Goal: Transaction & Acquisition: Obtain resource

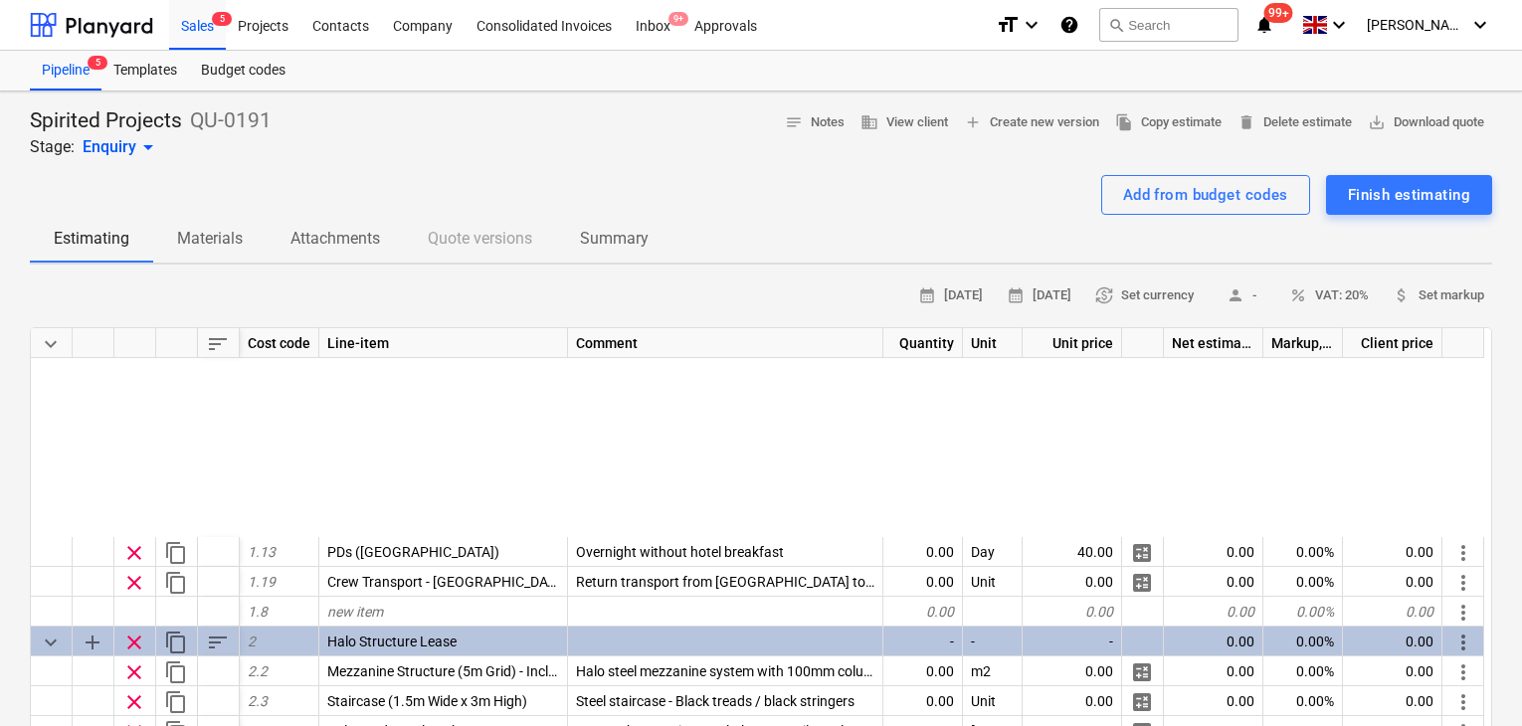
scroll to position [99, 0]
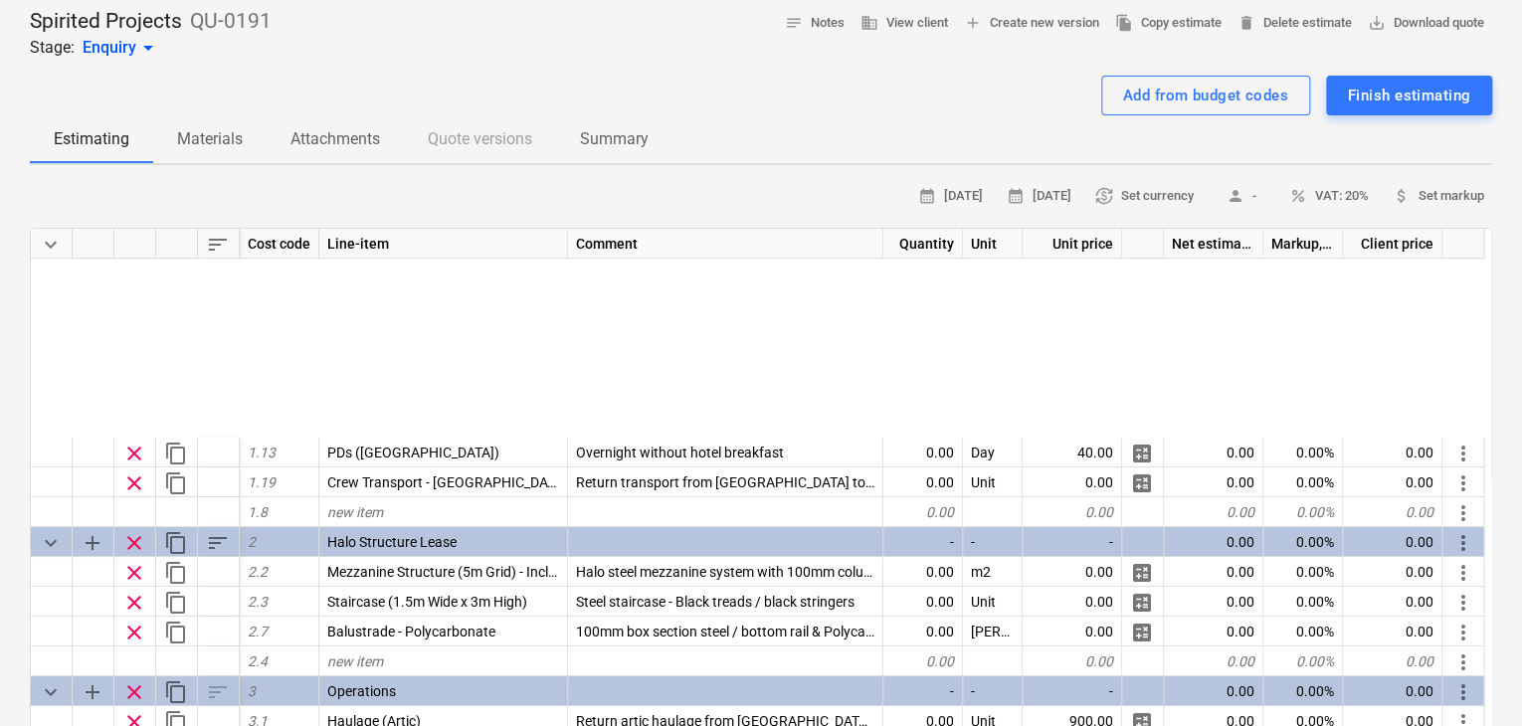
click at [235, 152] on span "Materials" at bounding box center [209, 139] width 113 height 36
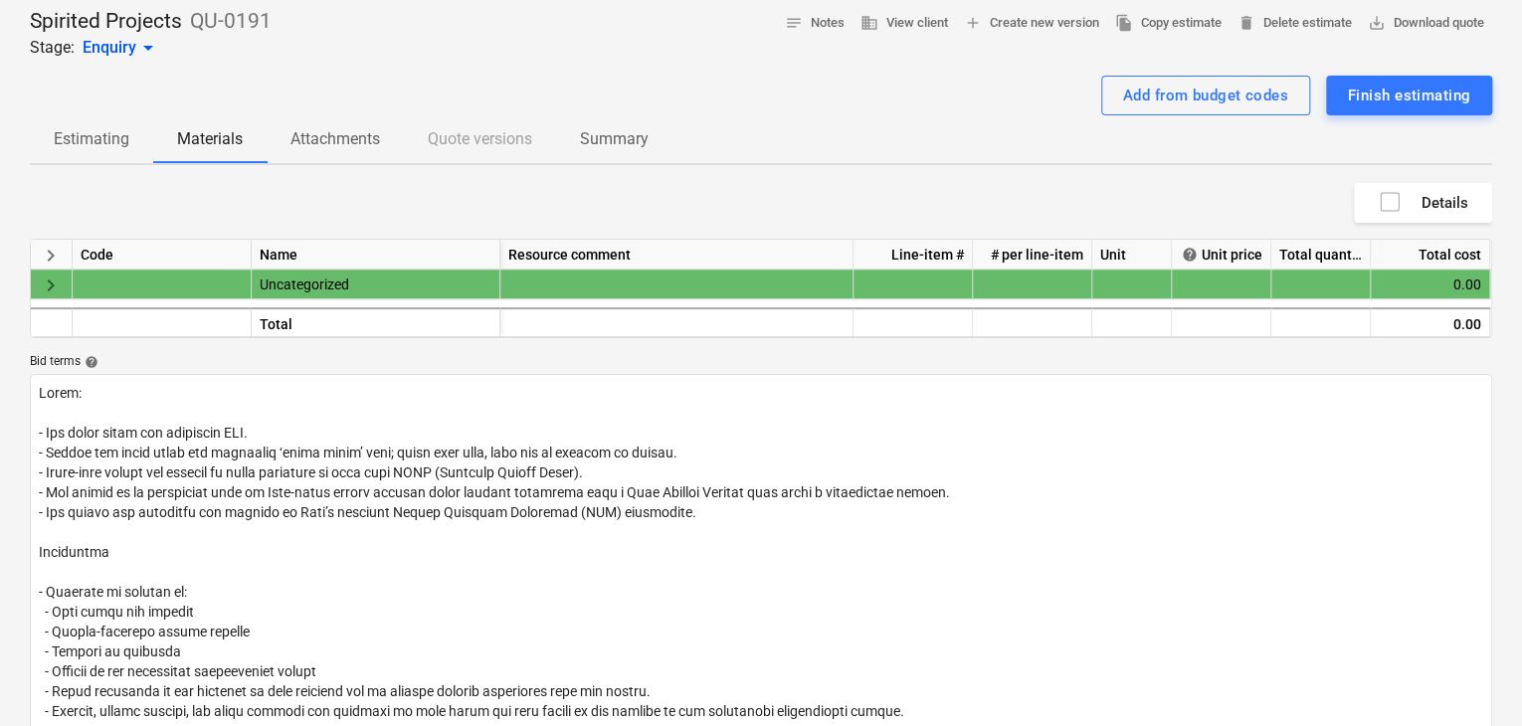
click at [324, 154] on span "Attachments" at bounding box center [335, 139] width 137 height 36
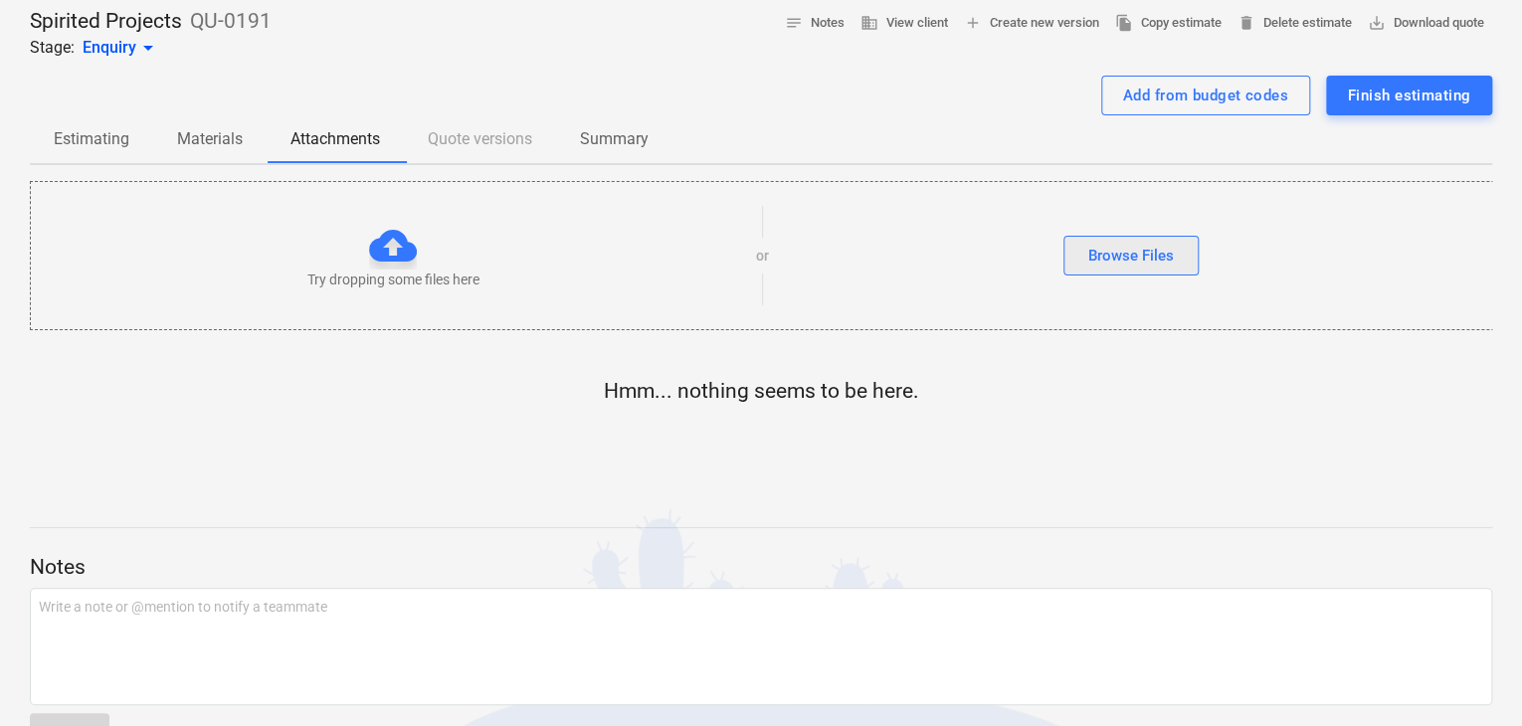
click at [1076, 254] on button "Browse Files" at bounding box center [1130, 256] width 135 height 40
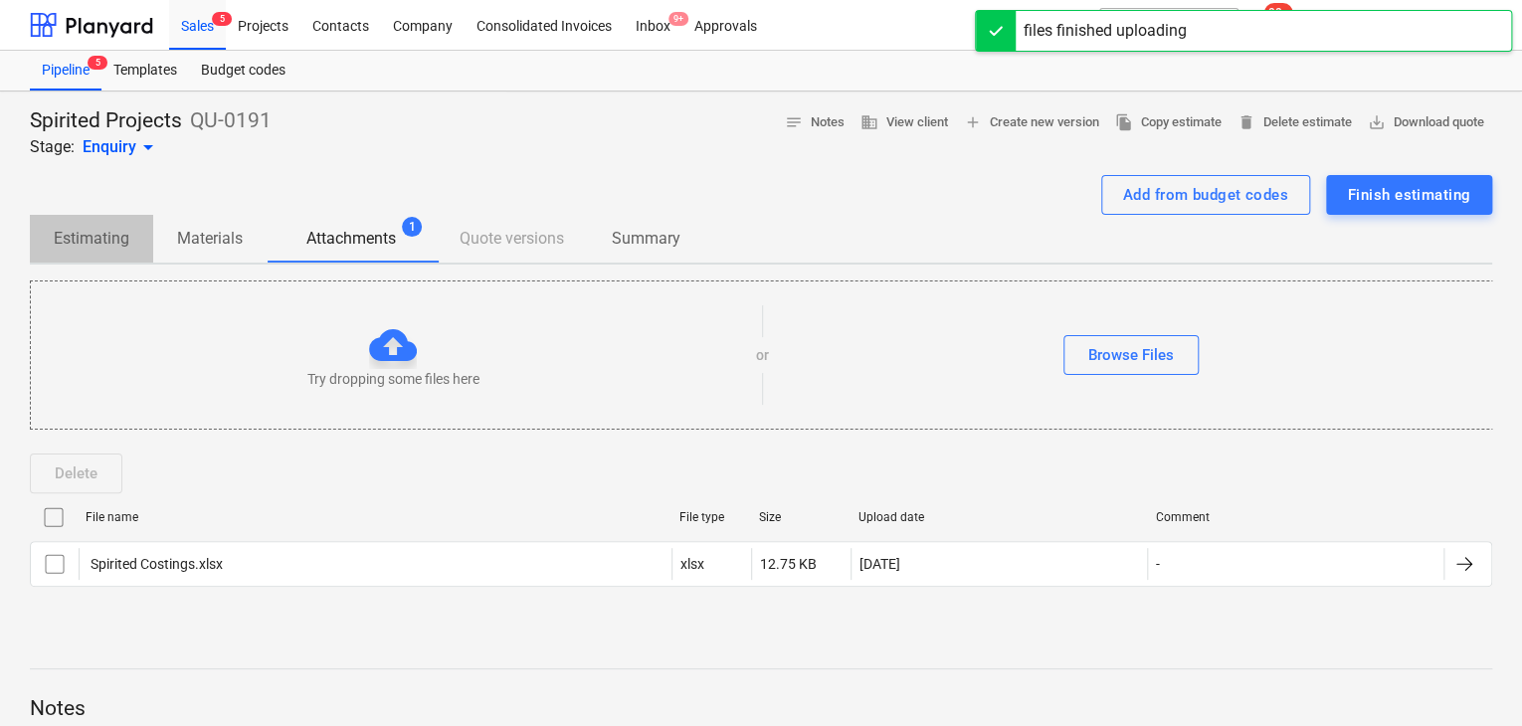
click at [72, 248] on p "Estimating" at bounding box center [92, 239] width 76 height 24
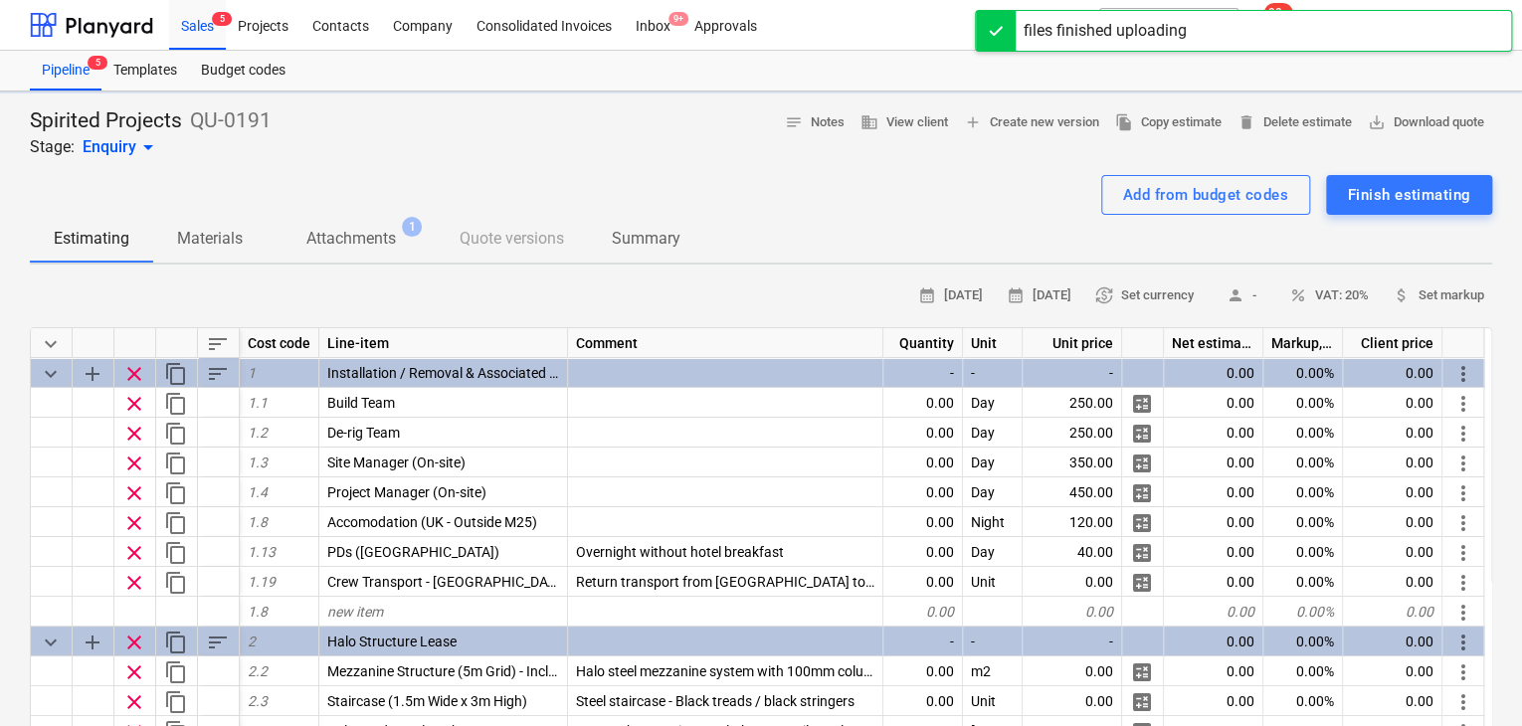
type textarea "x"
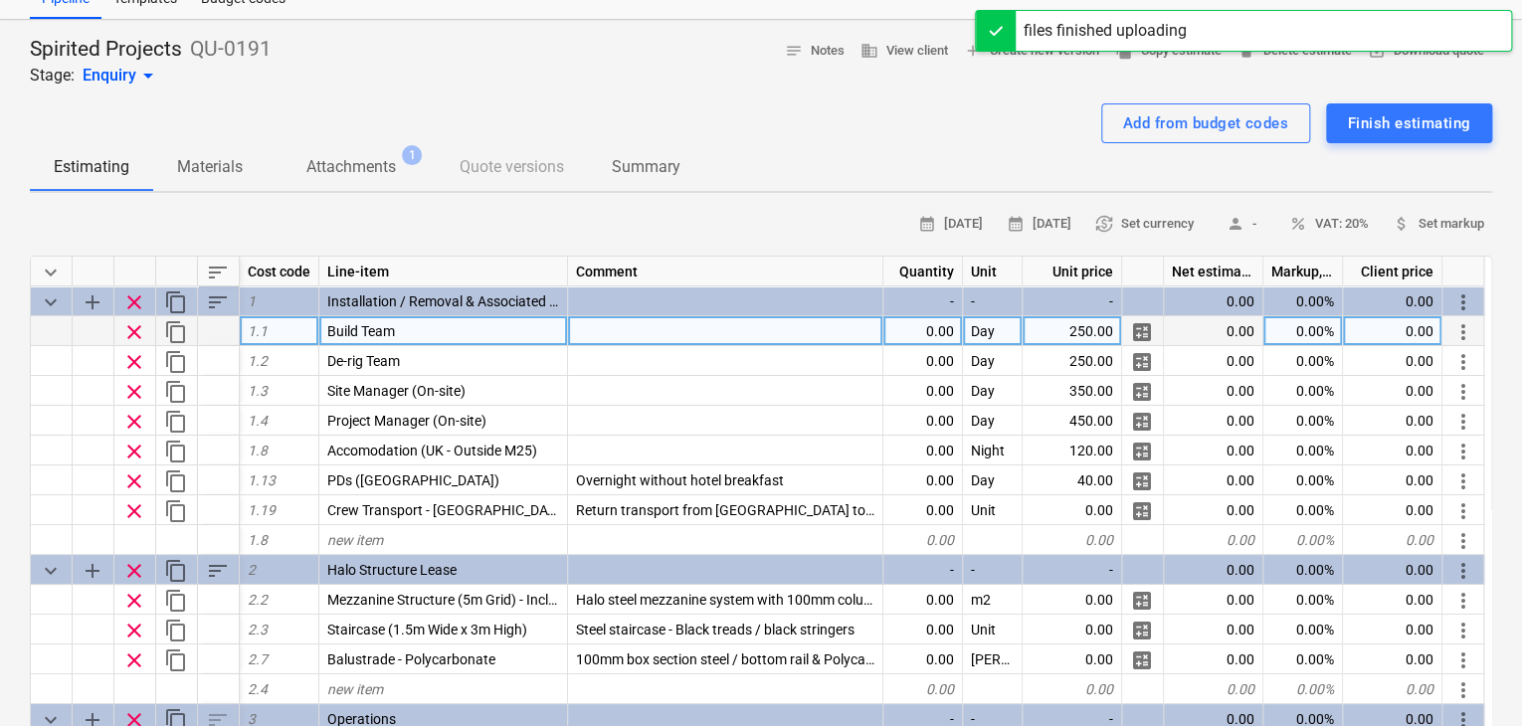
scroll to position [99, 0]
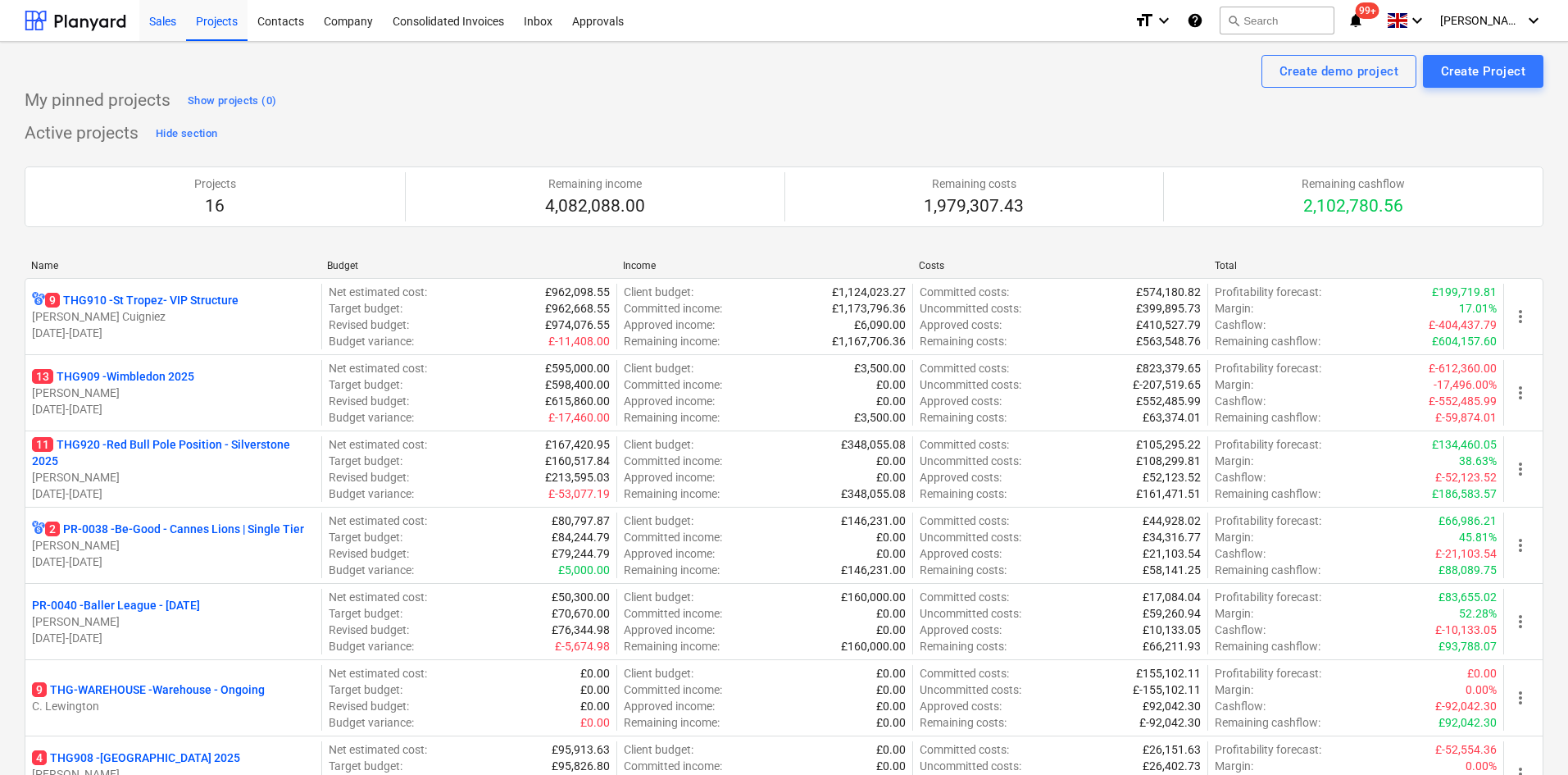
click at [163, 26] on div "Sales" at bounding box center [162, 20] width 47 height 42
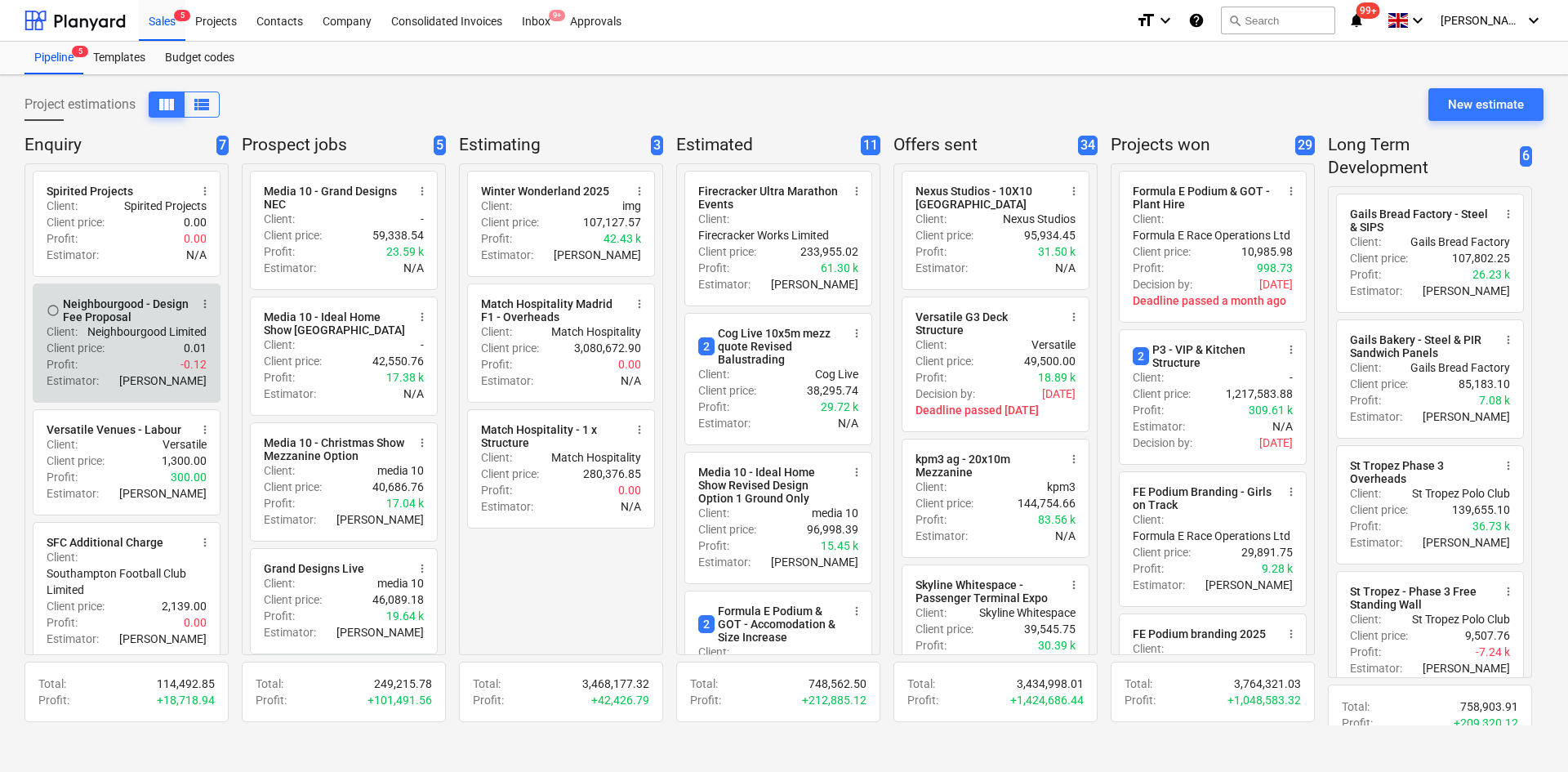
click at [181, 366] on p "-0.12" at bounding box center [194, 365] width 26 height 16
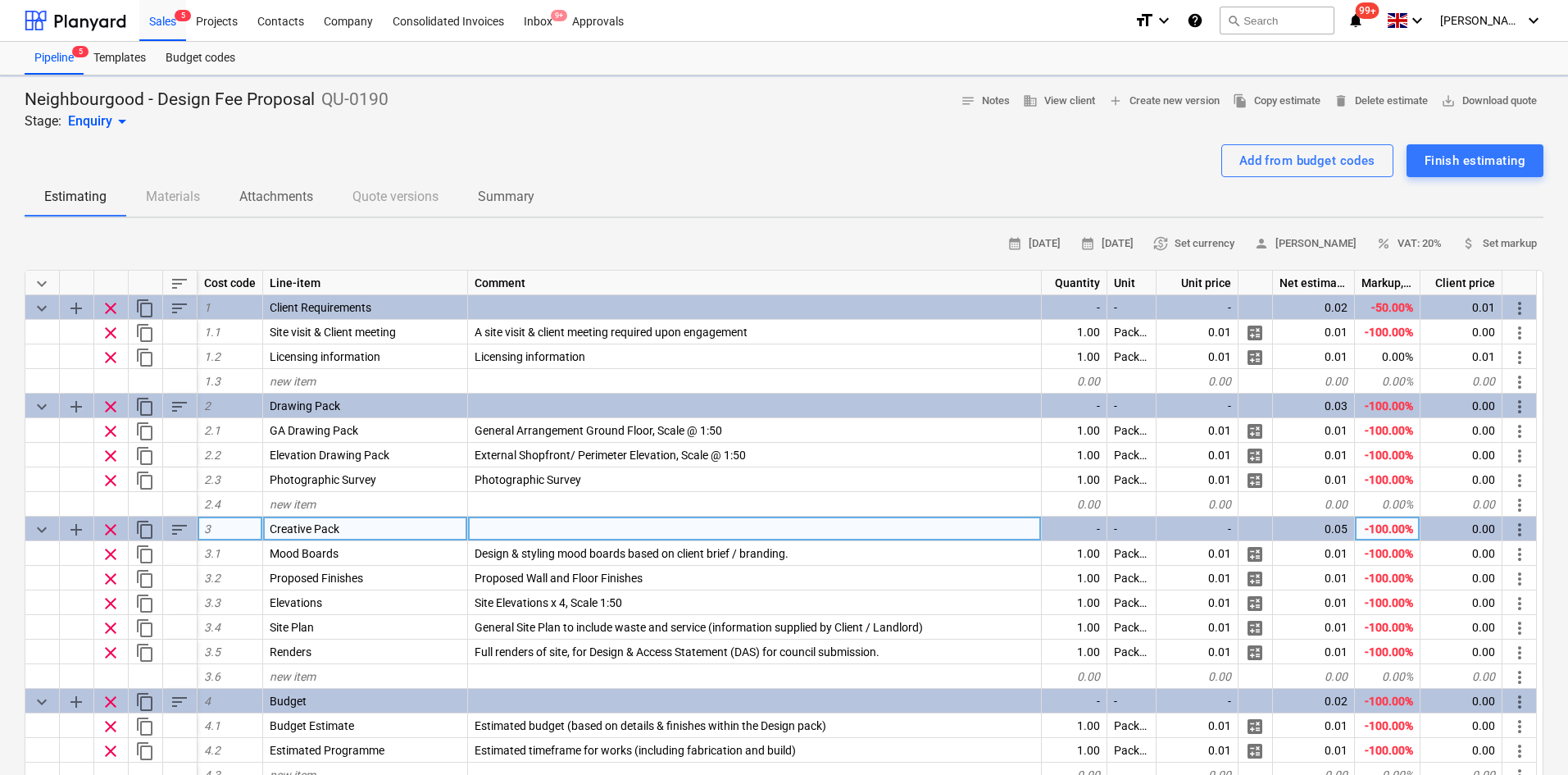
type textarea "x"
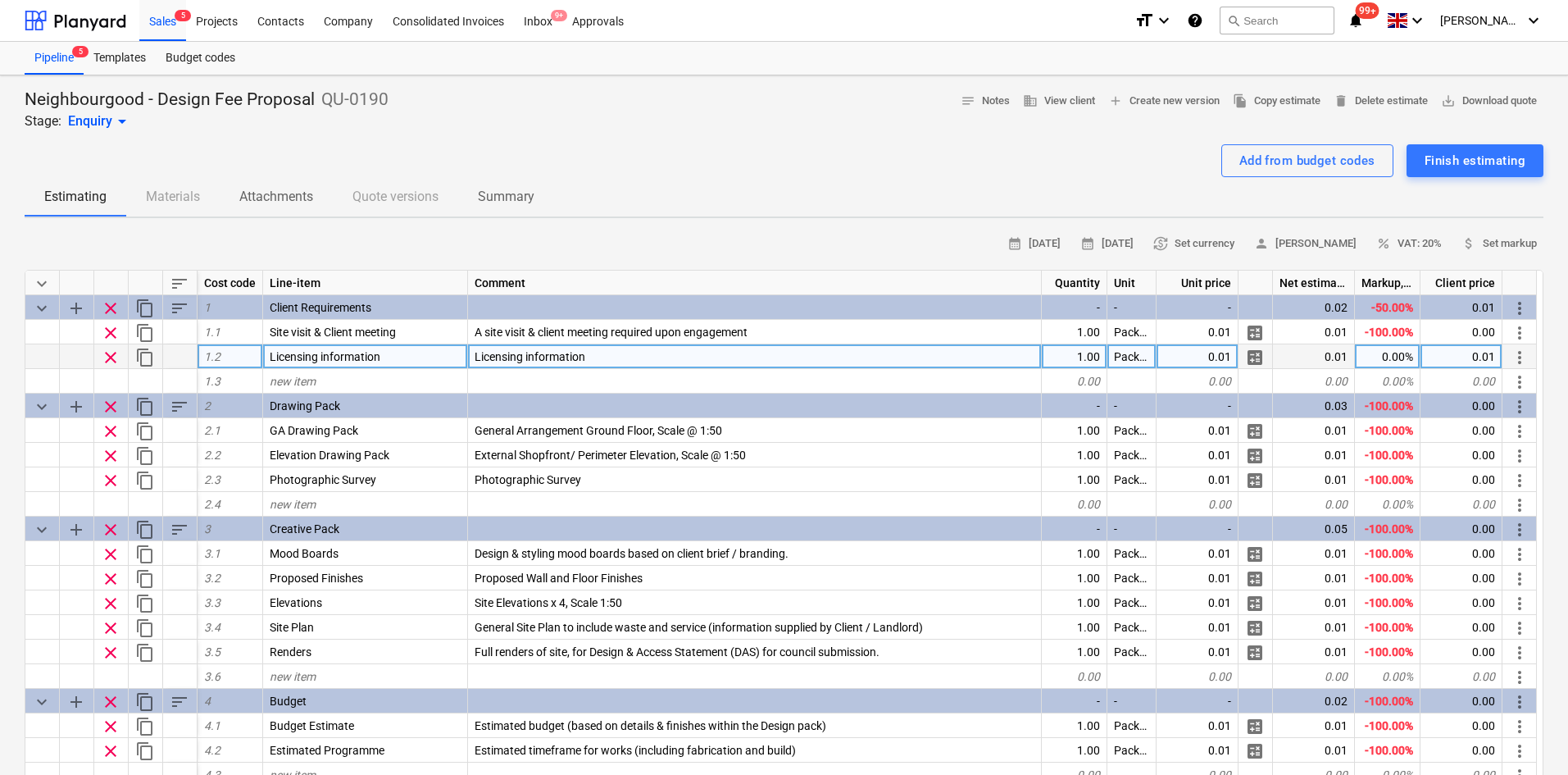
click at [604, 353] on div "Licensing information" at bounding box center [755, 357] width 573 height 25
click at [477, 356] on input "all previous planning applications and licencing information provided" at bounding box center [754, 356] width 573 height 24
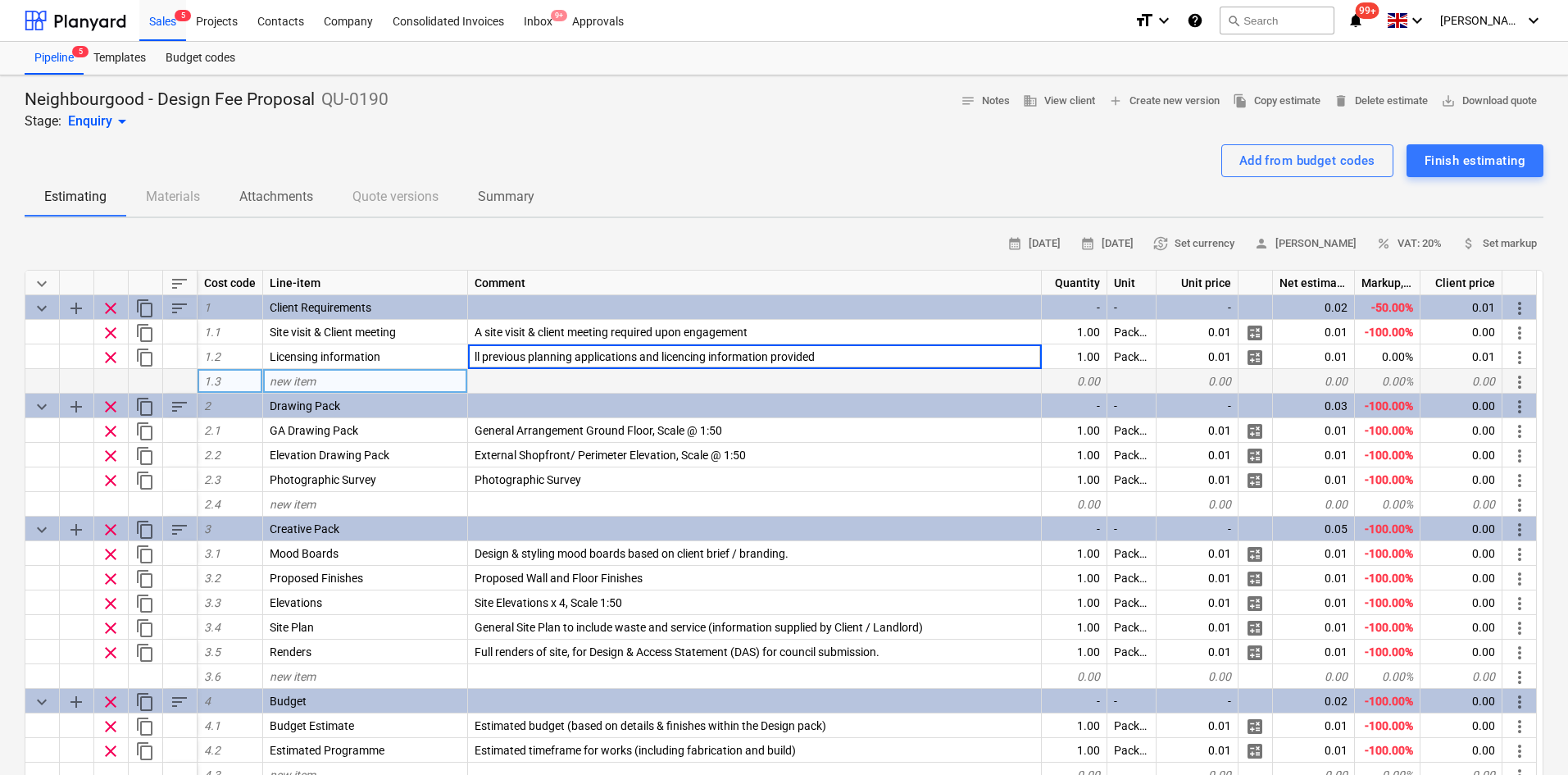
type input "All previous planning applications and licencing information provided"
type textarea "x"
click at [405, 387] on div "new item" at bounding box center [365, 382] width 205 height 25
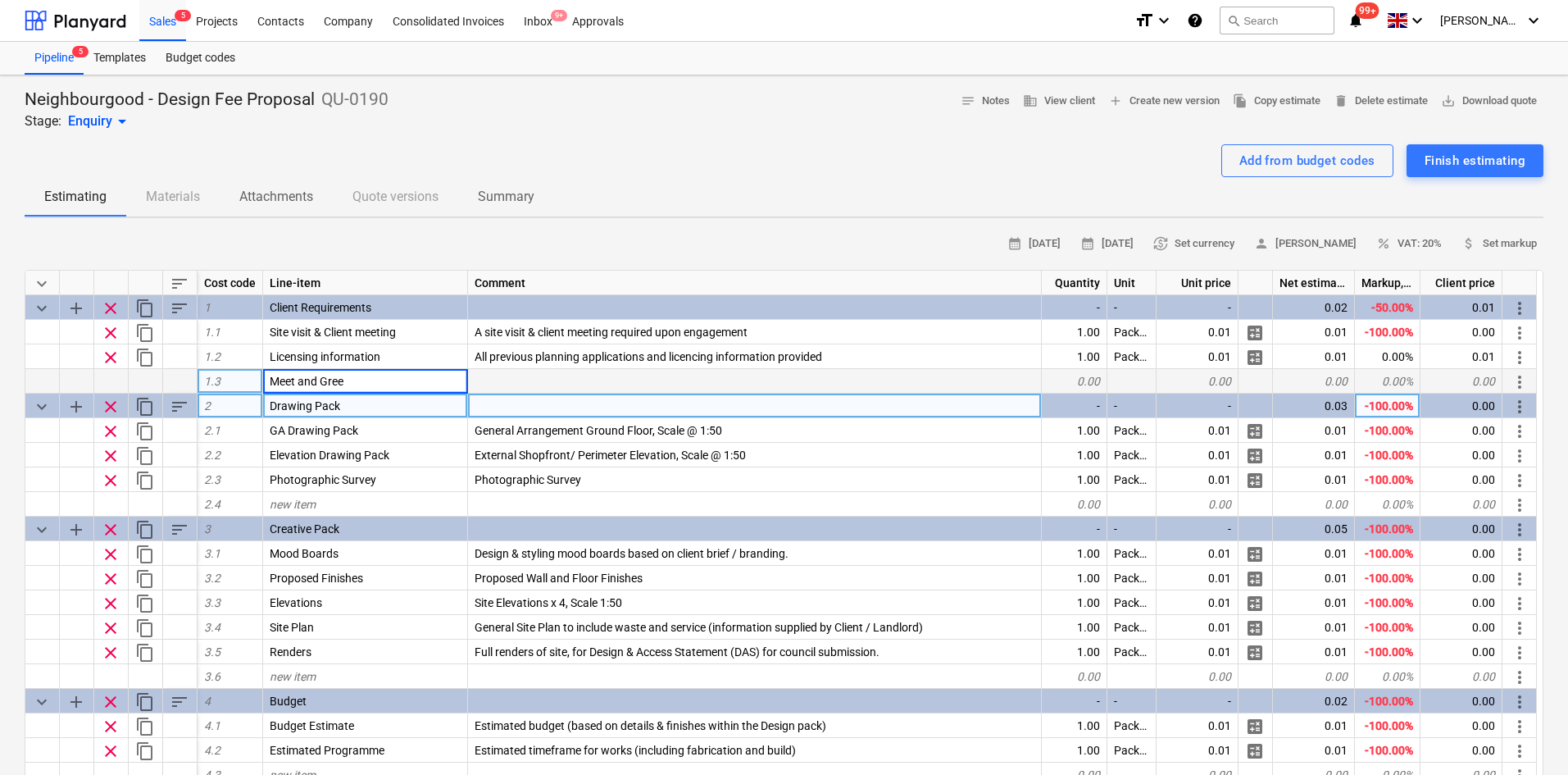
type input "Meet and Greet"
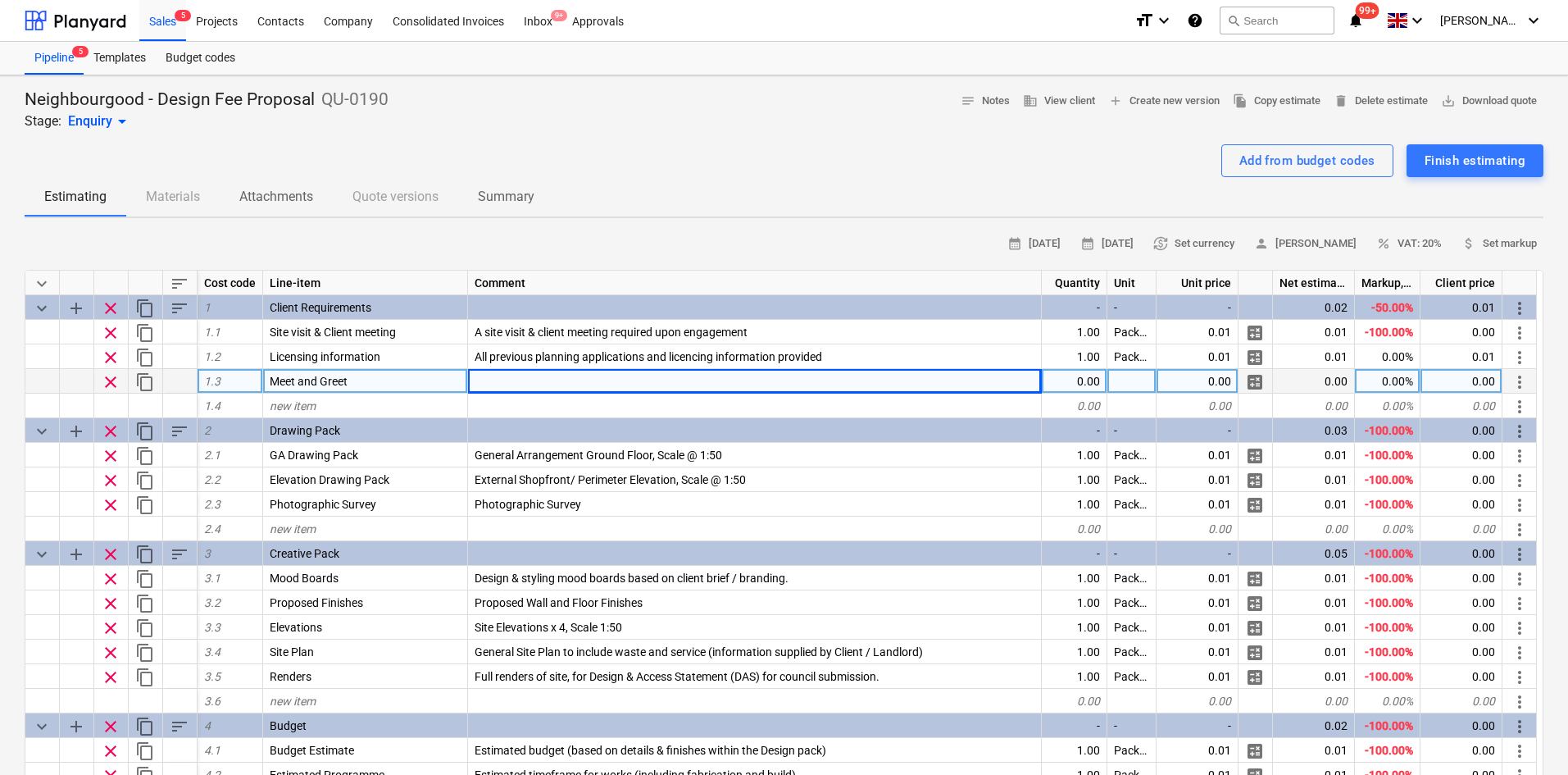
click at [401, 381] on div "Meet and Greet" at bounding box center [365, 382] width 205 height 25
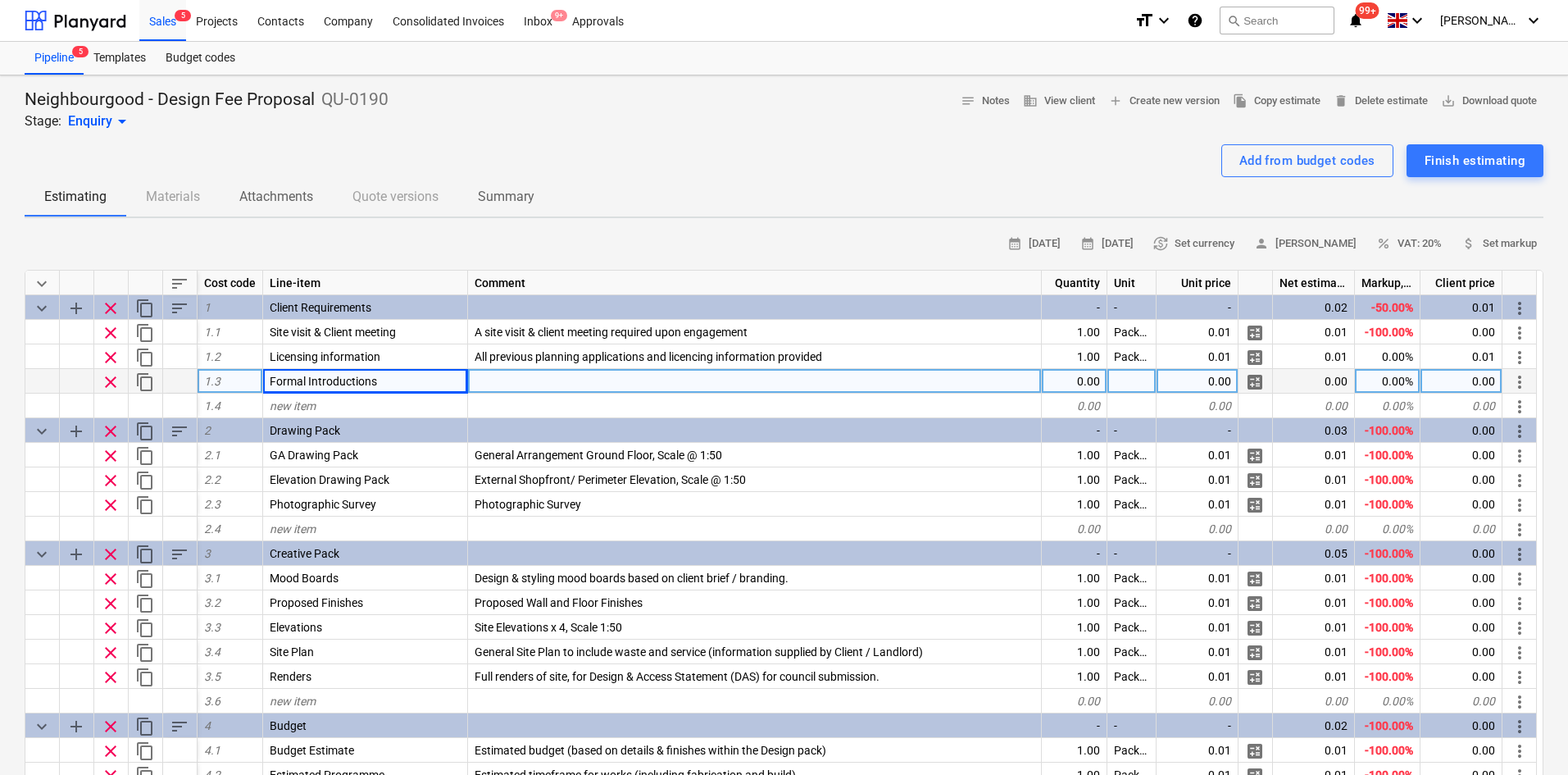
click at [544, 390] on div at bounding box center [755, 382] width 573 height 25
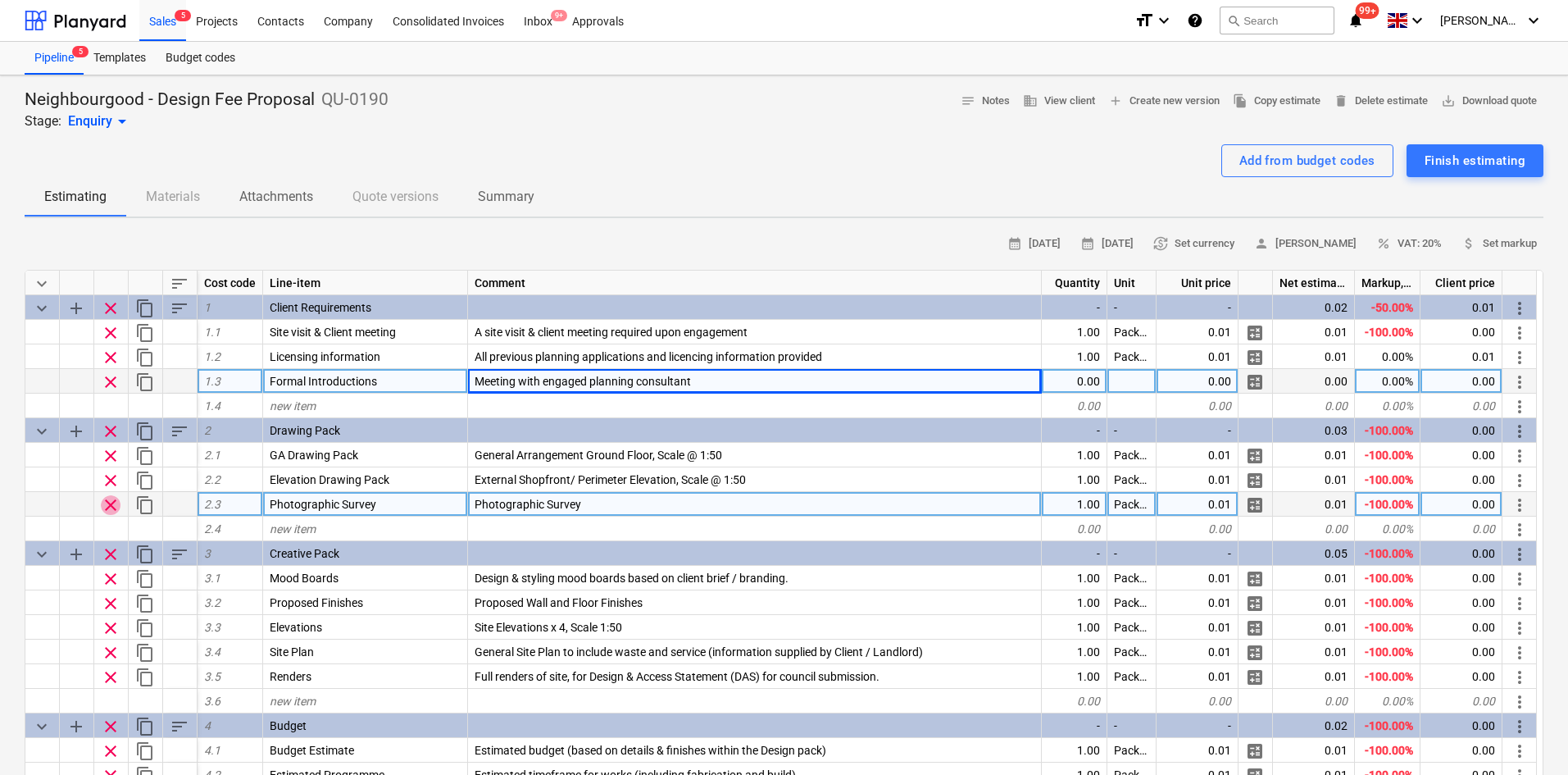
click at [114, 500] on span "clear" at bounding box center [110, 505] width 20 height 20
type textarea "x"
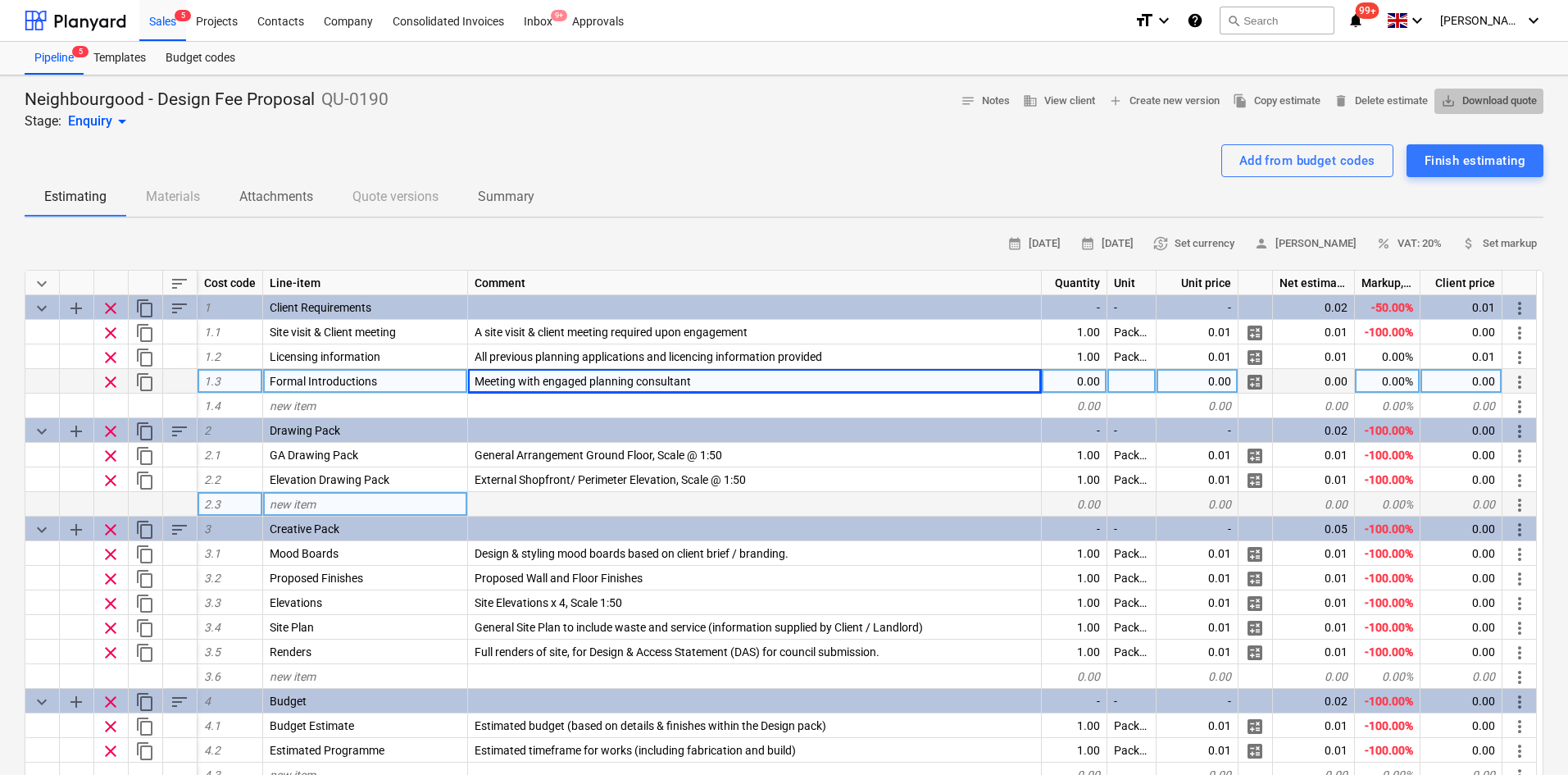
click at [1476, 92] on span "save_alt Download quote" at bounding box center [1489, 101] width 96 height 19
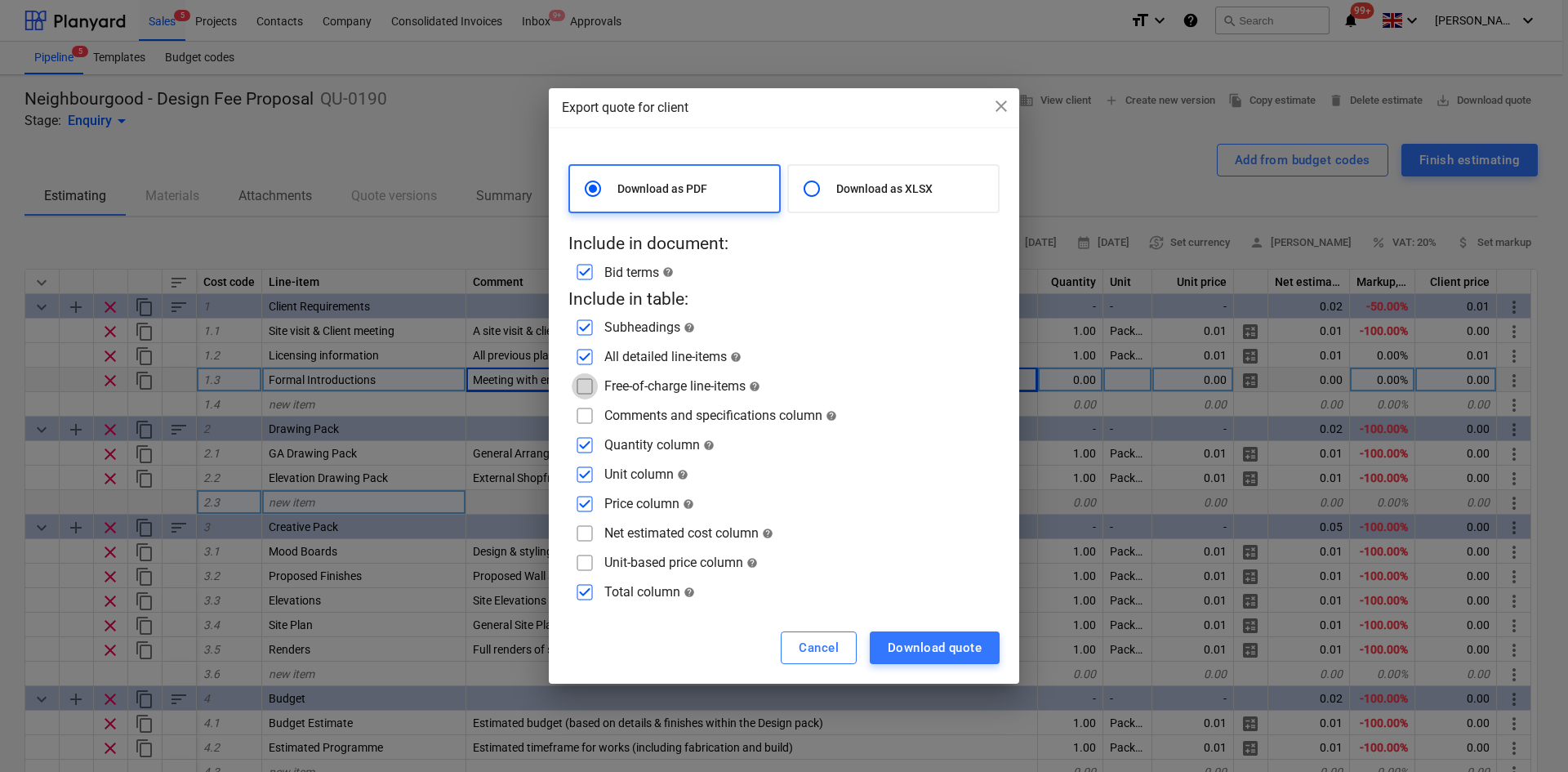
click at [586, 385] on input "checkbox" at bounding box center [585, 387] width 26 height 26
checkbox input "true"
click at [581, 418] on input "checkbox" at bounding box center [585, 416] width 26 height 26
checkbox input "true"
click at [581, 450] on input "checkbox" at bounding box center [585, 445] width 26 height 26
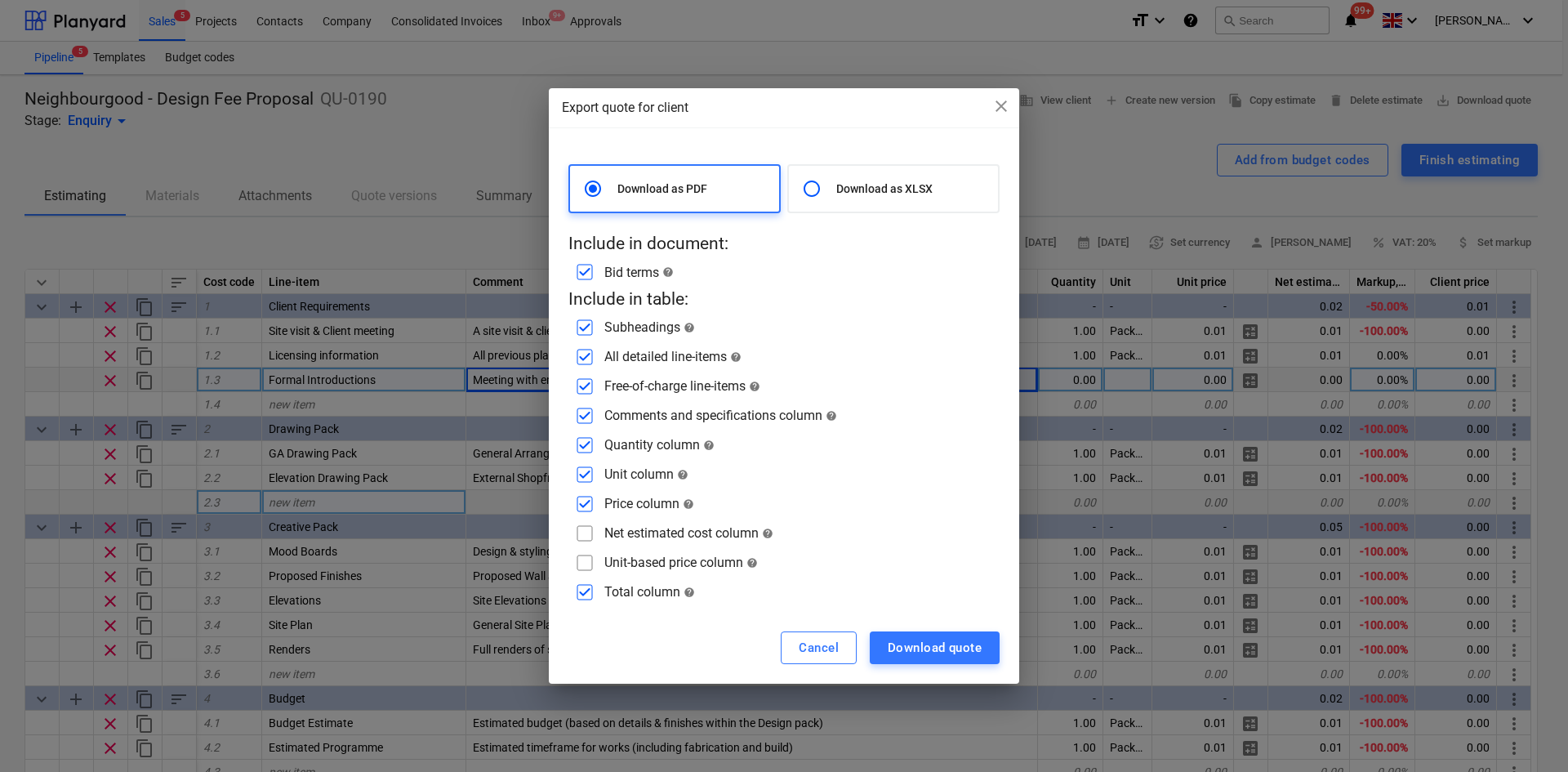
checkbox input "false"
click at [584, 474] on input "checkbox" at bounding box center [585, 475] width 26 height 26
checkbox input "false"
click at [585, 501] on input "checkbox" at bounding box center [585, 504] width 26 height 26
checkbox input "false"
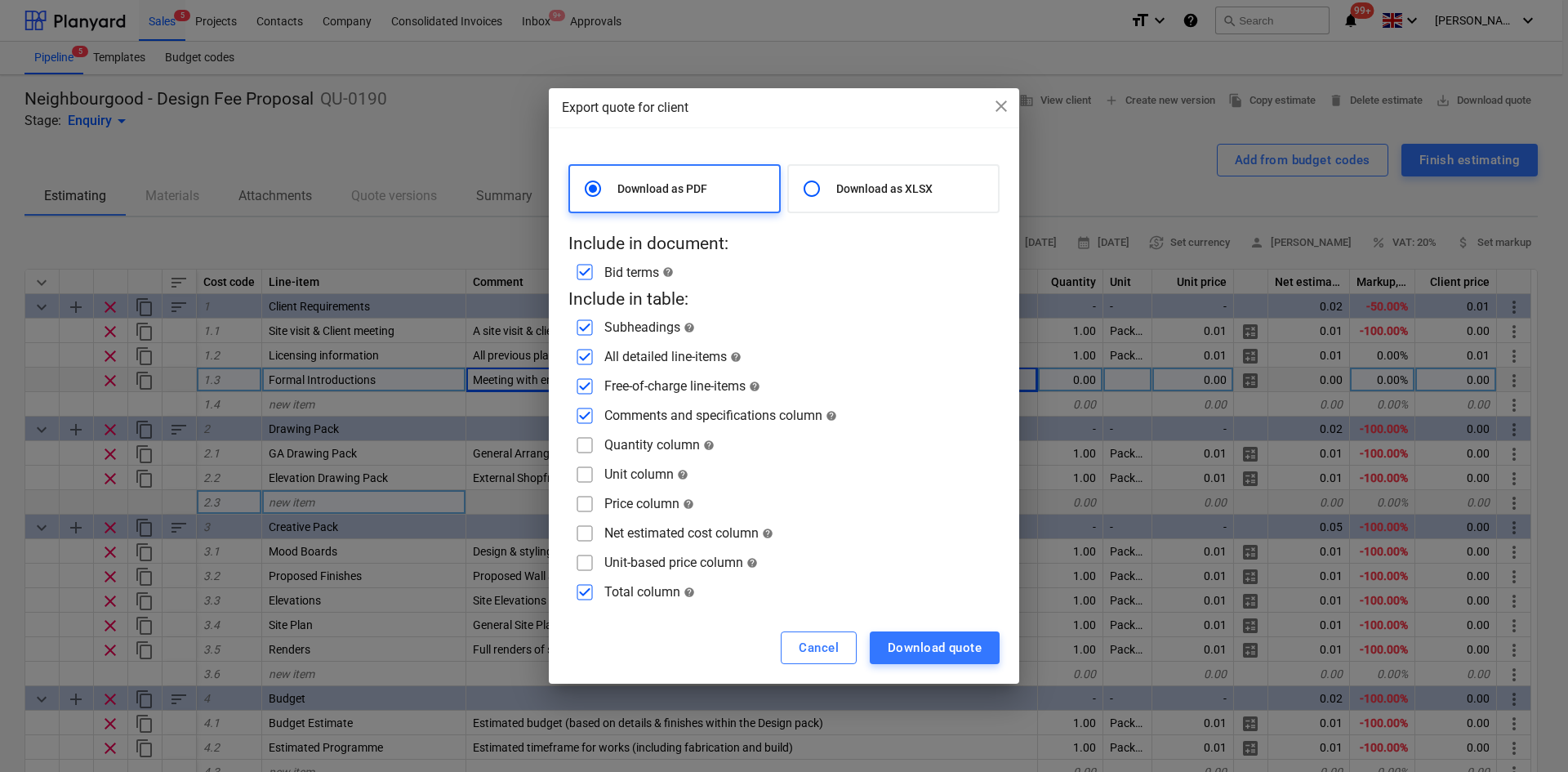
click at [578, 606] on div "Download as PDF Download as XLSX Include in document: Bid terms help Include in…" at bounding box center [783, 378] width 470 height 467
click at [585, 590] on input "checkbox" at bounding box center [585, 592] width 26 height 26
checkbox input "false"
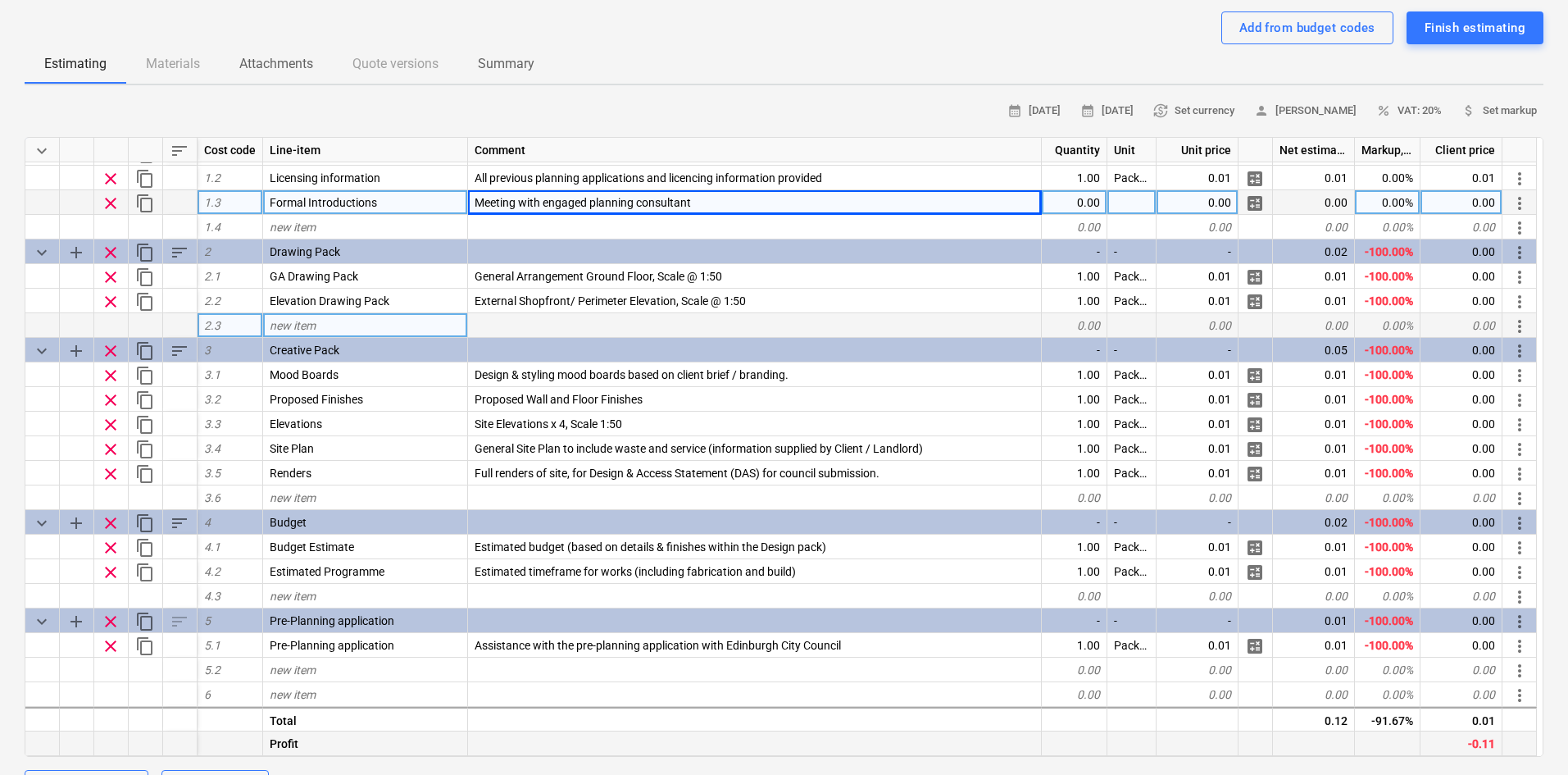
scroll to position [246, 0]
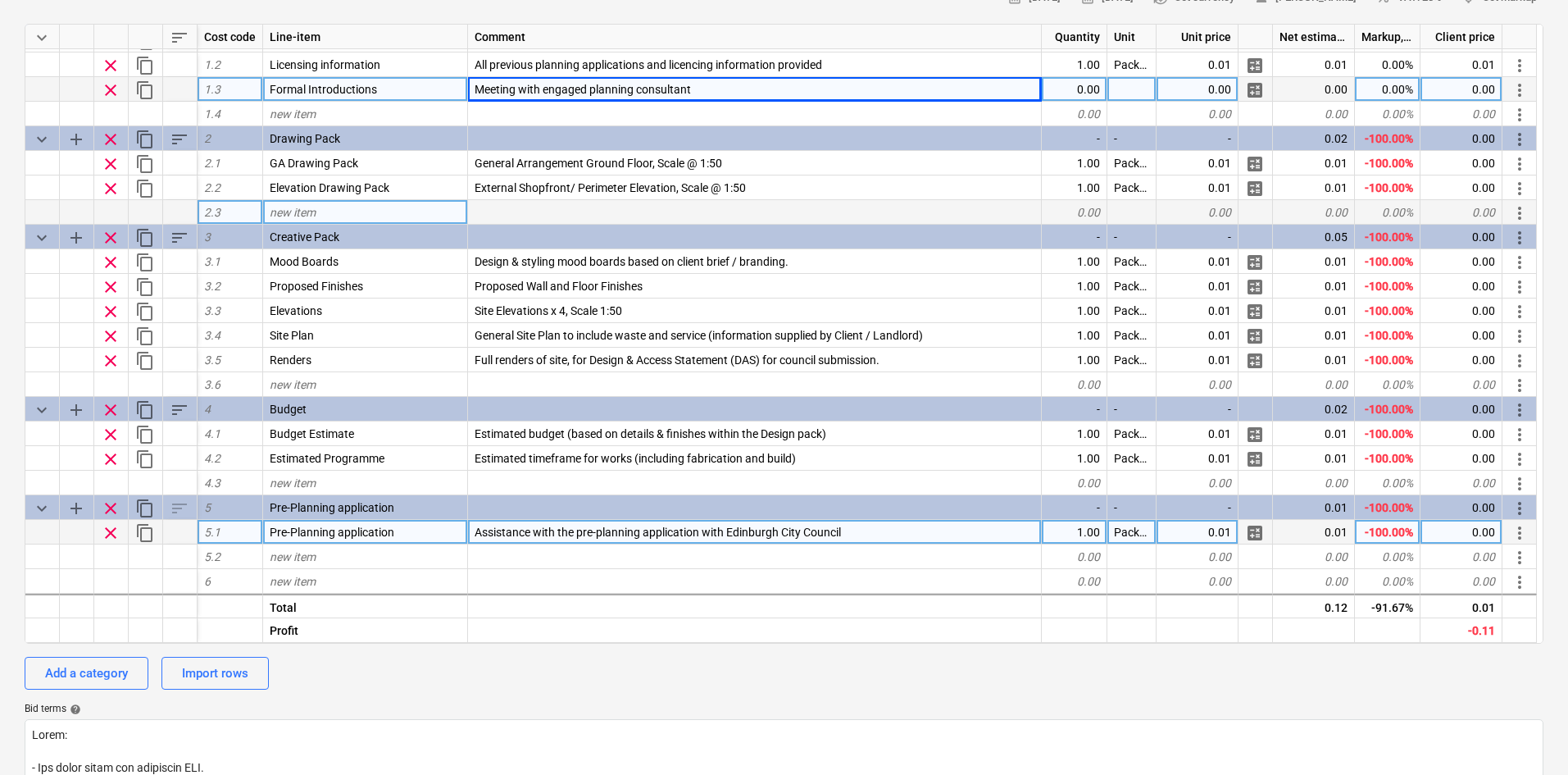
click at [601, 530] on span "Assistance with the pre-planning application with Edinburgh City Council" at bounding box center [658, 533] width 367 height 13
type input "Assistance with pre-planning application under guidance of planning consultants…"
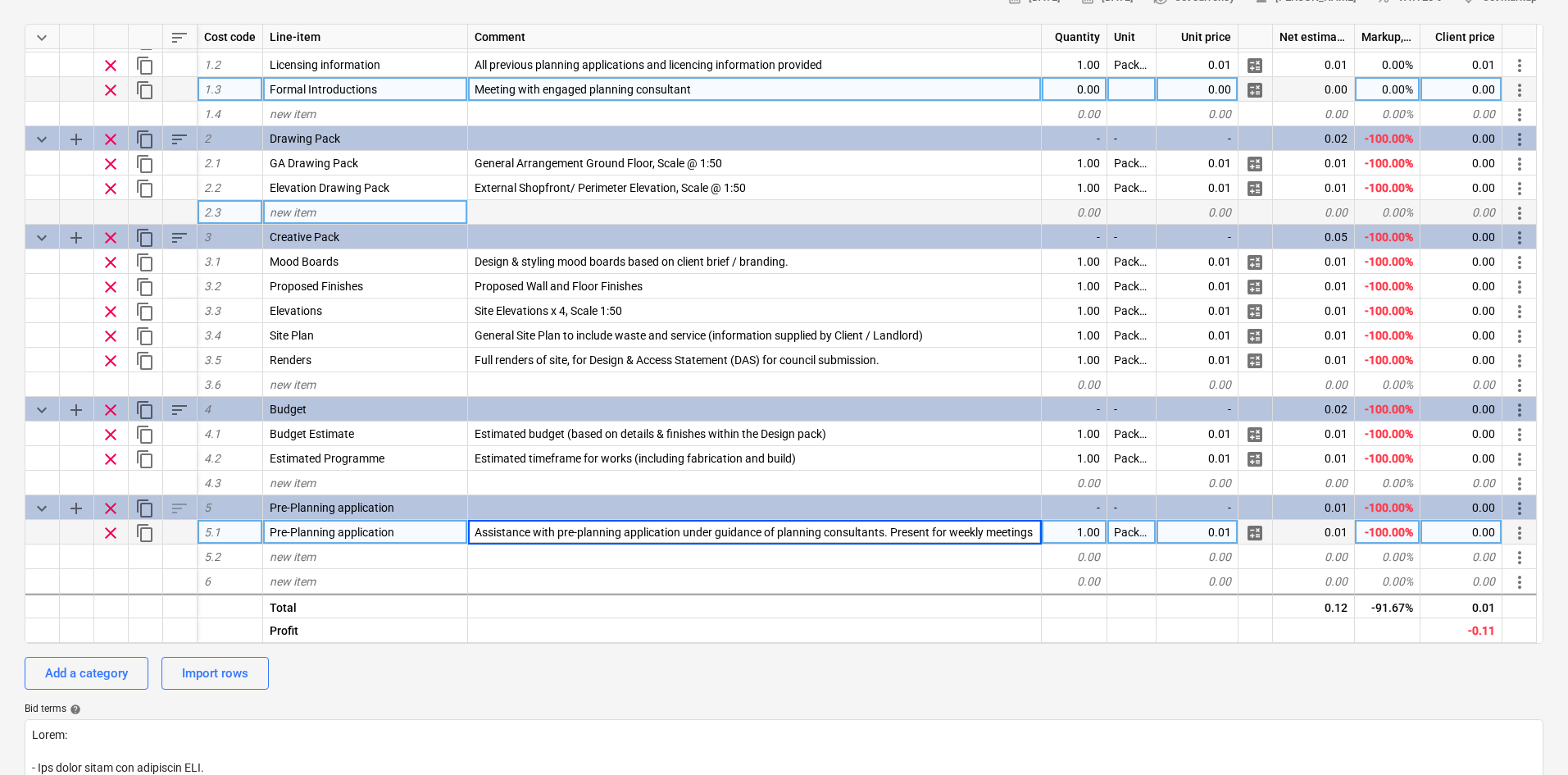
scroll to position [0, 232]
type textarea "x"
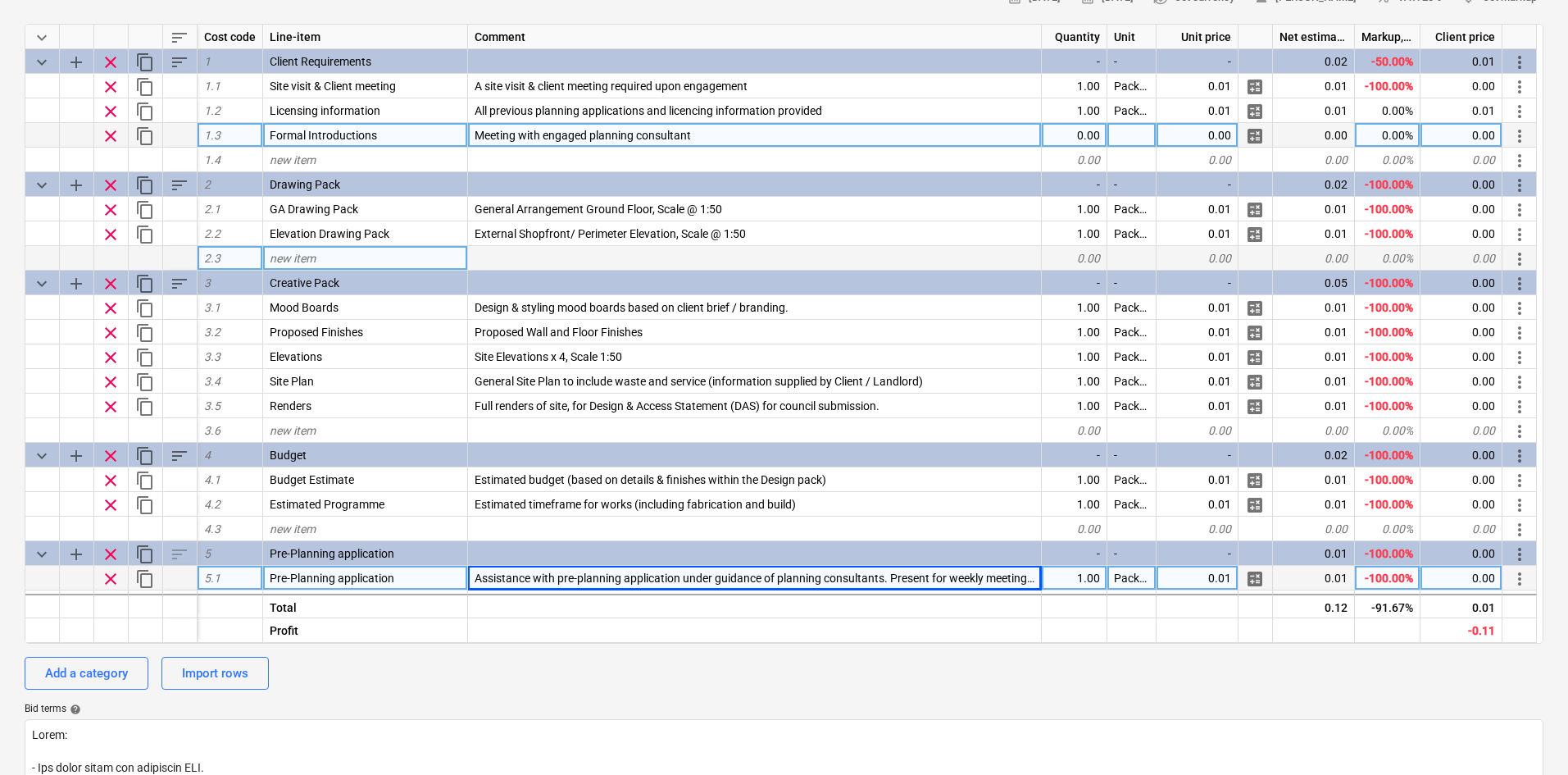
scroll to position [0, 0]
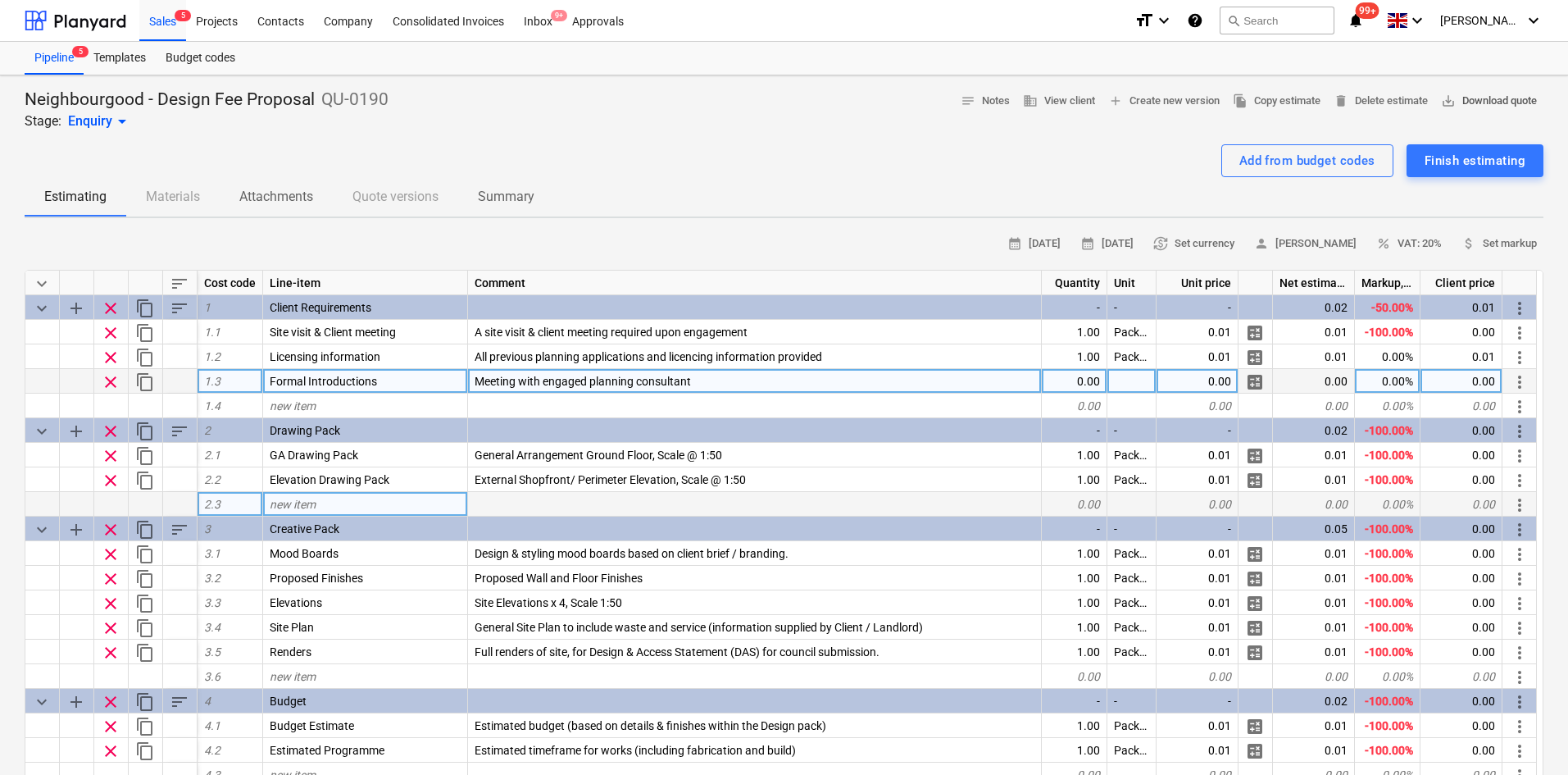
click at [1472, 101] on span "save_alt Download quote" at bounding box center [1489, 101] width 96 height 19
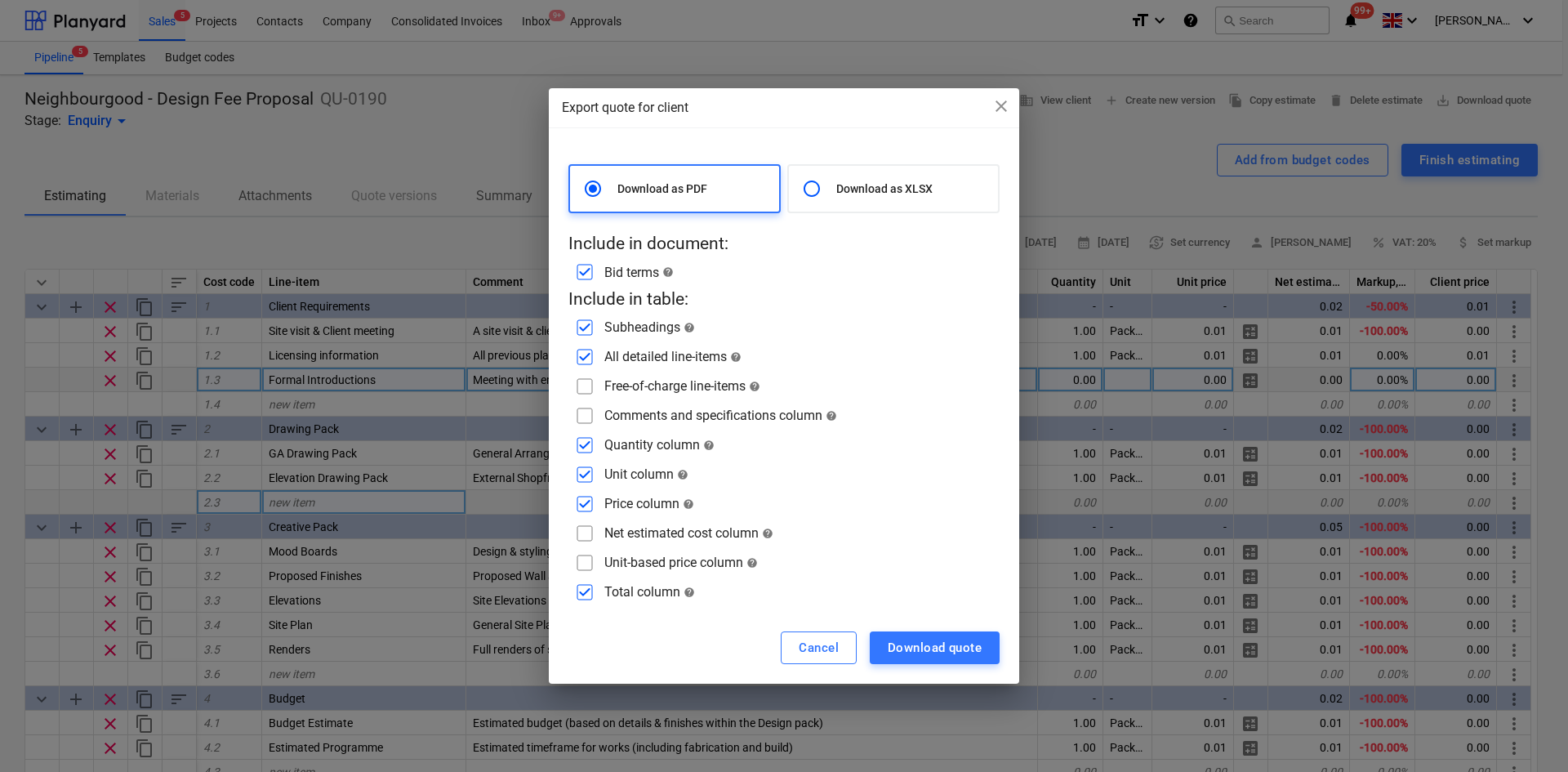
click at [582, 443] on input "checkbox" at bounding box center [585, 445] width 26 height 26
checkbox input "false"
click at [584, 469] on input "checkbox" at bounding box center [585, 475] width 26 height 26
checkbox input "false"
drag, startPoint x: 583, startPoint y: 496, endPoint x: 585, endPoint y: 527, distance: 31.1
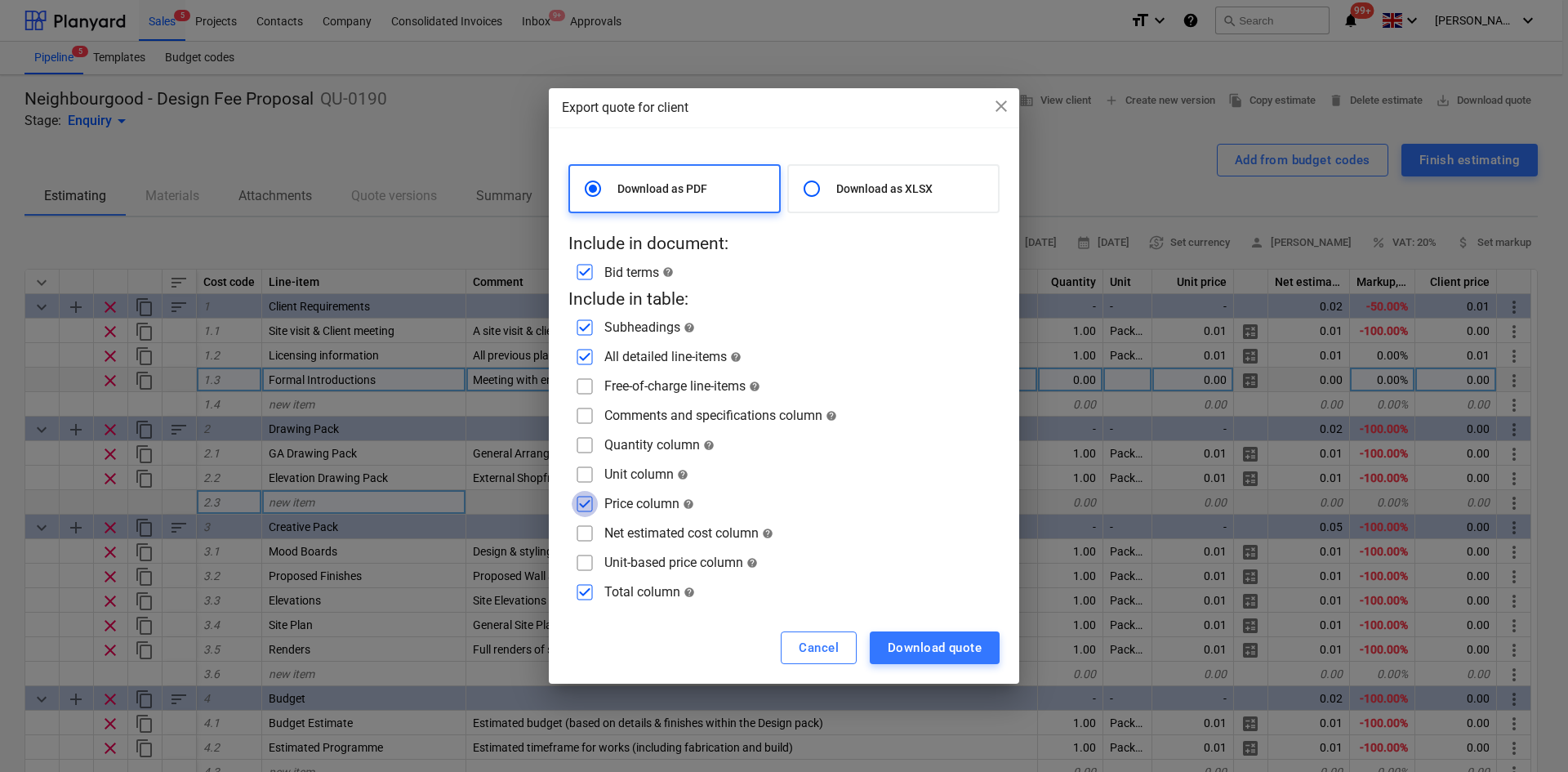
click at [582, 497] on input "checkbox" at bounding box center [585, 504] width 26 height 26
checkbox input "false"
drag, startPoint x: 582, startPoint y: 583, endPoint x: 588, endPoint y: 557, distance: 26.7
click at [584, 583] on input "checkbox" at bounding box center [585, 592] width 26 height 26
checkbox input "false"
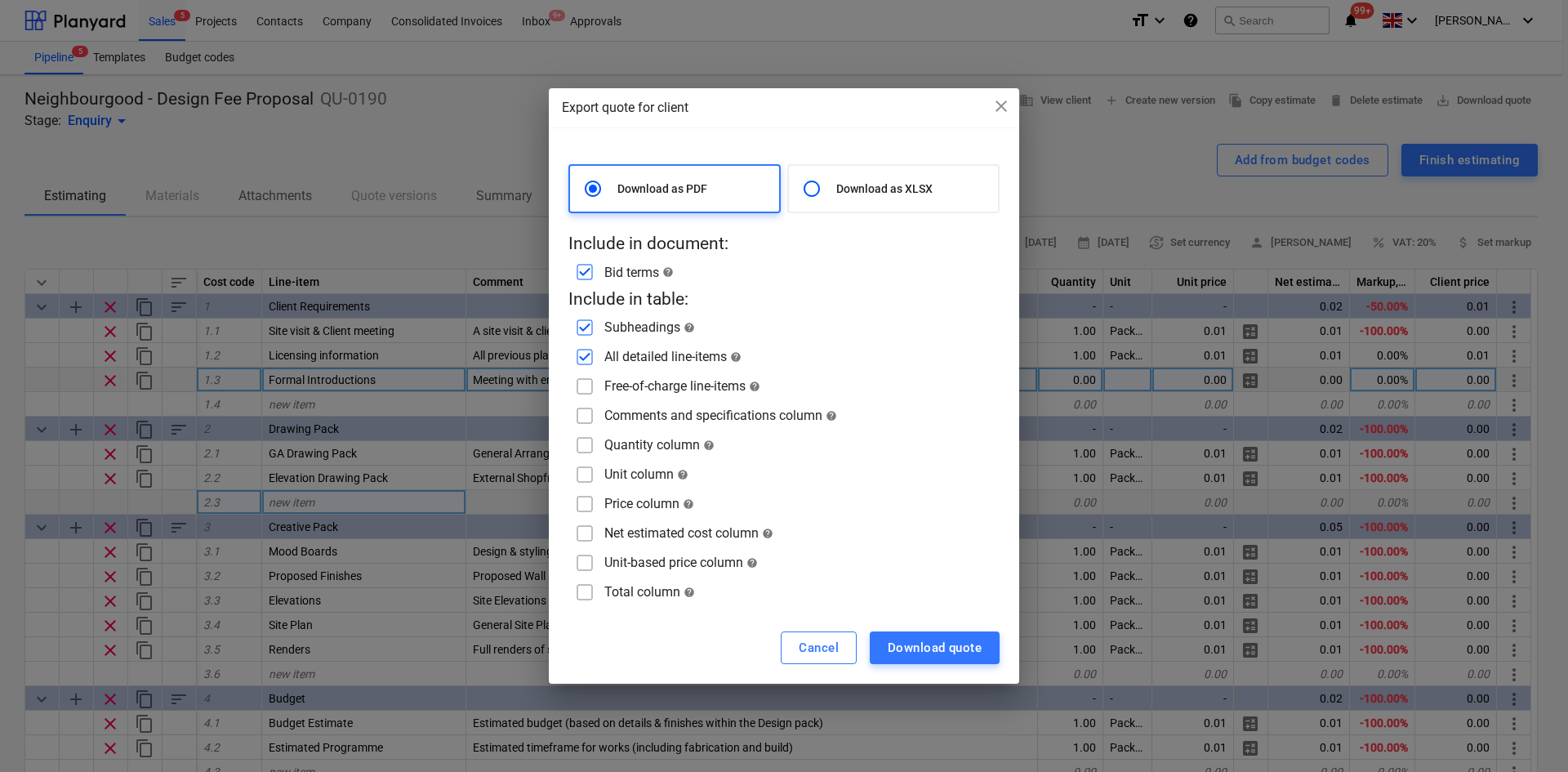
click at [586, 396] on input "checkbox" at bounding box center [585, 387] width 26 height 26
checkbox input "true"
click at [586, 422] on input "checkbox" at bounding box center [585, 416] width 26 height 26
checkbox input "true"
click at [955, 652] on div "Download quote" at bounding box center [934, 648] width 94 height 21
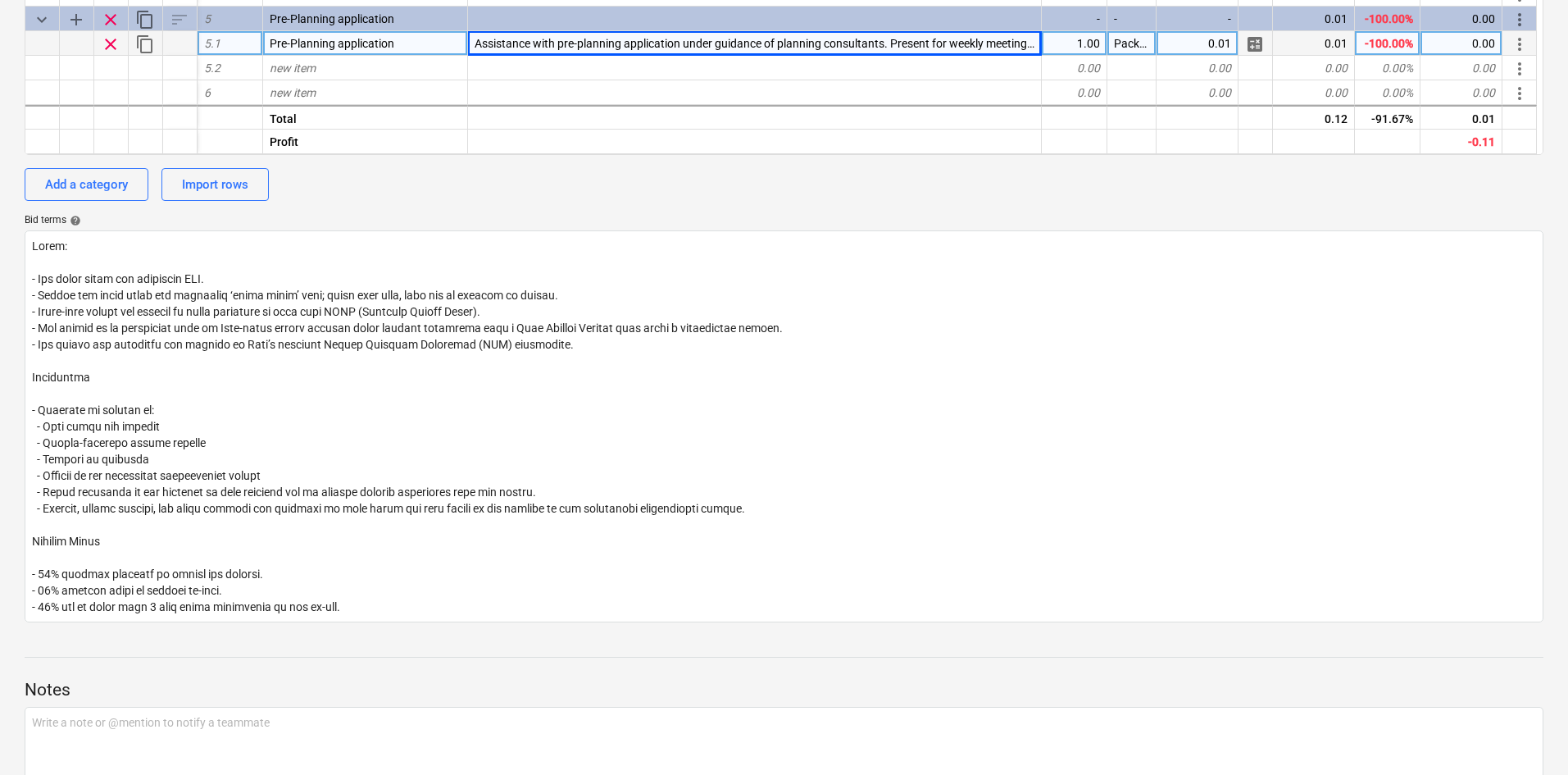
scroll to position [738, 0]
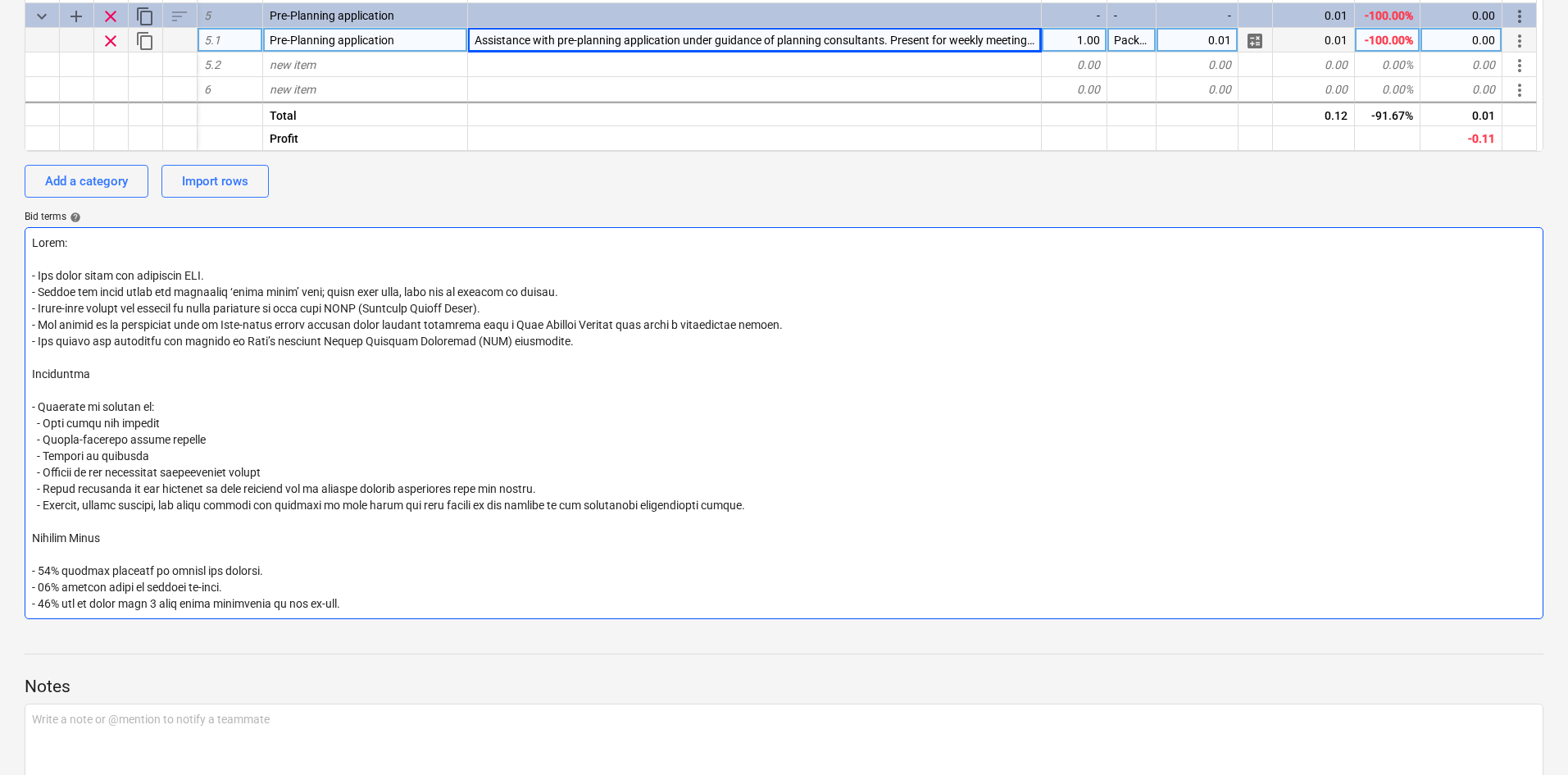
drag, startPoint x: 527, startPoint y: 311, endPoint x: 29, endPoint y: 308, distance: 498.0
click at [30, 309] on textarea at bounding box center [784, 423] width 1519 height 392
type textarea "Notes: - All costs shown are excluding VAT. - Prices are valid until the specif…"
type textarea "x"
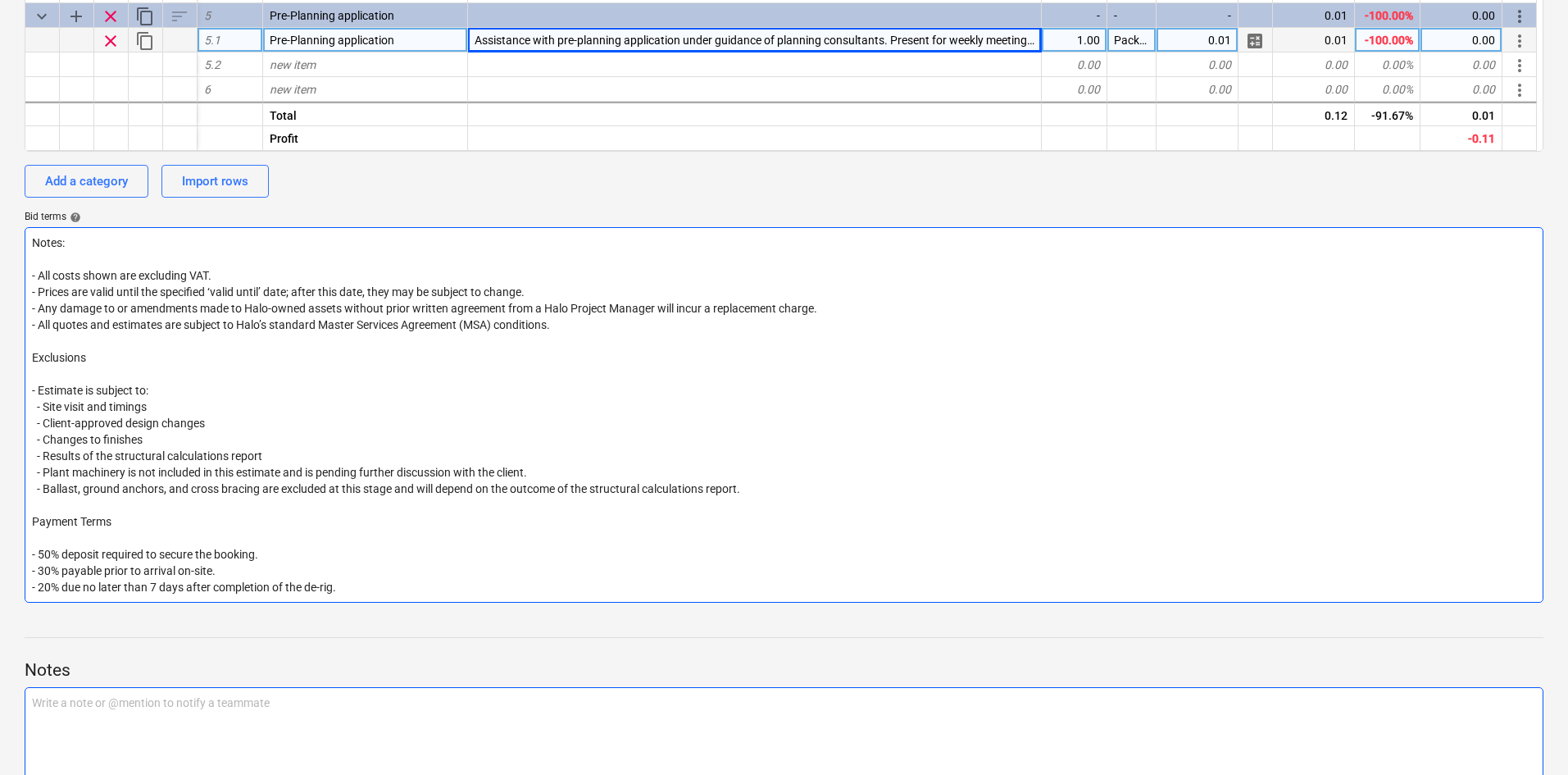
type textarea "Notes: - All costs shown are excluding VAT. - Prices are valid until the specif…"
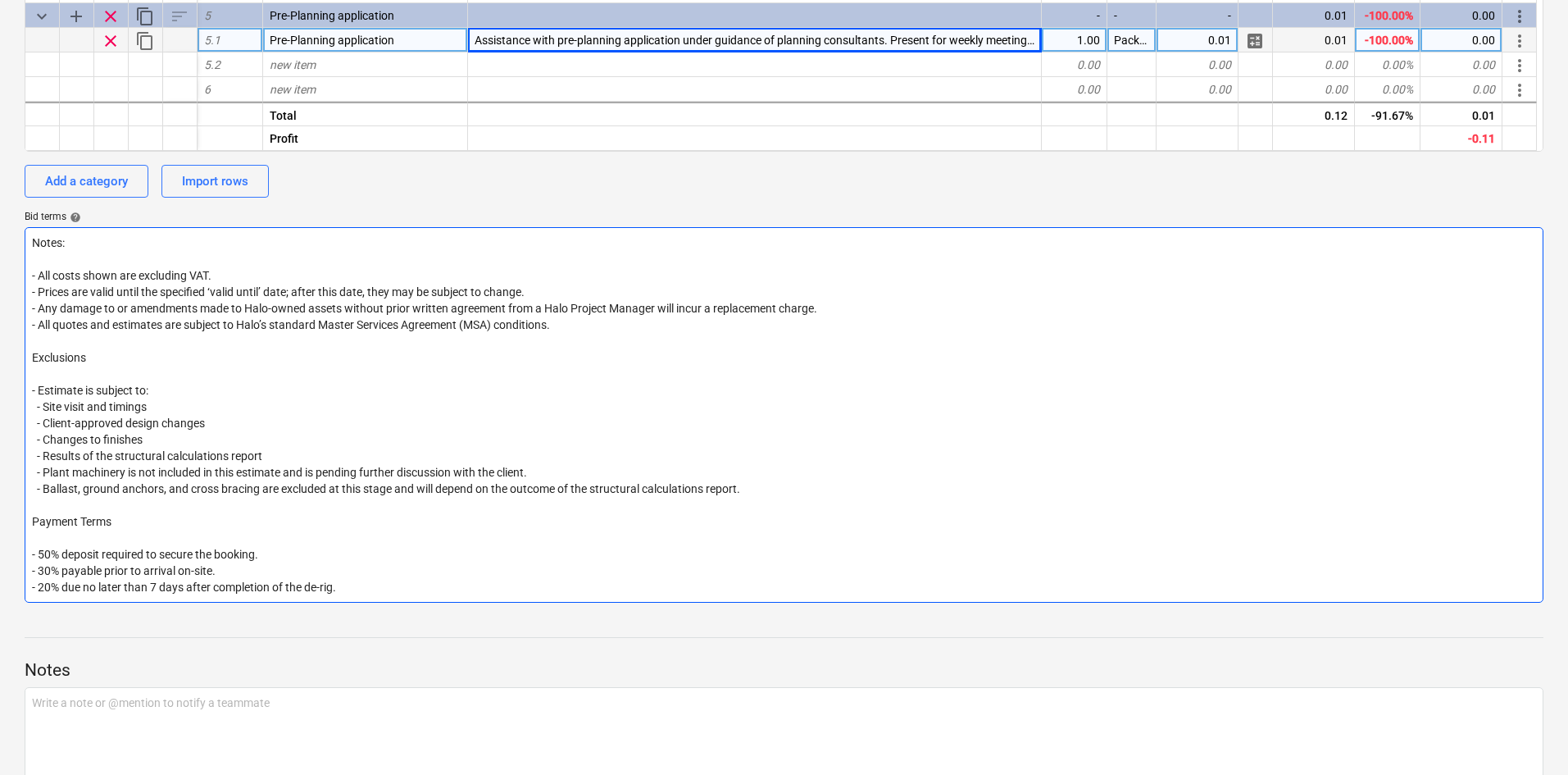
drag, startPoint x: 863, startPoint y: 317, endPoint x: 51, endPoint y: 298, distance: 812.2
click at [51, 298] on textarea "Notes: - All costs shown are excluding VAT. - Prices are valid until the specif…" at bounding box center [784, 416] width 1519 height 376
click at [557, 337] on textarea "Notes: - All costs shown are excluding VAT. - Prices are valid until the specif…" at bounding box center [784, 416] width 1519 height 376
drag, startPoint x: 863, startPoint y: 312, endPoint x: 22, endPoint y: 312, distance: 841.0
click at [22, 312] on div "Neighbourgood - Design Fee Proposal QU-0190 Stage: Enquiry arrow_drop_down note…" at bounding box center [784, 93] width 1568 height 1512
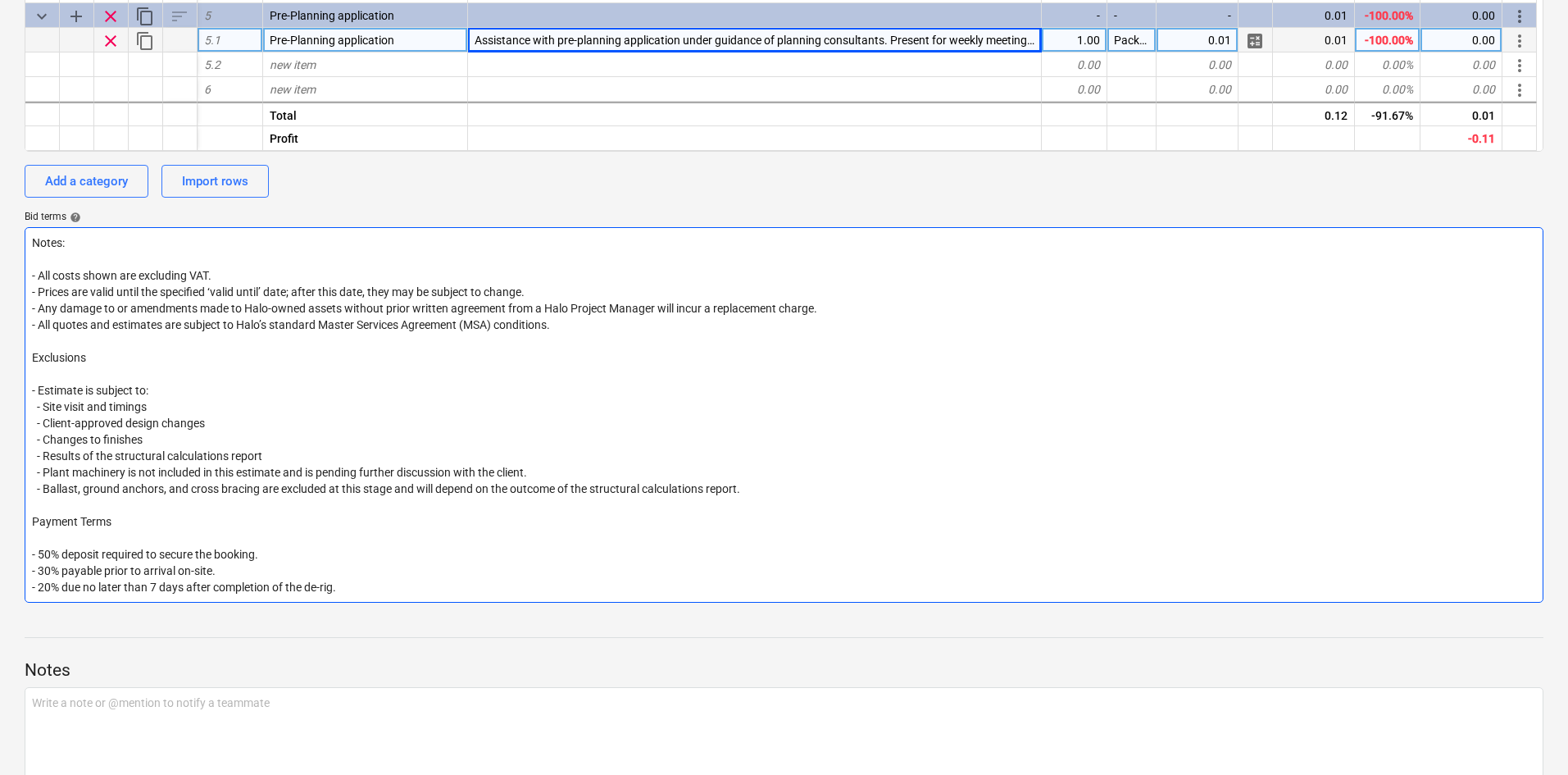
type textarea "x"
type textarea "Notes: - All costs shown are excluding VAT. - Prices are valid until the specif…"
type textarea "x"
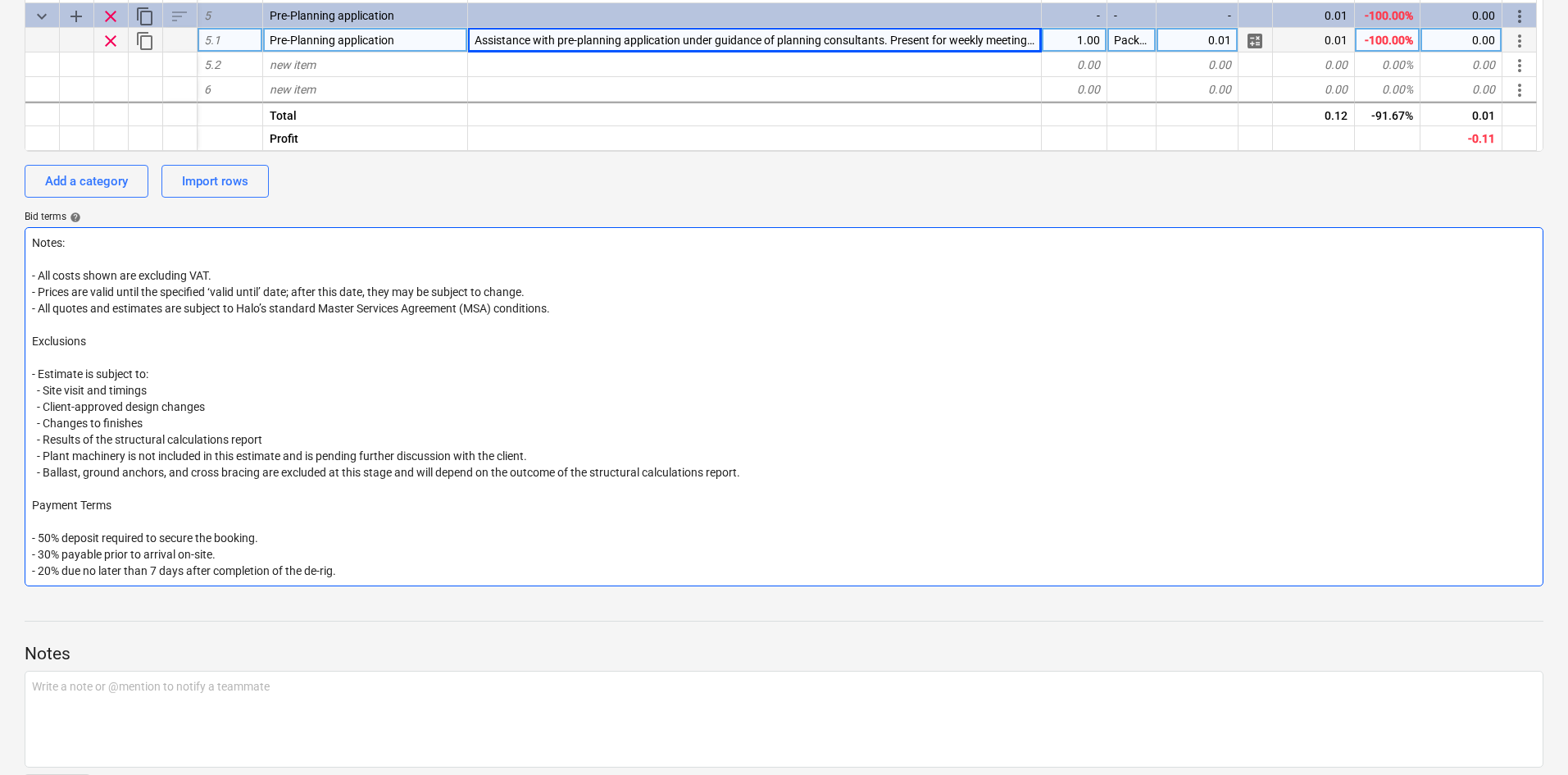
type textarea "Notes: - All costs shown are excluding VAT. - Prices are valid until the specif…"
click at [1333, 538] on textarea "Notes: - All costs shown are excluding VAT. - Prices are valid until the specif…" at bounding box center [784, 407] width 1519 height 359
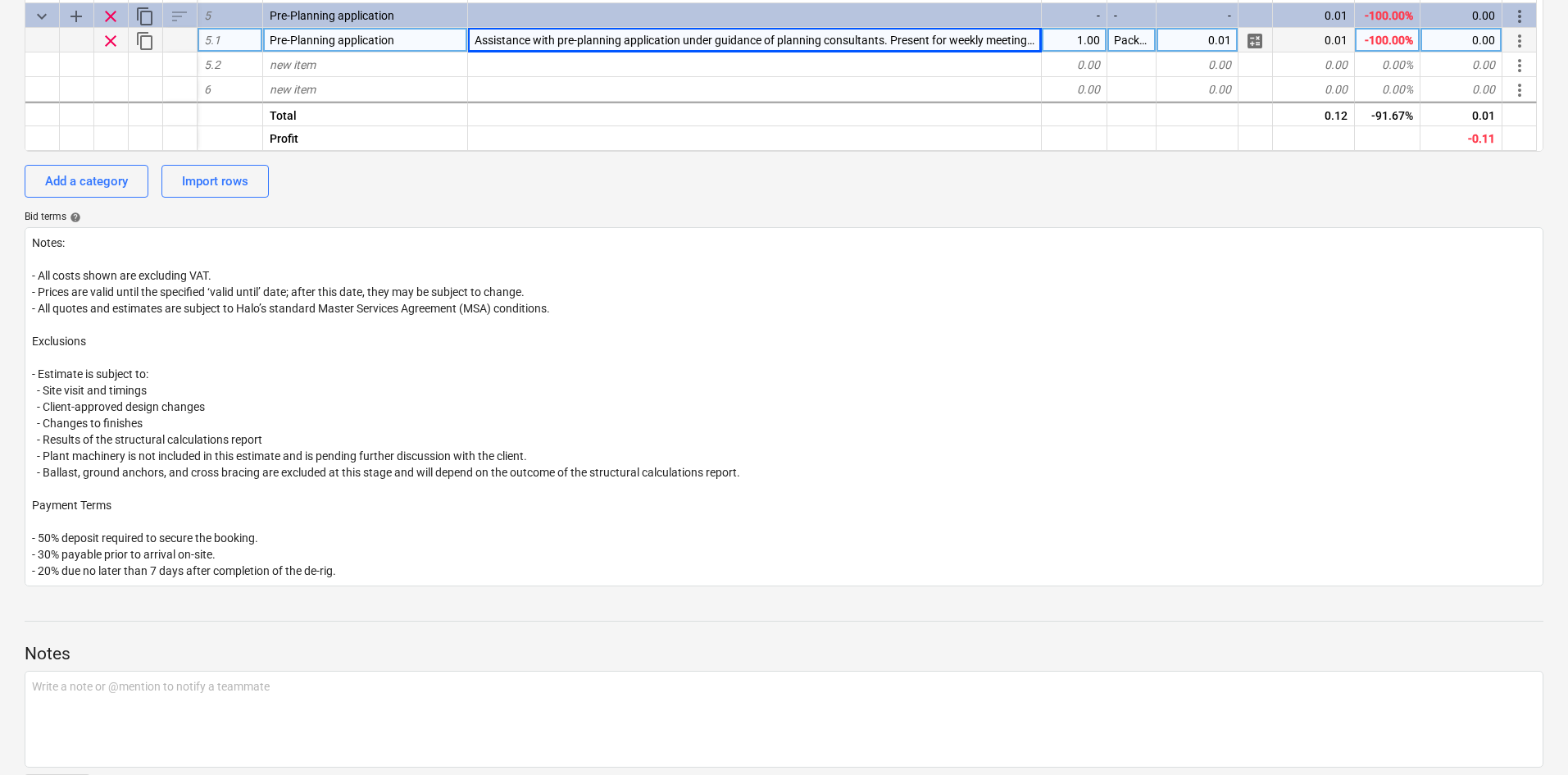
click at [1313, 646] on p "Notes" at bounding box center [784, 655] width 1519 height 23
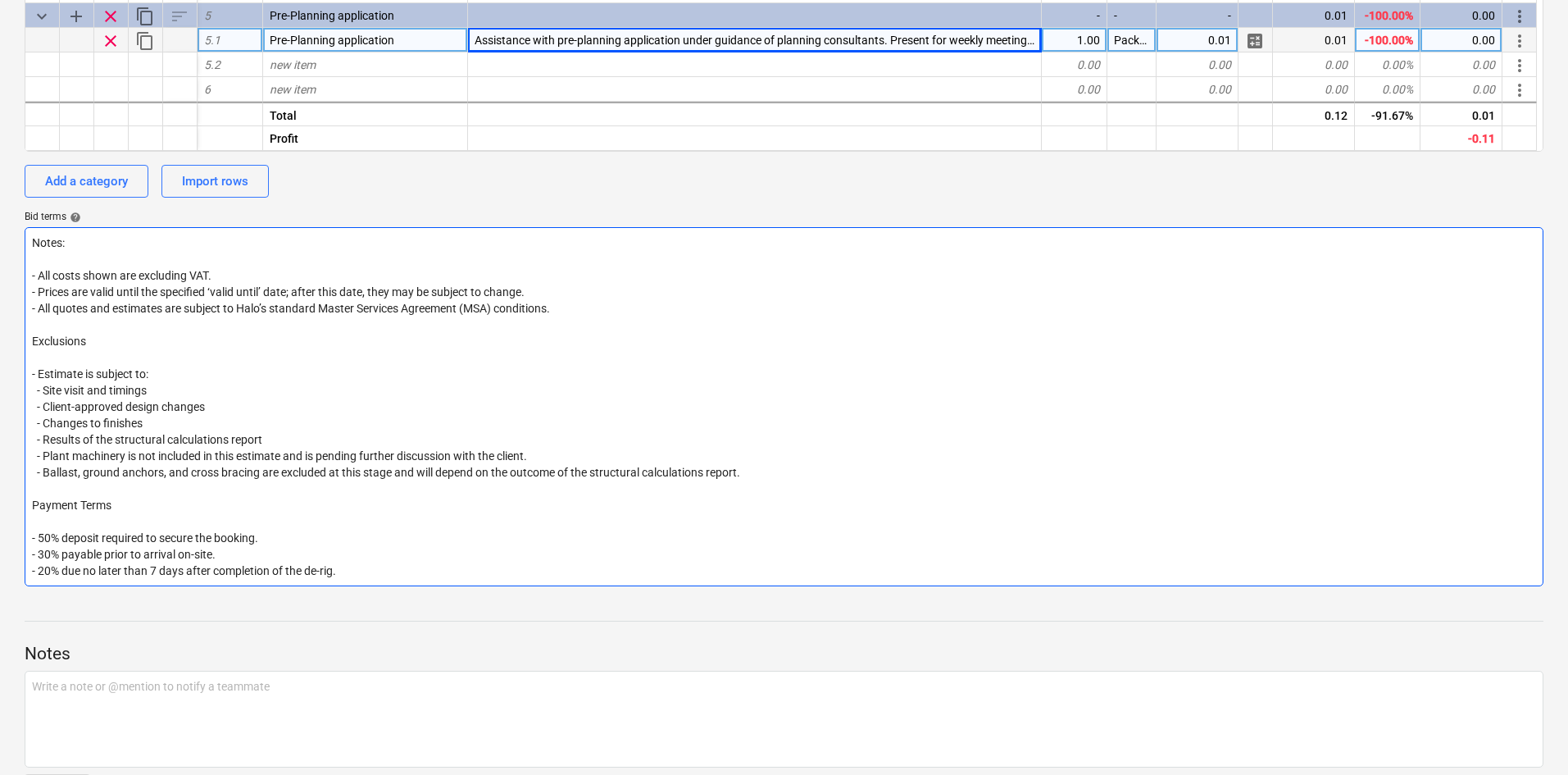
drag, startPoint x: 564, startPoint y: 451, endPoint x: 40, endPoint y: 457, distance: 524.0
click at [40, 457] on textarea "Notes: - All costs shown are excluding VAT. - Prices are valid until the specif…" at bounding box center [784, 407] width 1519 height 359
type textarea "x"
type textarea "Notes: - All costs shown are excluding VAT. - Prices are valid until the specif…"
type textarea "x"
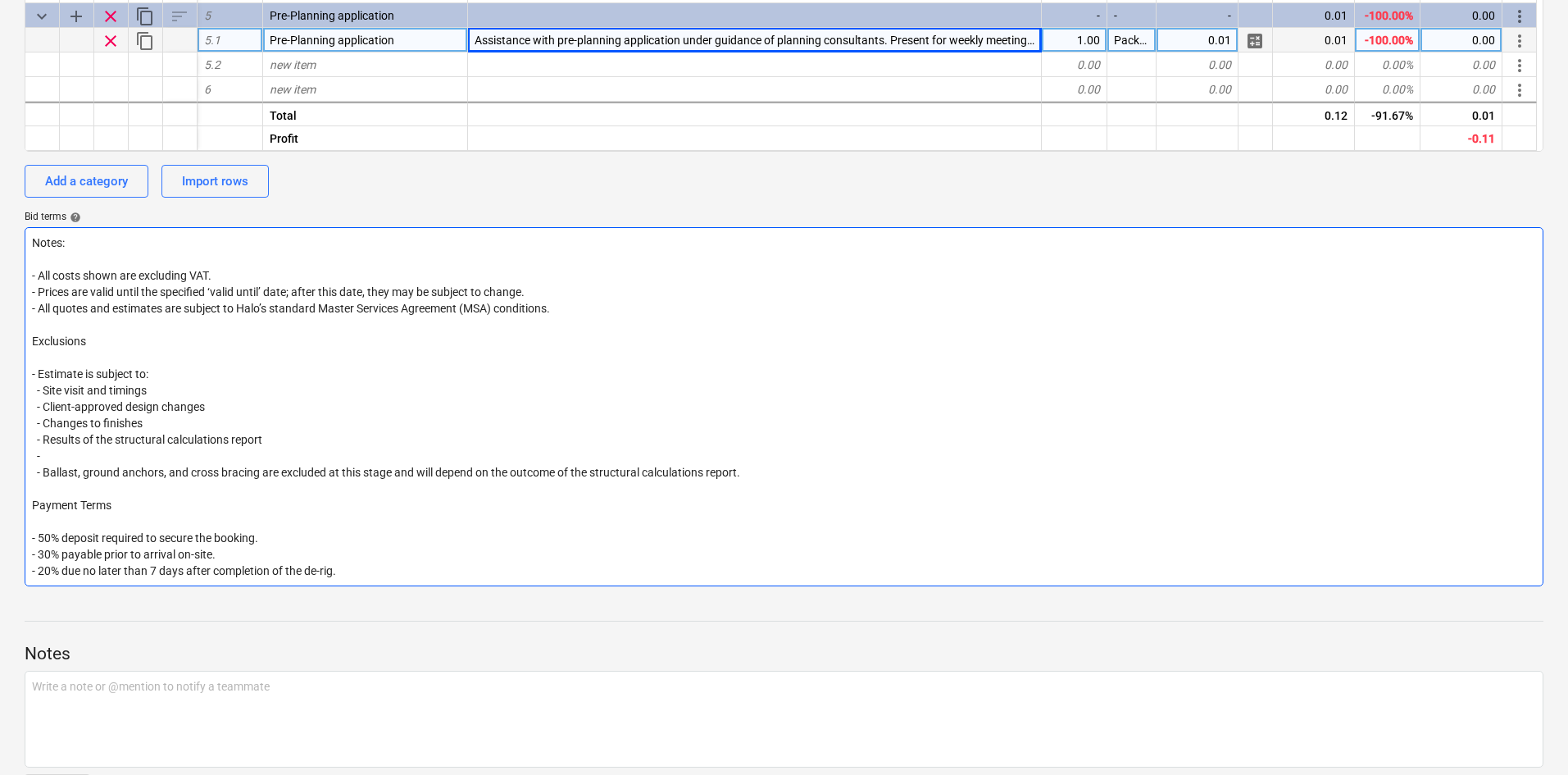
type textarea "Notes: - All costs shown are excluding VAT. - Prices are valid until the specif…"
type textarea "x"
type textarea "Notes: - All costs shown are excluding VAT. - Prices are valid until the specif…"
drag, startPoint x: 782, startPoint y: 470, endPoint x: 7, endPoint y: 462, distance: 775.0
click at [7, 462] on div "Neighbourgood - Design Fee Proposal QU-0190 Stage: Enquiry arrow_drop_down note…" at bounding box center [784, 85] width 1568 height 1496
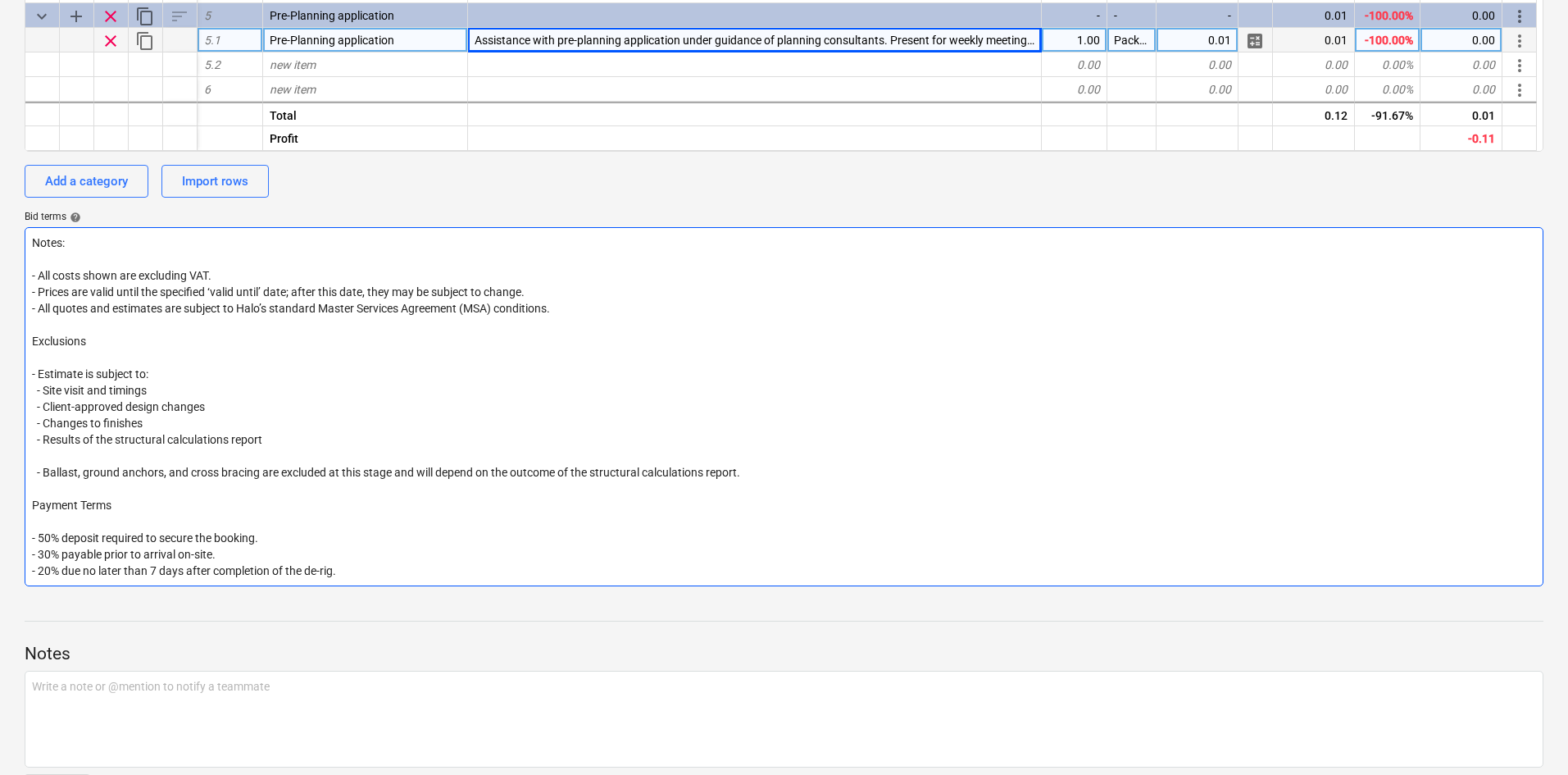
type textarea "x"
type textarea "Notes: - All costs shown are excluding VAT. - Prices are valid until the specif…"
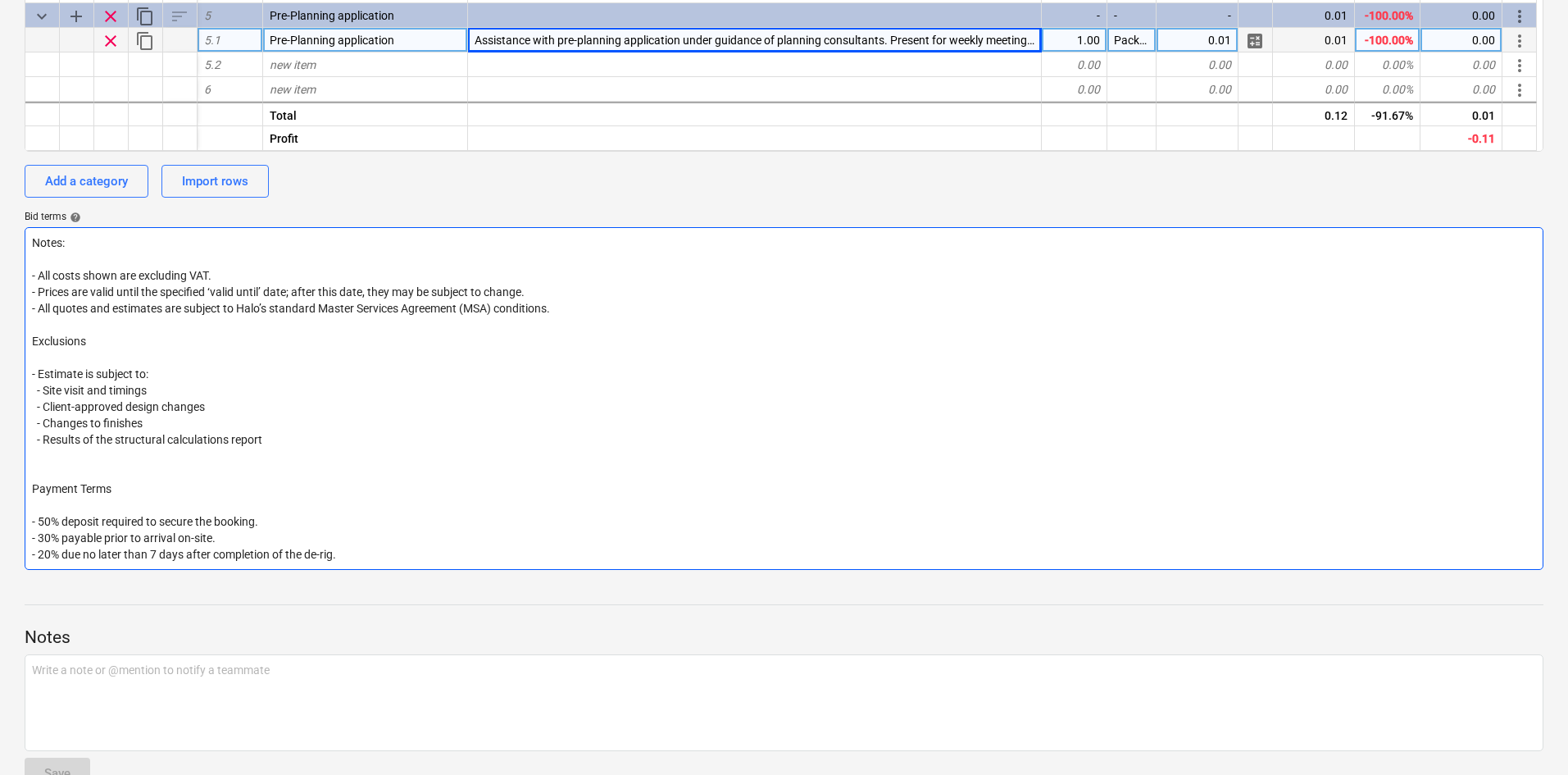
type textarea "x"
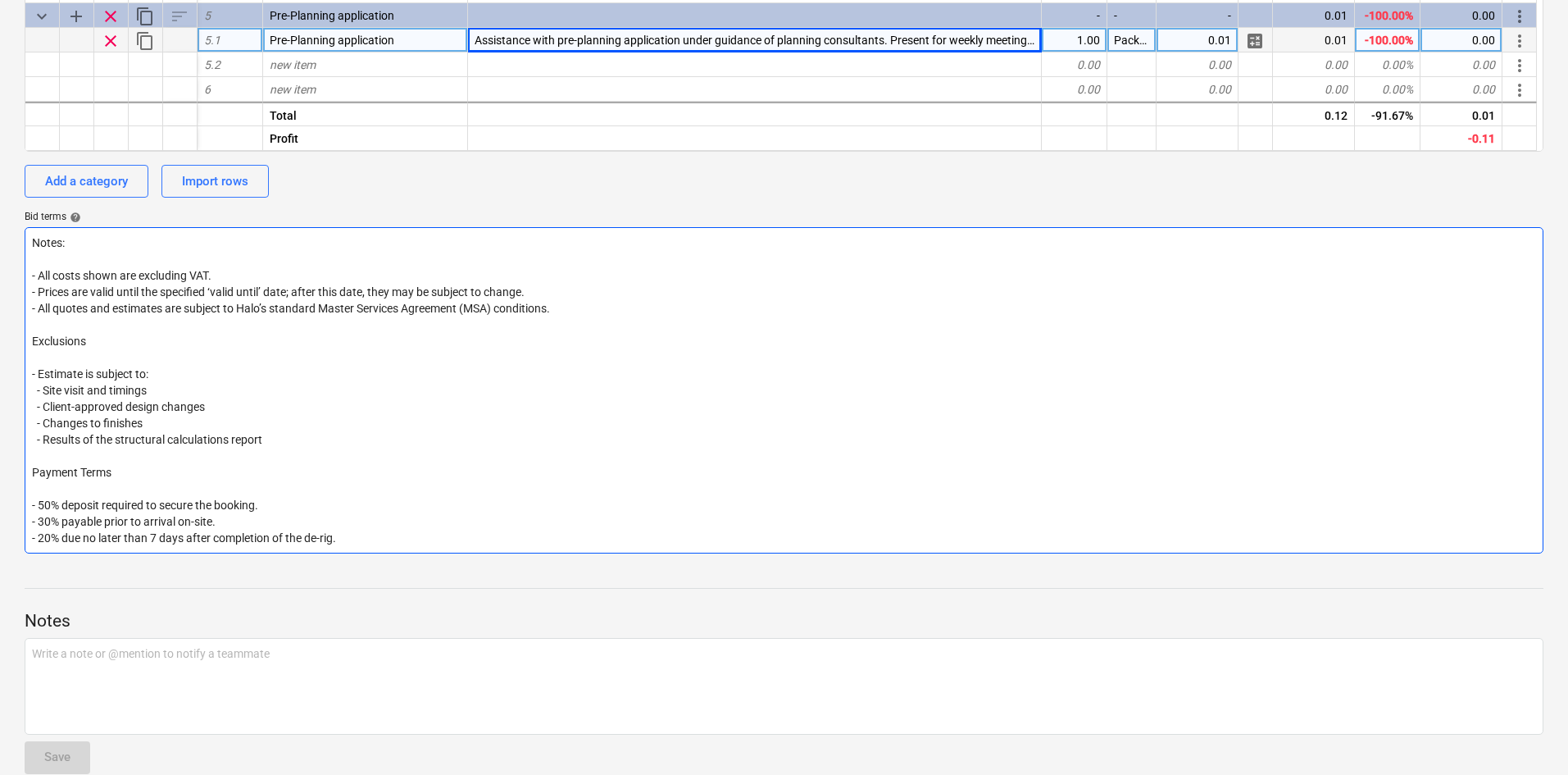
type textarea "Notes: - All costs shown are excluding VAT. - Prices are valid until the specif…"
drag, startPoint x: 366, startPoint y: 532, endPoint x: 105, endPoint y: 508, distance: 262.1
click at [105, 508] on textarea "Notes: - All costs shown are excluding VAT. - Prices are valid until the specif…" at bounding box center [784, 391] width 1519 height 326
click at [230, 524] on textarea "Notes: - All costs shown are excluding VAT. - Prices are valid until the specif…" at bounding box center [784, 391] width 1519 height 326
drag, startPoint x: 224, startPoint y: 523, endPoint x: 64, endPoint y: 506, distance: 160.9
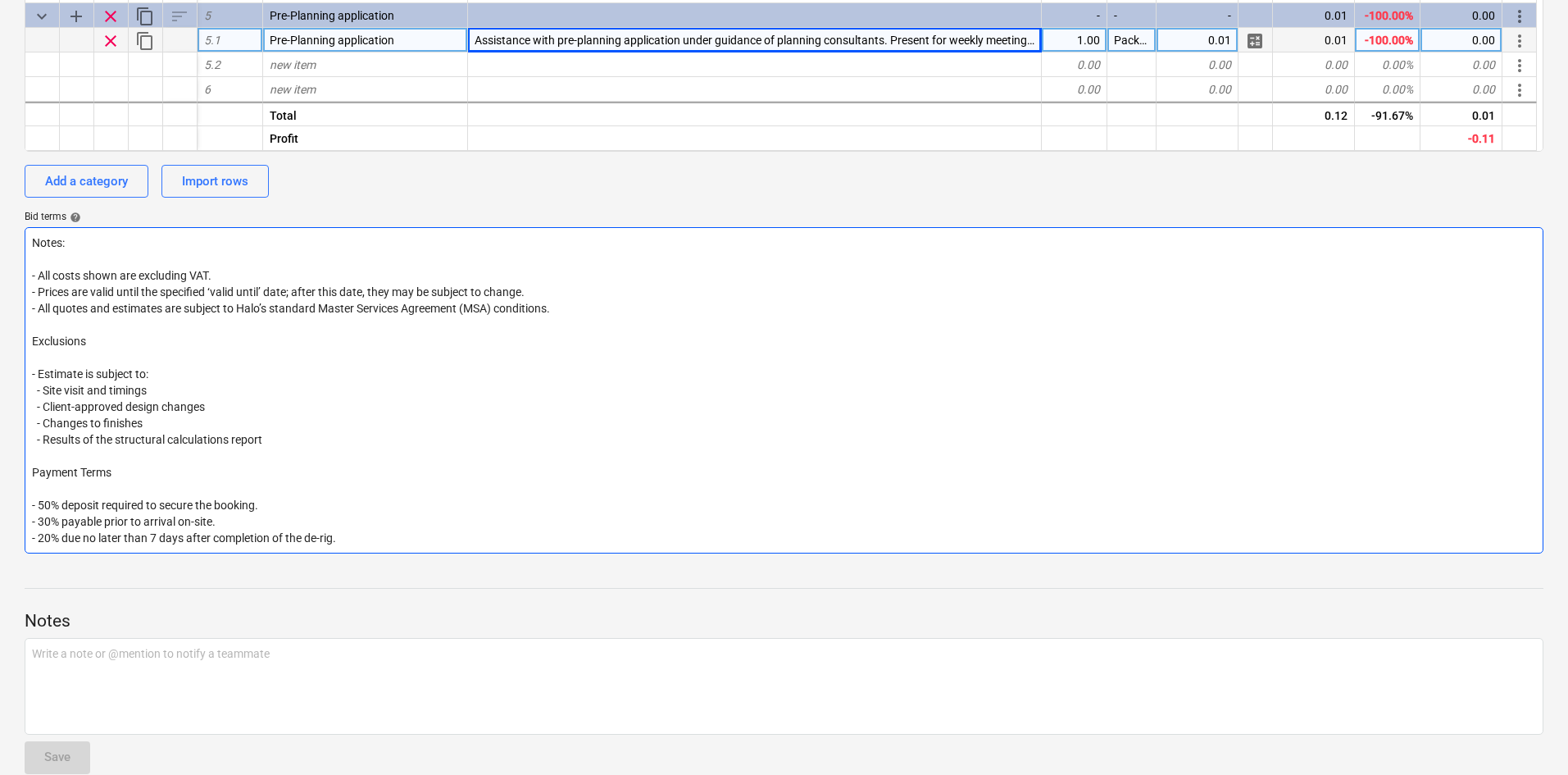
click at [64, 506] on textarea "Notes: - All costs shown are excluding VAT. - Prices are valid until the specif…" at bounding box center [784, 391] width 1519 height 326
type textarea "x"
type textarea "Notes: - All costs shown are excluding VAT. - Prices are valid until the specif…"
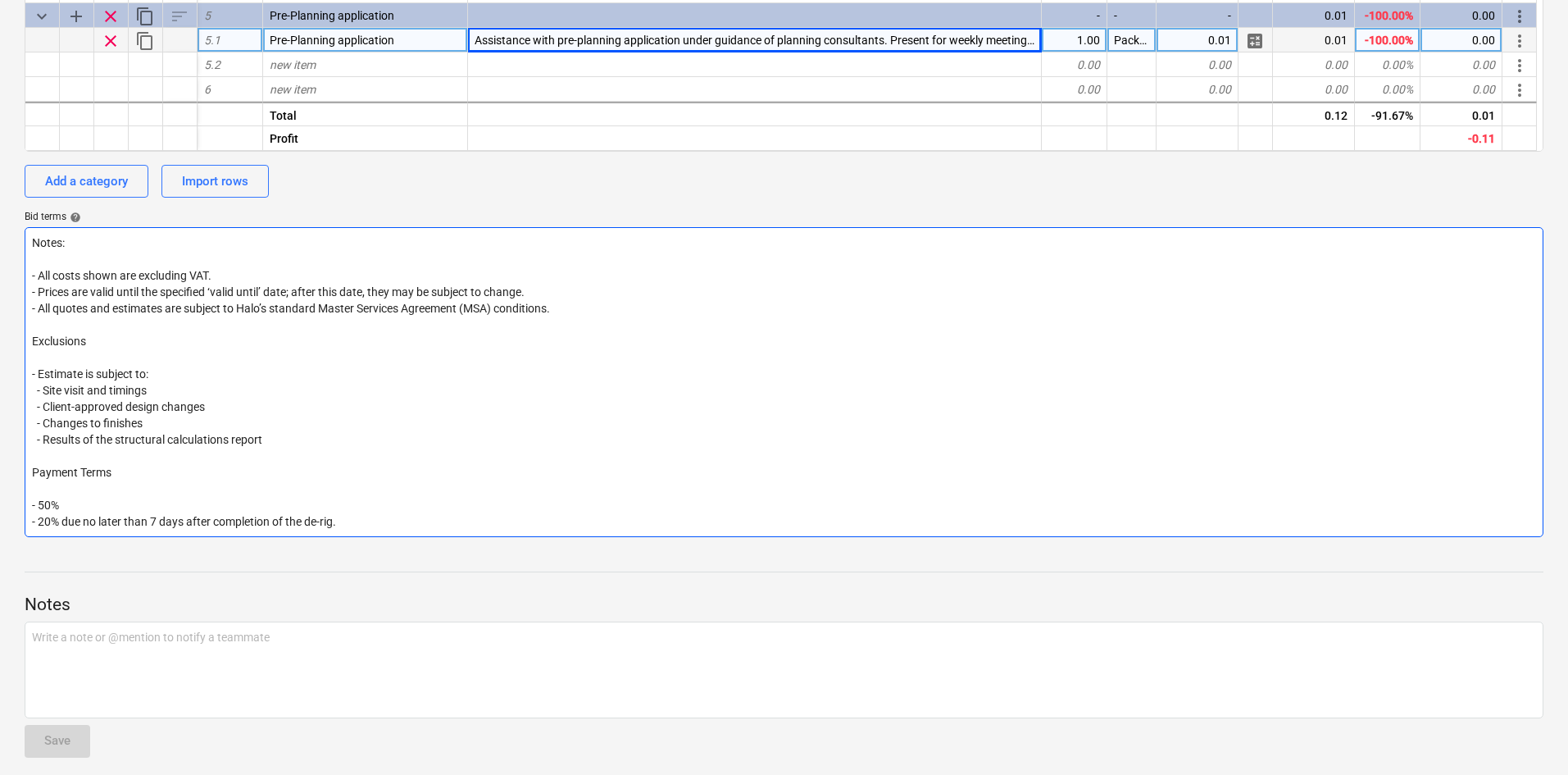
type textarea "x"
type textarea "Notes: - All costs shown are excluding VAT. - Prices are valid until the specif…"
type textarea "x"
type textarea "Notes: - All costs shown are excluding VAT. - Prices are valid until the specif…"
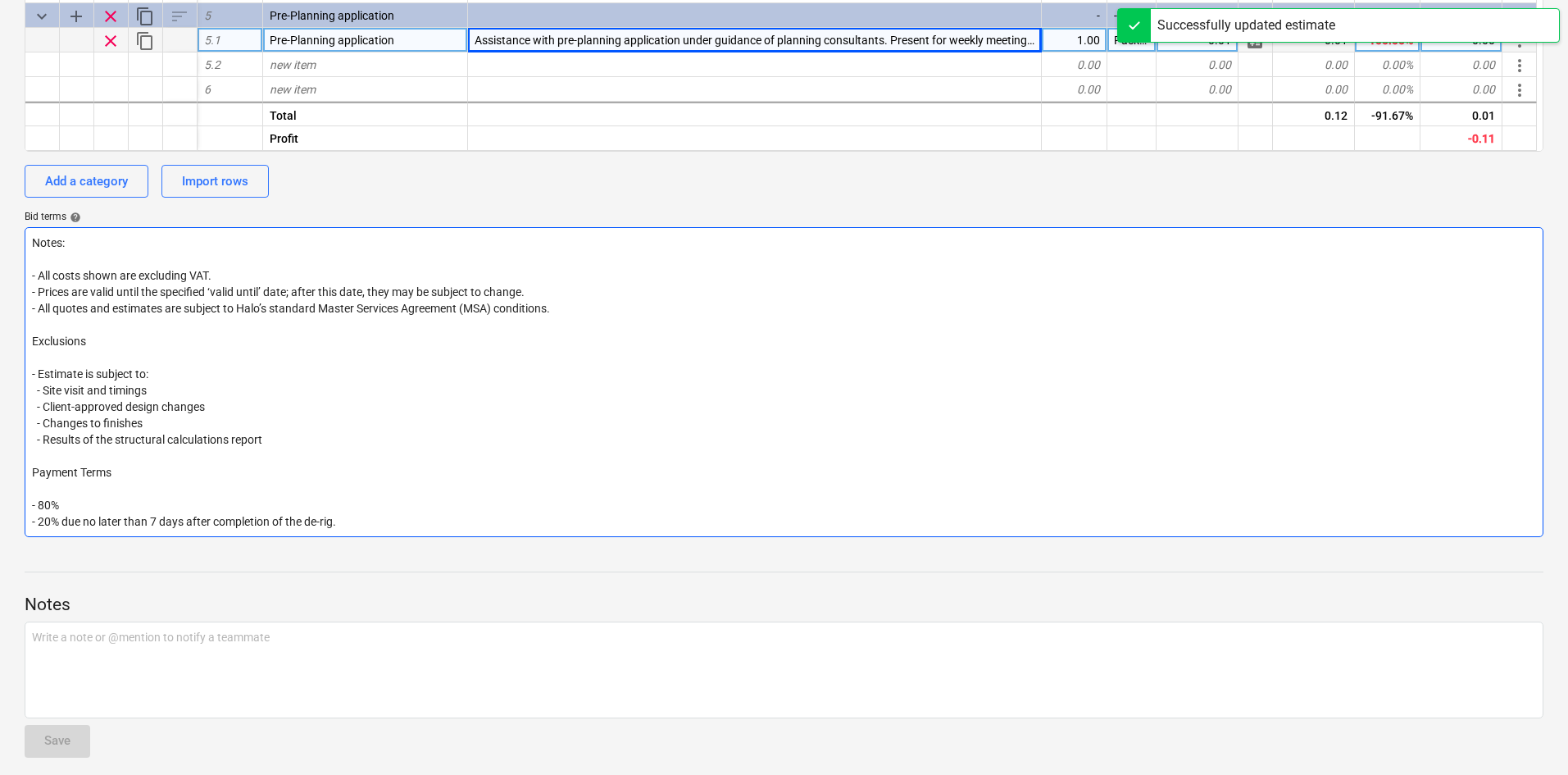
click at [123, 503] on textarea "Notes: - All costs shown are excluding VAT. - Prices are valid until the specif…" at bounding box center [784, 383] width 1519 height 310
type textarea "x"
type textarea "Notes: - All costs shown are excluding VAT. - Prices are valid until the specif…"
type textarea "x"
type textarea "Notes: - All costs shown are excluding VAT. - Prices are valid until the specif…"
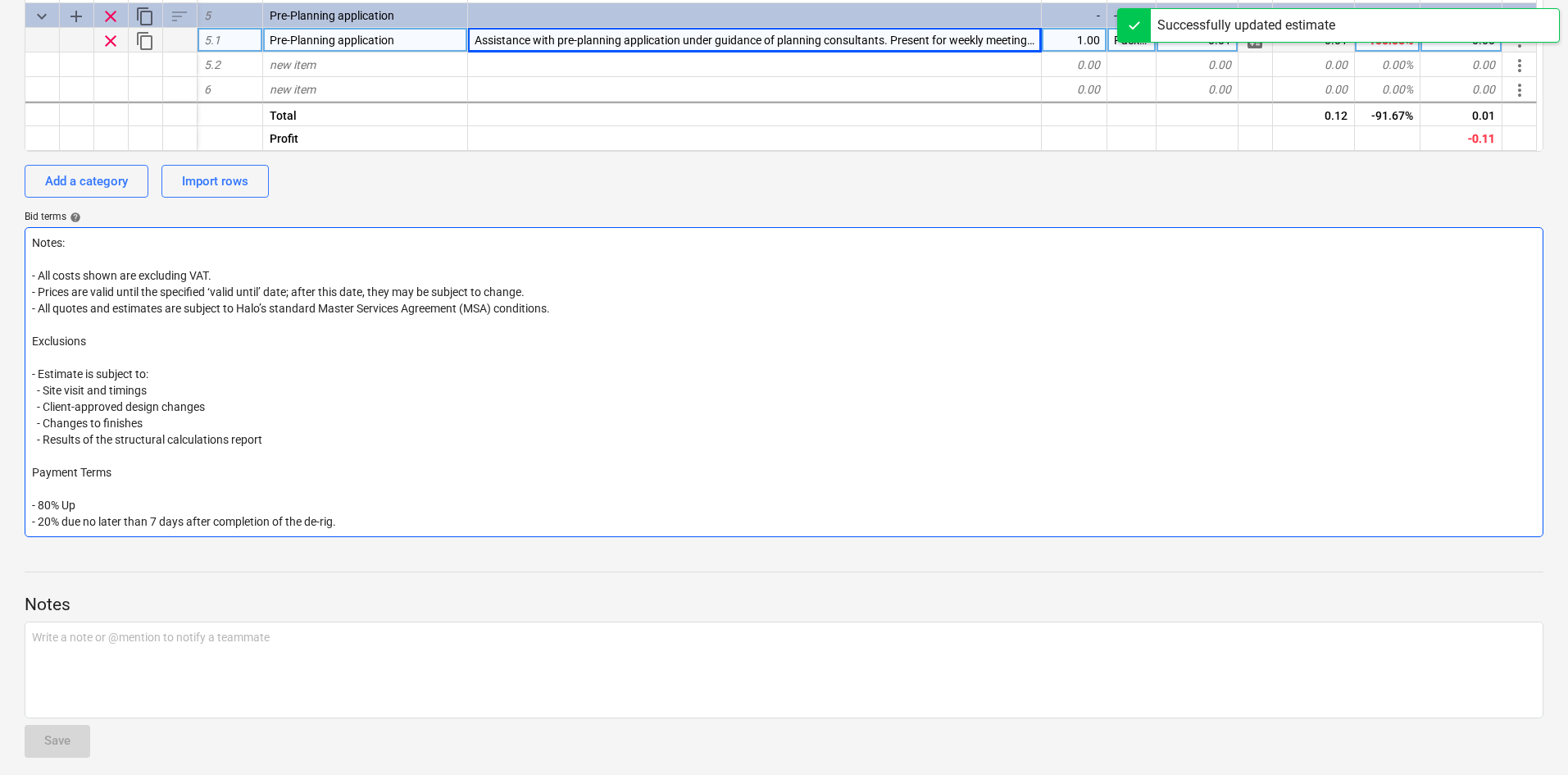
type textarea "x"
type textarea "Notes: - All costs shown are excluding VAT. - Prices are valid until the specif…"
type textarea "x"
type textarea "Notes: - All costs shown are excluding VAT. - Prices are valid until the specif…"
type textarea "x"
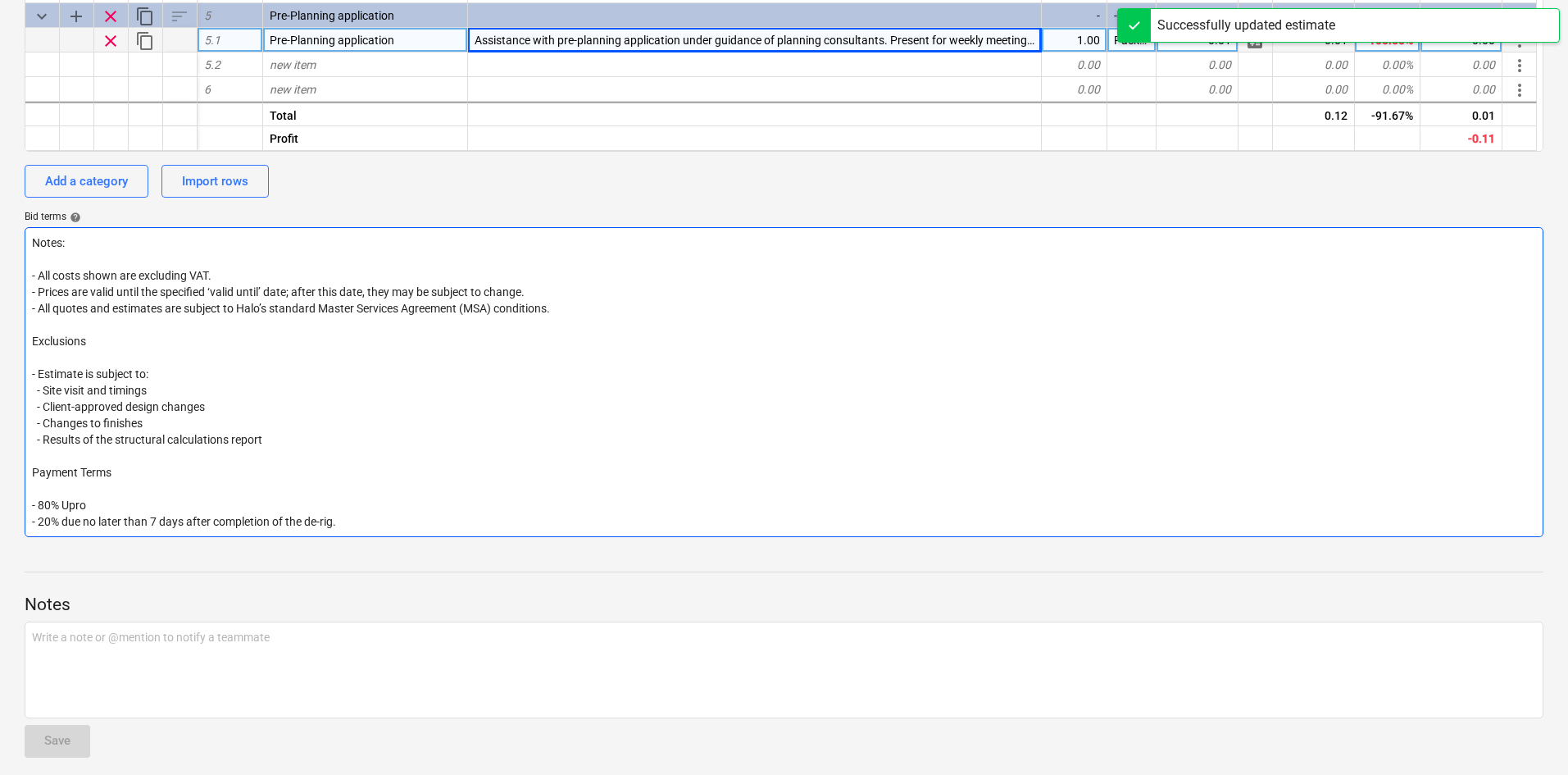
type textarea "Notes: - All costs shown are excluding VAT. - Prices are valid until the specif…"
type textarea "x"
type textarea "Notes: - All costs shown are excluding VAT. - Prices are valid until the specif…"
type textarea "x"
type textarea "Notes: - All costs shown are excluding VAT. - Prices are valid until the specif…"
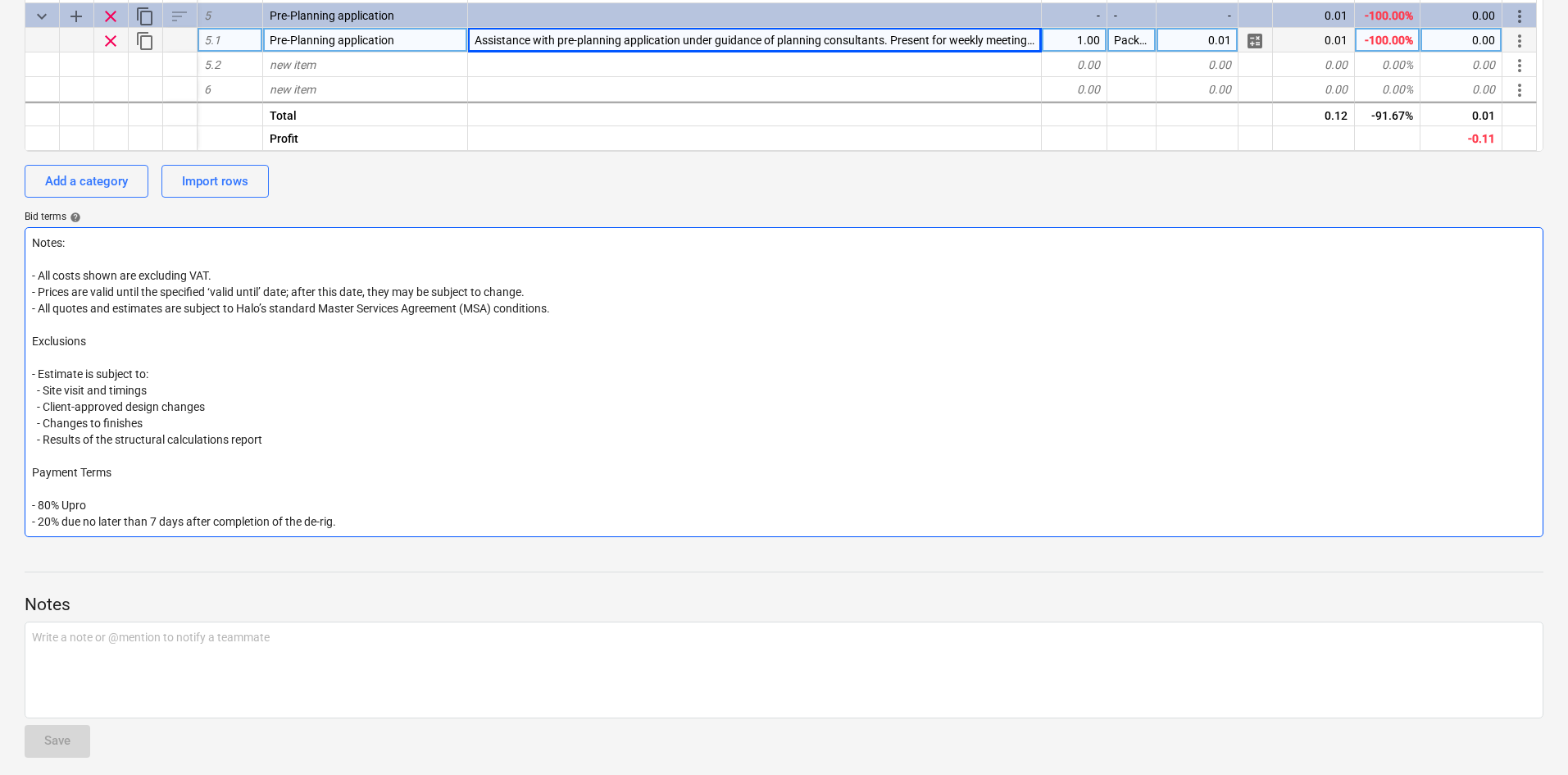
type textarea "x"
type textarea "Notes: - All costs shown are excluding VAT. - Prices are valid until the specif…"
type textarea "x"
type textarea "Notes: - All costs shown are excluding VAT. - Prices are valid until the specif…"
type textarea "x"
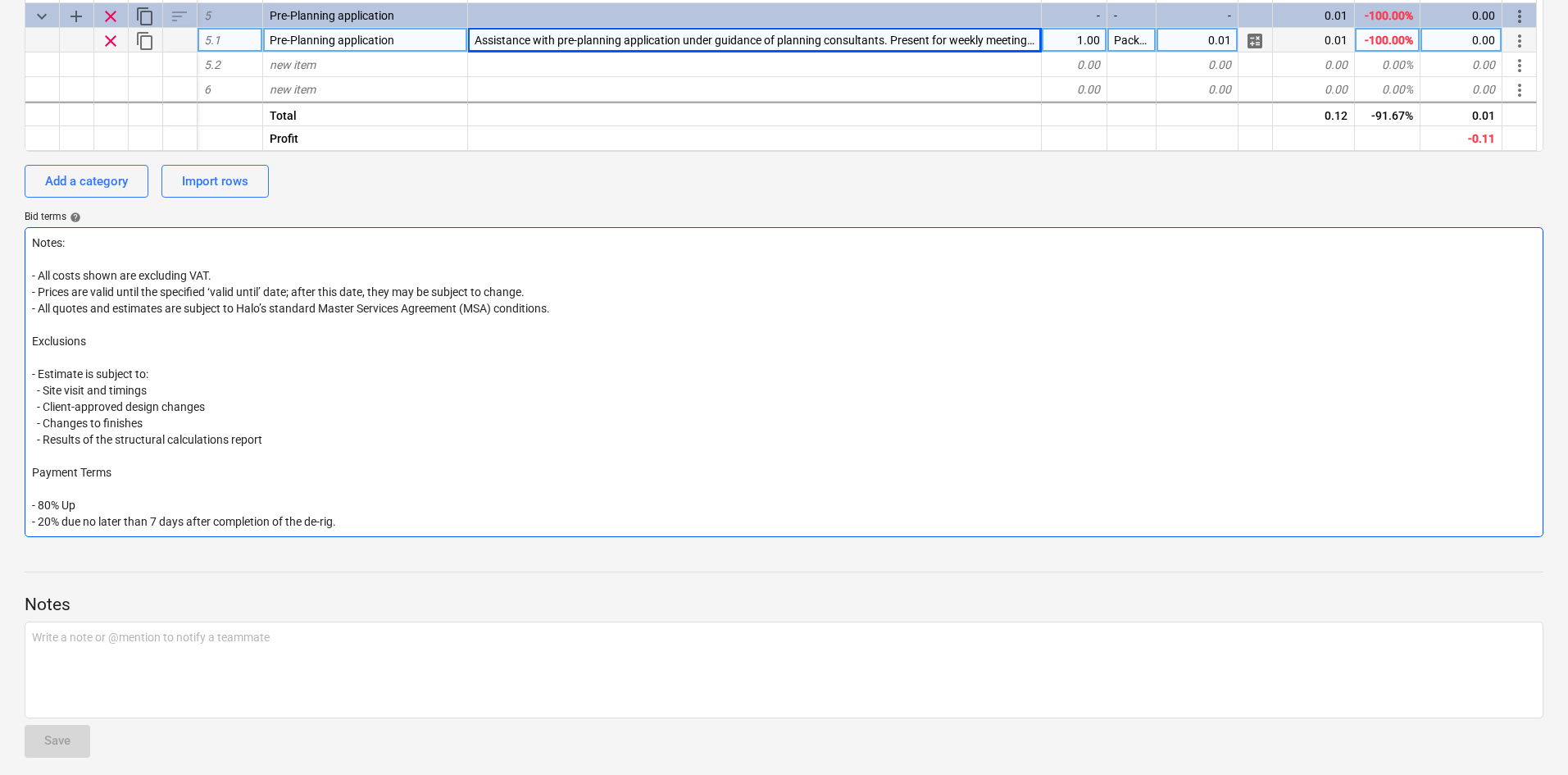
type textarea "Notes: - All costs shown are excluding VAT. - Prices are valid until the specif…"
type textarea "x"
type textarea "Notes: - All costs shown are excluding VAT. - Prices are valid until the specif…"
type textarea "x"
type textarea "Notes: - All costs shown are excluding VAT. - Prices are valid until the specif…"
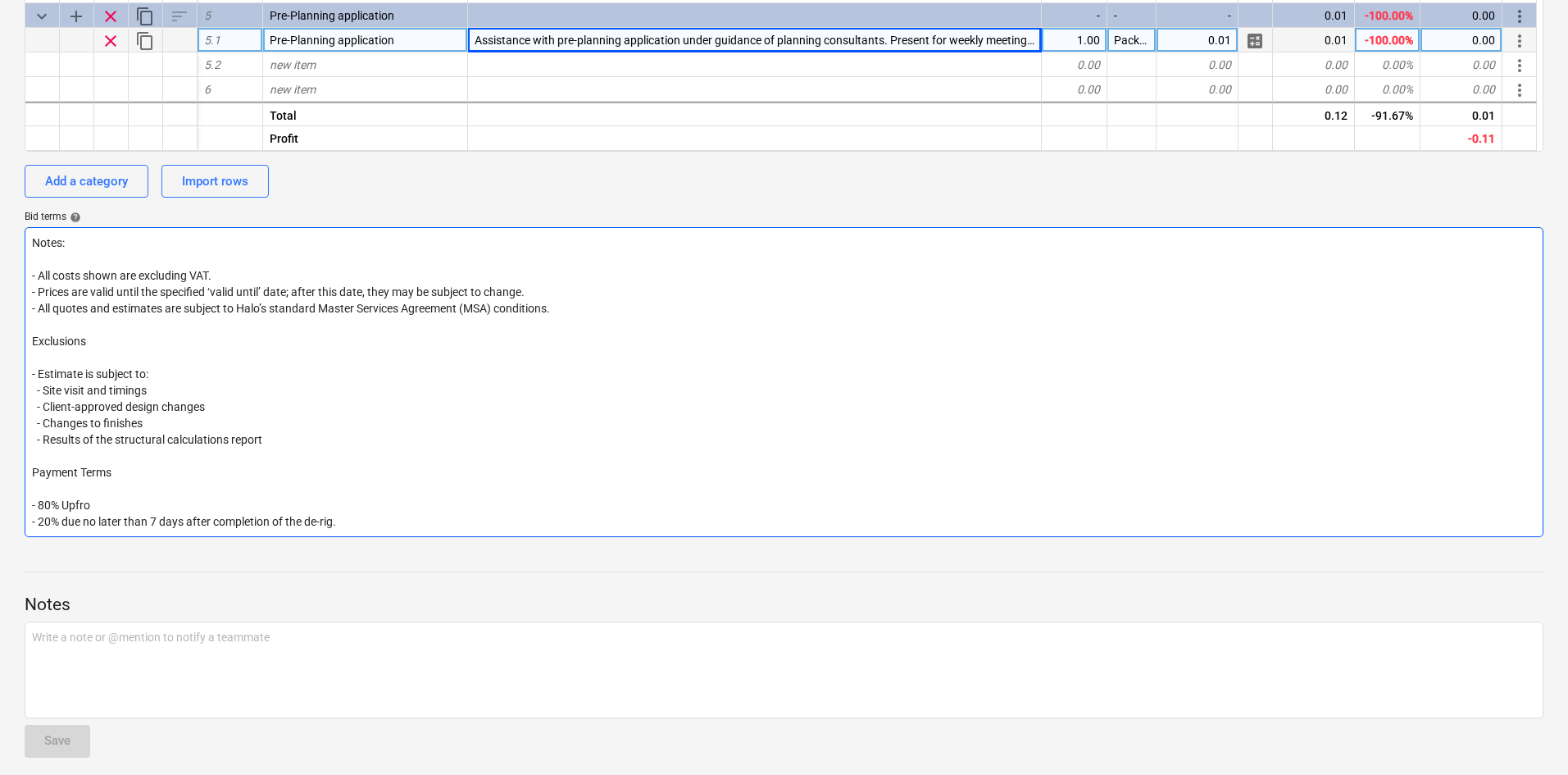
type textarea "x"
type textarea "Notes: - All costs shown are excluding VAT. - Prices are valid until the specif…"
type textarea "x"
type textarea "Notes: - All costs shown are excluding VAT. - Prices are valid until the specif…"
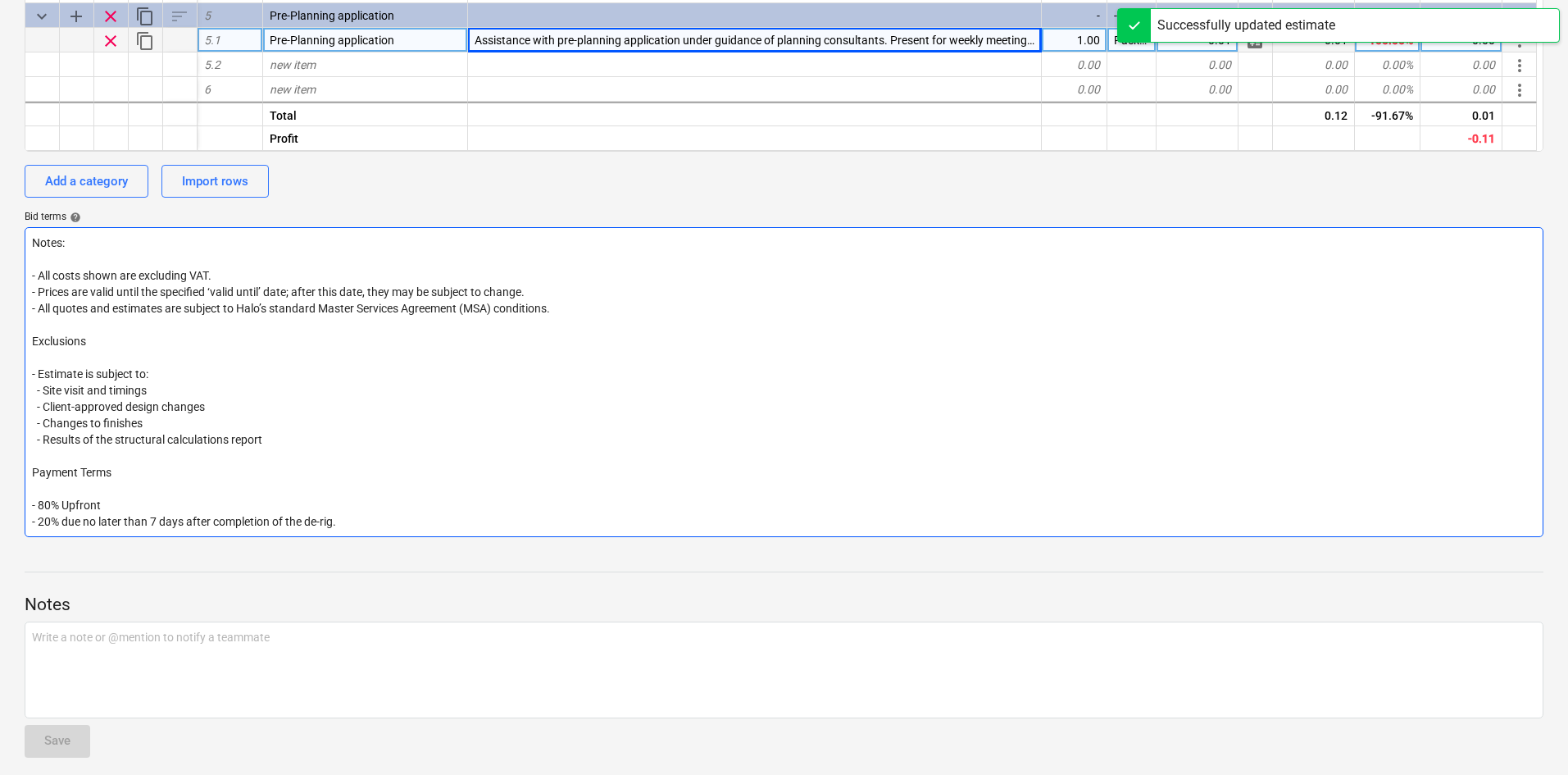
drag, startPoint x: 330, startPoint y: 516, endPoint x: 63, endPoint y: 527, distance: 267.2
click at [63, 527] on textarea "Notes: - All costs shown are excluding VAT. - Prices are valid until the specif…" at bounding box center [784, 383] width 1519 height 310
type textarea "x"
type textarea "Notes: - All costs shown are excluding VAT. - Prices are valid until the specif…"
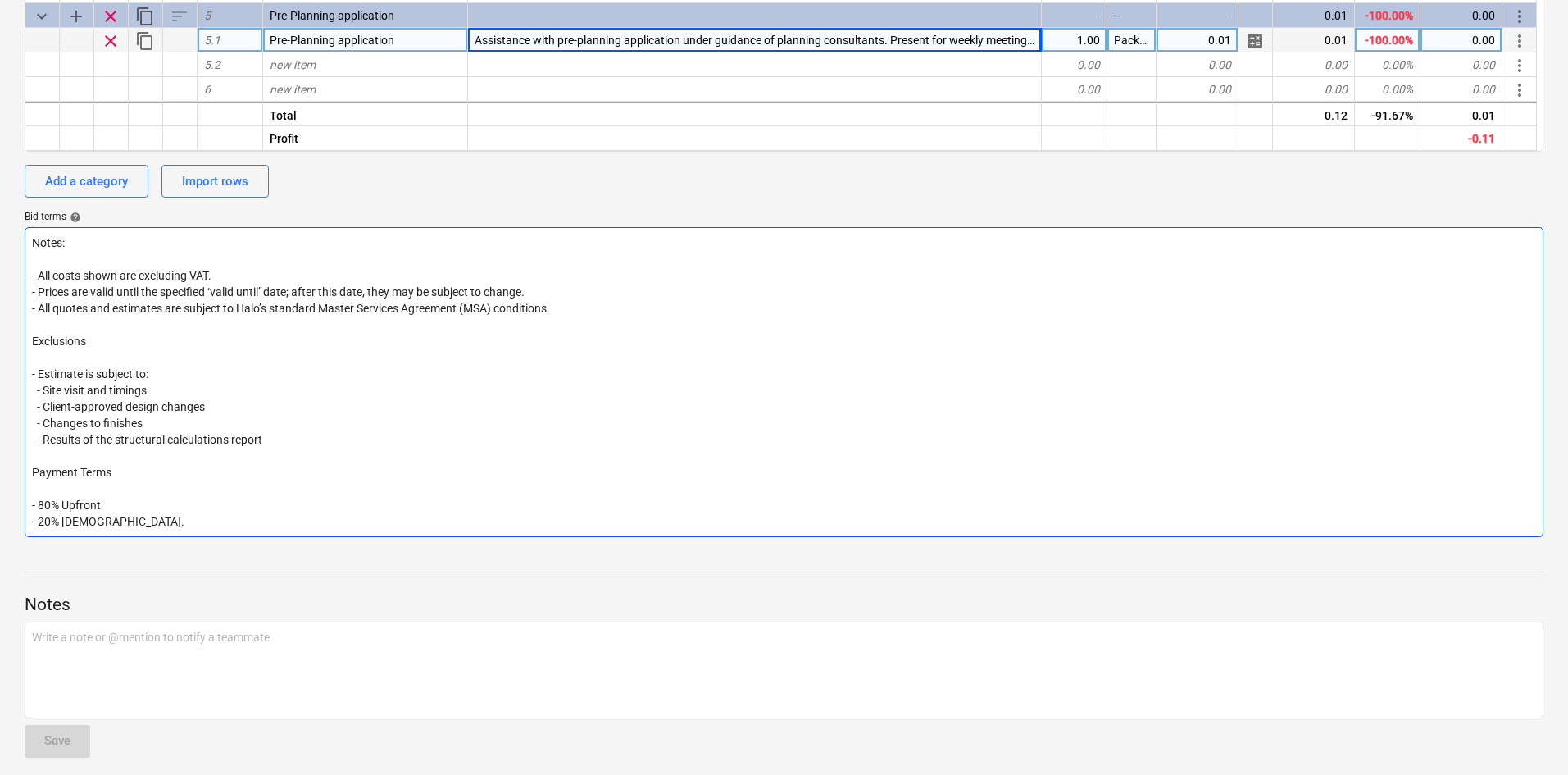
type textarea "x"
type textarea "Notes: - All costs shown are excluding VAT. - Prices are valid until the specif…"
type textarea "x"
type textarea "Notes: - All costs shown are excluding VAT. - Prices are valid until the specif…"
type textarea "x"
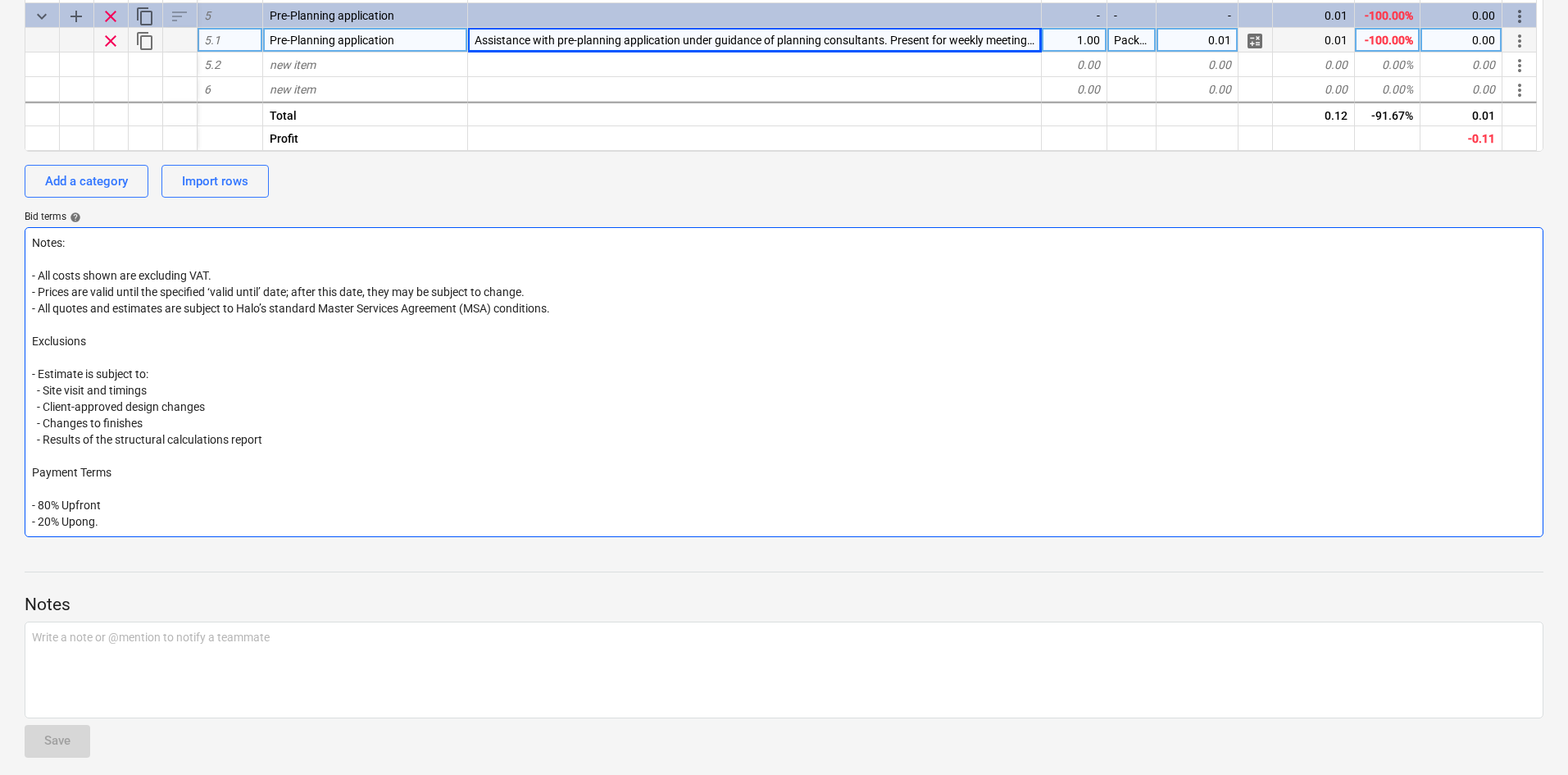
type textarea "Notes: - All costs shown are excluding VAT. - Prices are valid until the specif…"
type textarea "x"
type textarea "Notes: - All costs shown are excluding VAT. - Prices are valid until the specif…"
type textarea "x"
type textarea "Notes: - All costs shown are excluding VAT. - Prices are valid until the specif…"
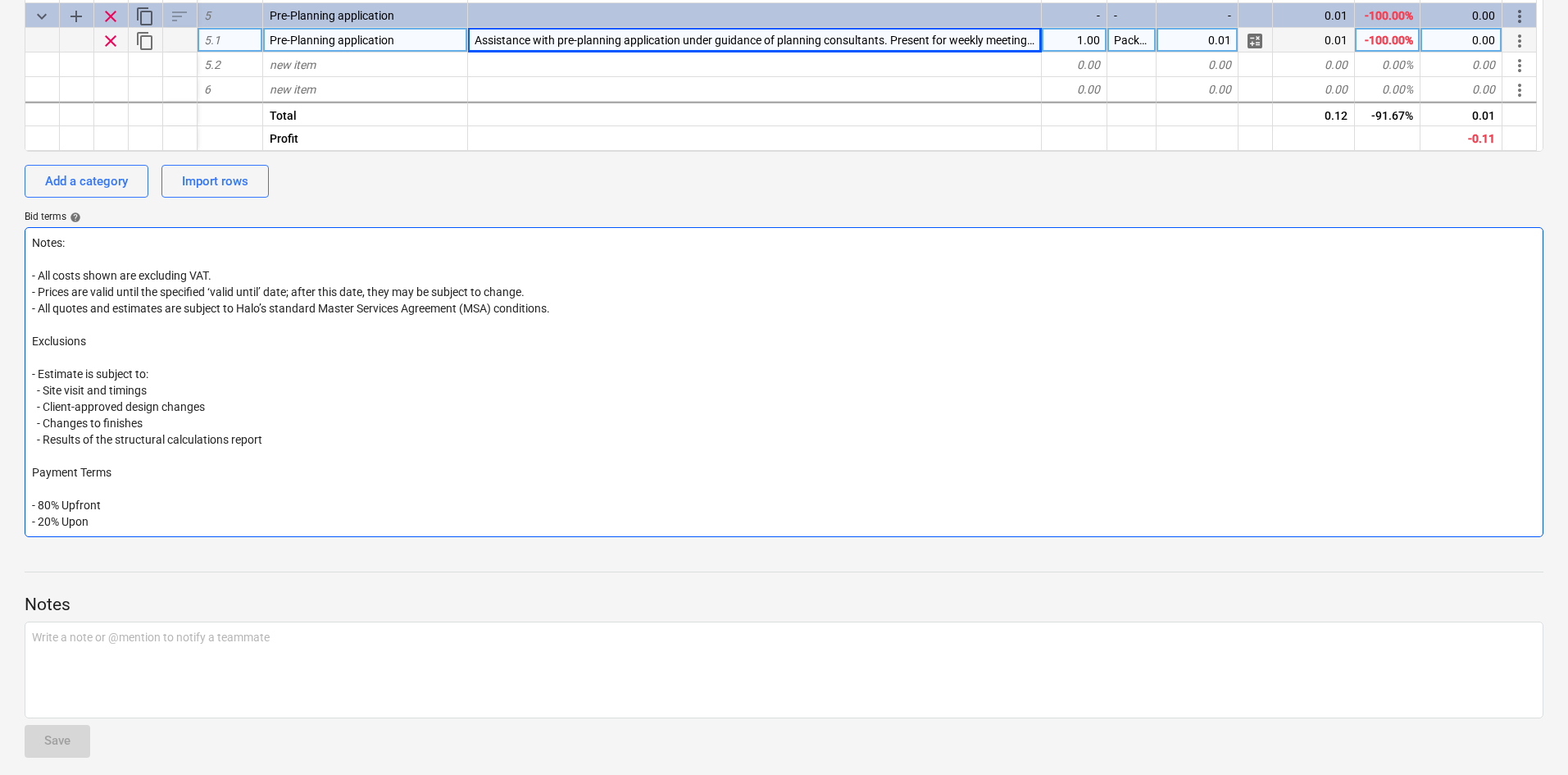
type textarea "x"
type textarea "Notes: - All costs shown are excluding VAT. - Prices are valid until the specif…"
type textarea "x"
type textarea "Notes: - All costs shown are excluding VAT. - Prices are valid until the specif…"
type textarea "x"
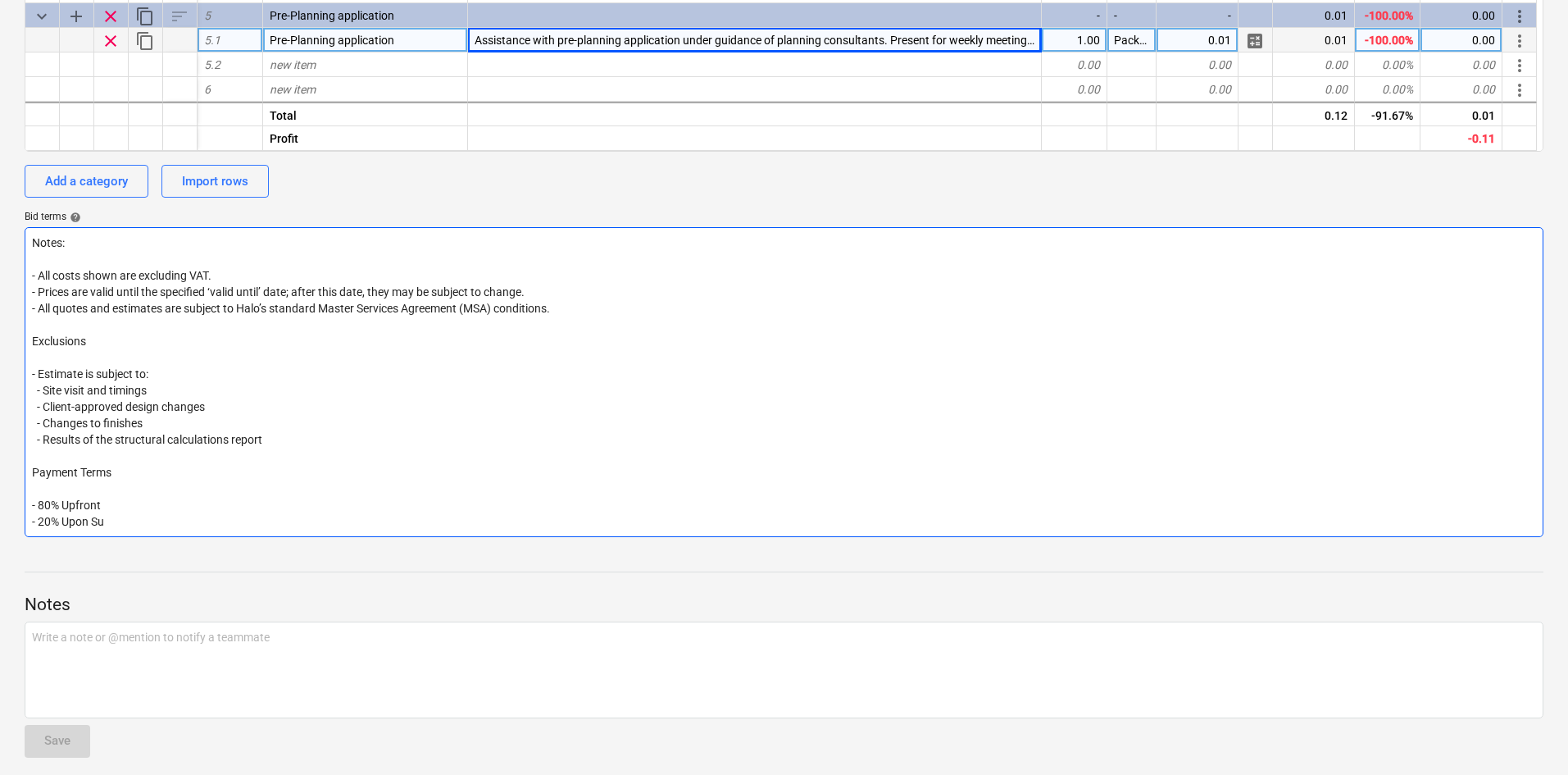
type textarea "Notes: - All costs shown are excluding VAT. - Prices are valid until the specif…"
type textarea "x"
type textarea "Notes: - All costs shown are excluding VAT. - Prices are valid until the specif…"
type textarea "x"
type textarea "Notes: - All costs shown are excluding VAT. - Prices are valid until the specif…"
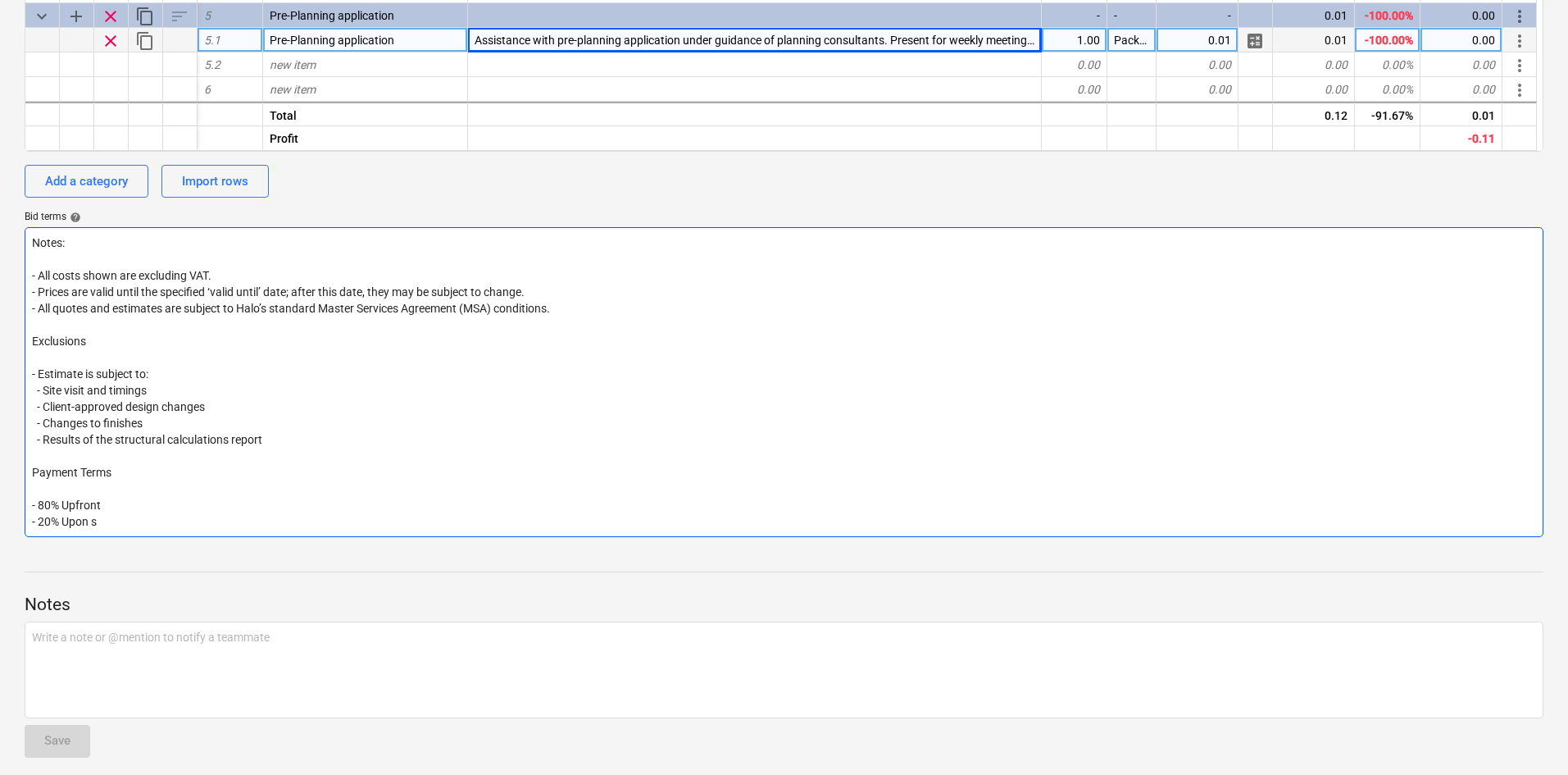
type textarea "x"
type textarea "Notes: - All costs shown are excluding VAT. - Prices are valid until the specif…"
type textarea "x"
type textarea "Notes: - All costs shown are excluding VAT. - Prices are valid until the specif…"
type textarea "x"
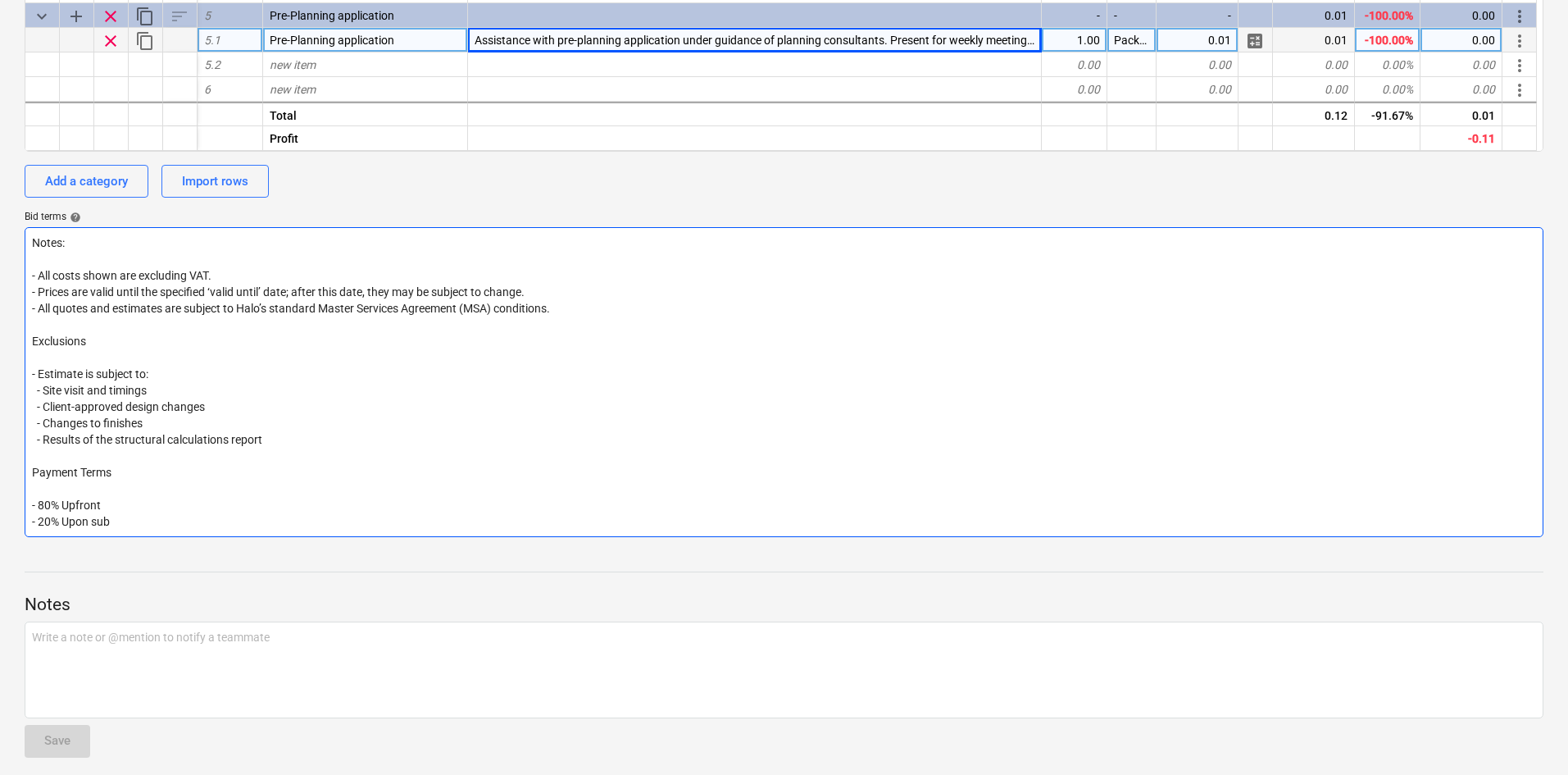
type textarea "Notes: - All costs shown are excluding VAT. - Prices are valid until the specif…"
type textarea "x"
type textarea "Notes: - All costs shown are excluding VAT. - Prices are valid until the specif…"
type textarea "x"
type textarea "Notes: - All costs shown are excluding VAT. - Prices are valid until the specif…"
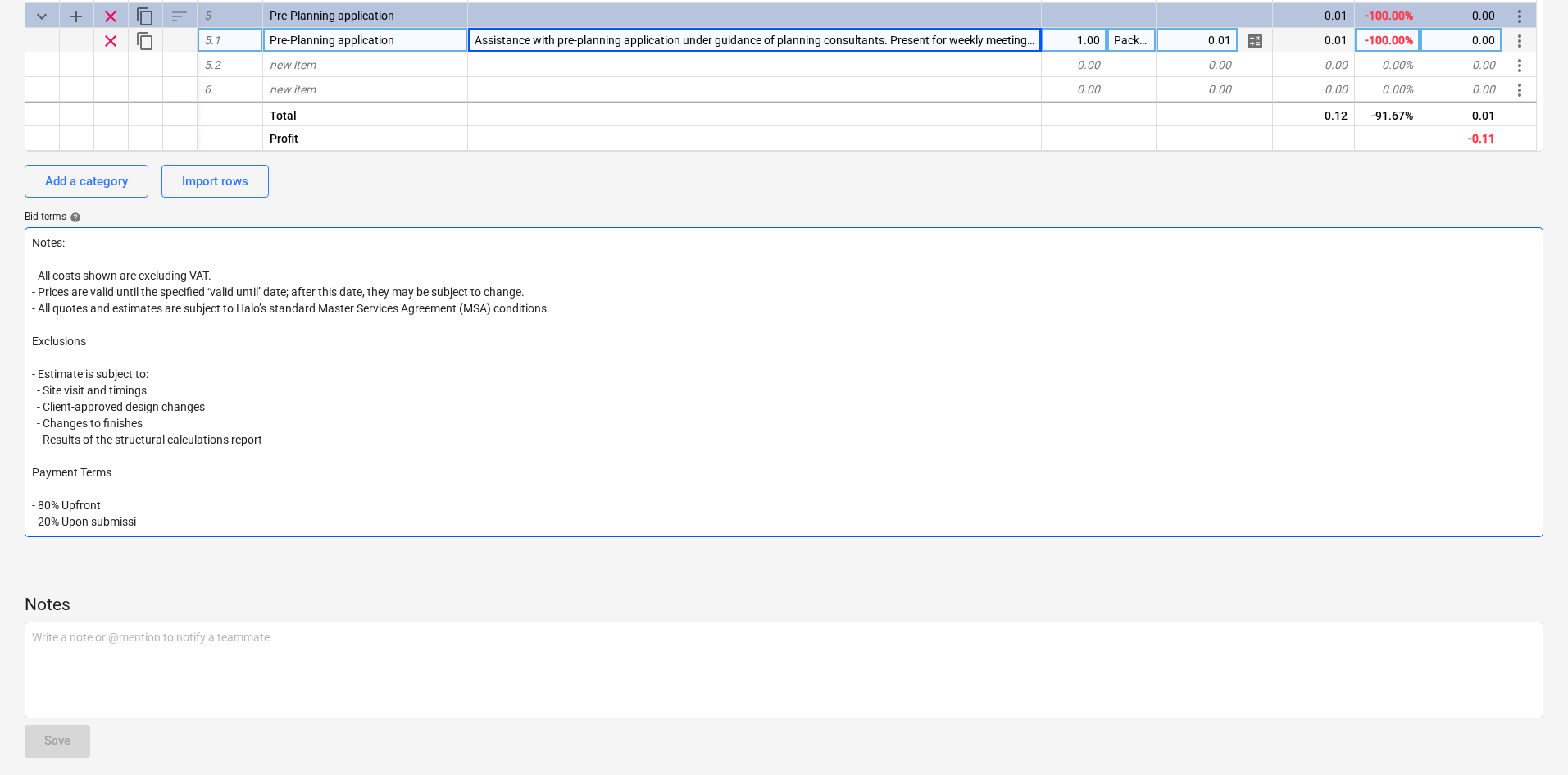
type textarea "x"
type textarea "Notes: - All costs shown are excluding VAT. - Prices are valid until the specif…"
type textarea "x"
type textarea "Notes: - All costs shown are excluding VAT. - Prices are valid until the specif…"
click at [171, 384] on textarea "Notes: - All costs shown are excluding VAT. - Prices are valid until the specif…" at bounding box center [784, 383] width 1519 height 310
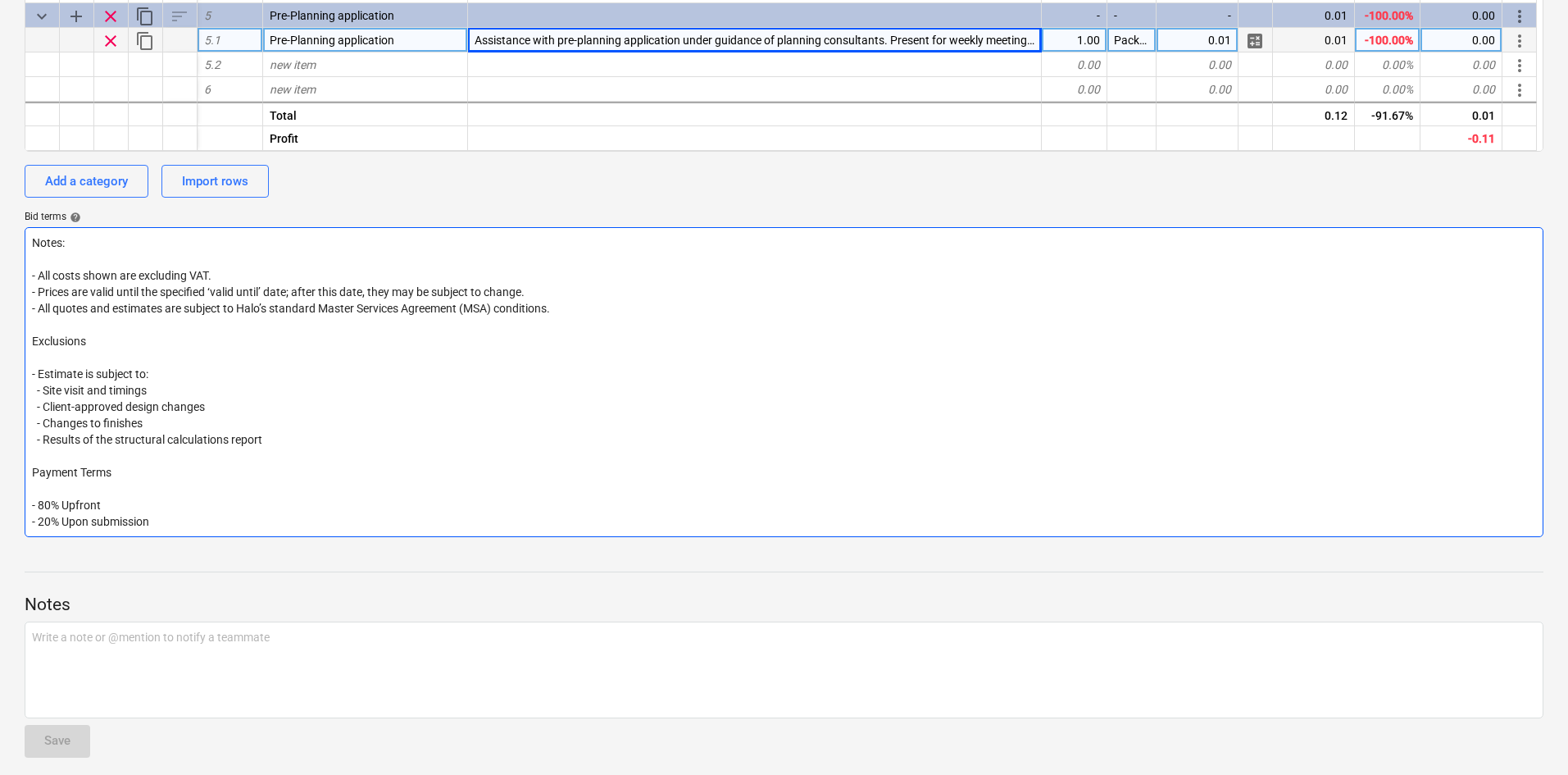
click at [670, 308] on textarea "Notes: - All costs shown are excluding VAT. - Prices are valid until the specif…" at bounding box center [784, 383] width 1519 height 310
type textarea "x"
type textarea "Notes: - All costs shown are excluding VAT. - Prices are valid until the specif…"
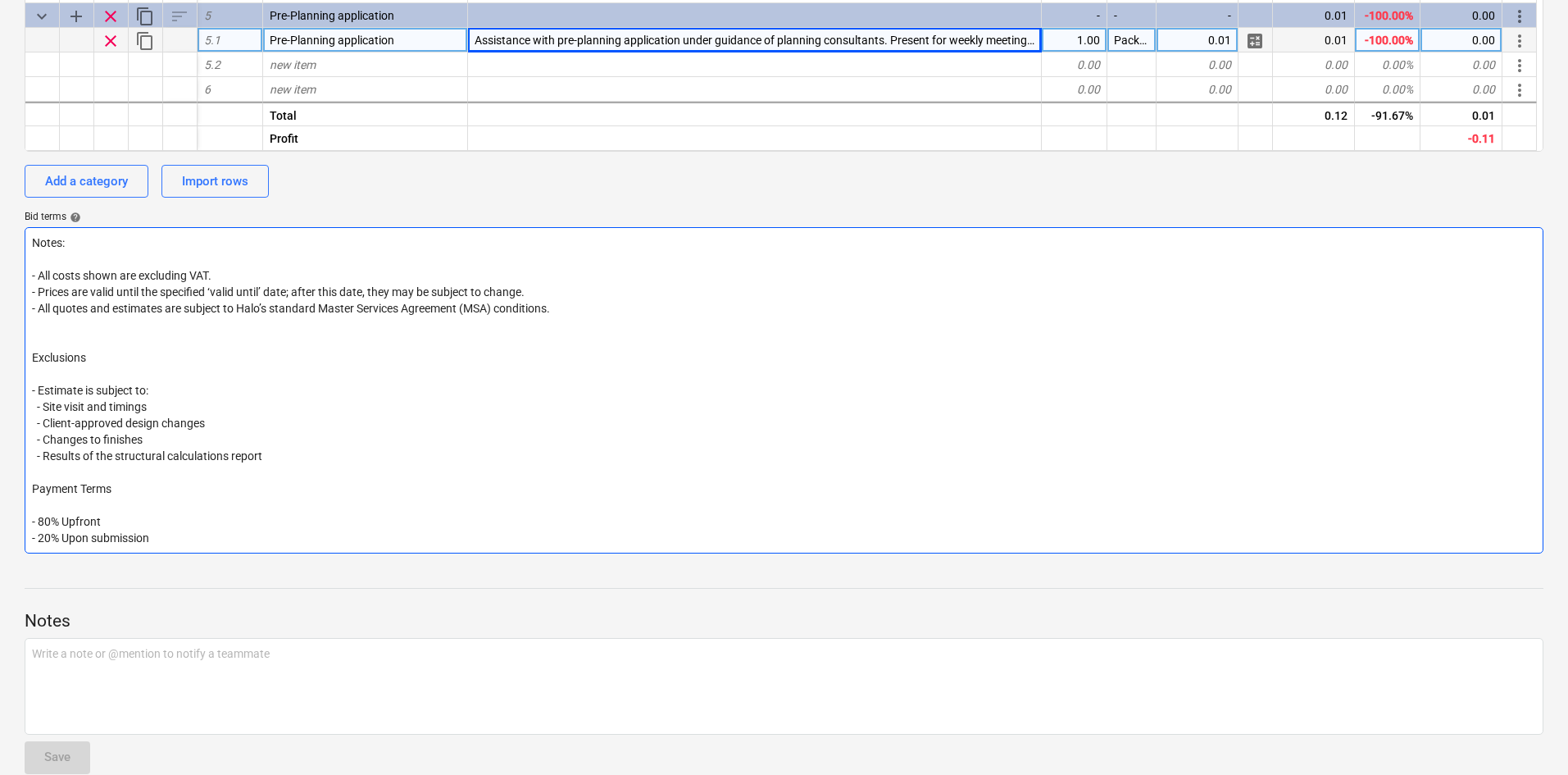
type textarea "x"
type textarea "Notes: - All costs shown are excluding VAT. - Prices are valid until the specif…"
type textarea "x"
type textarea "Notes: - All costs shown are excluding VAT. - Prices are valid until the specif…"
type textarea "x"
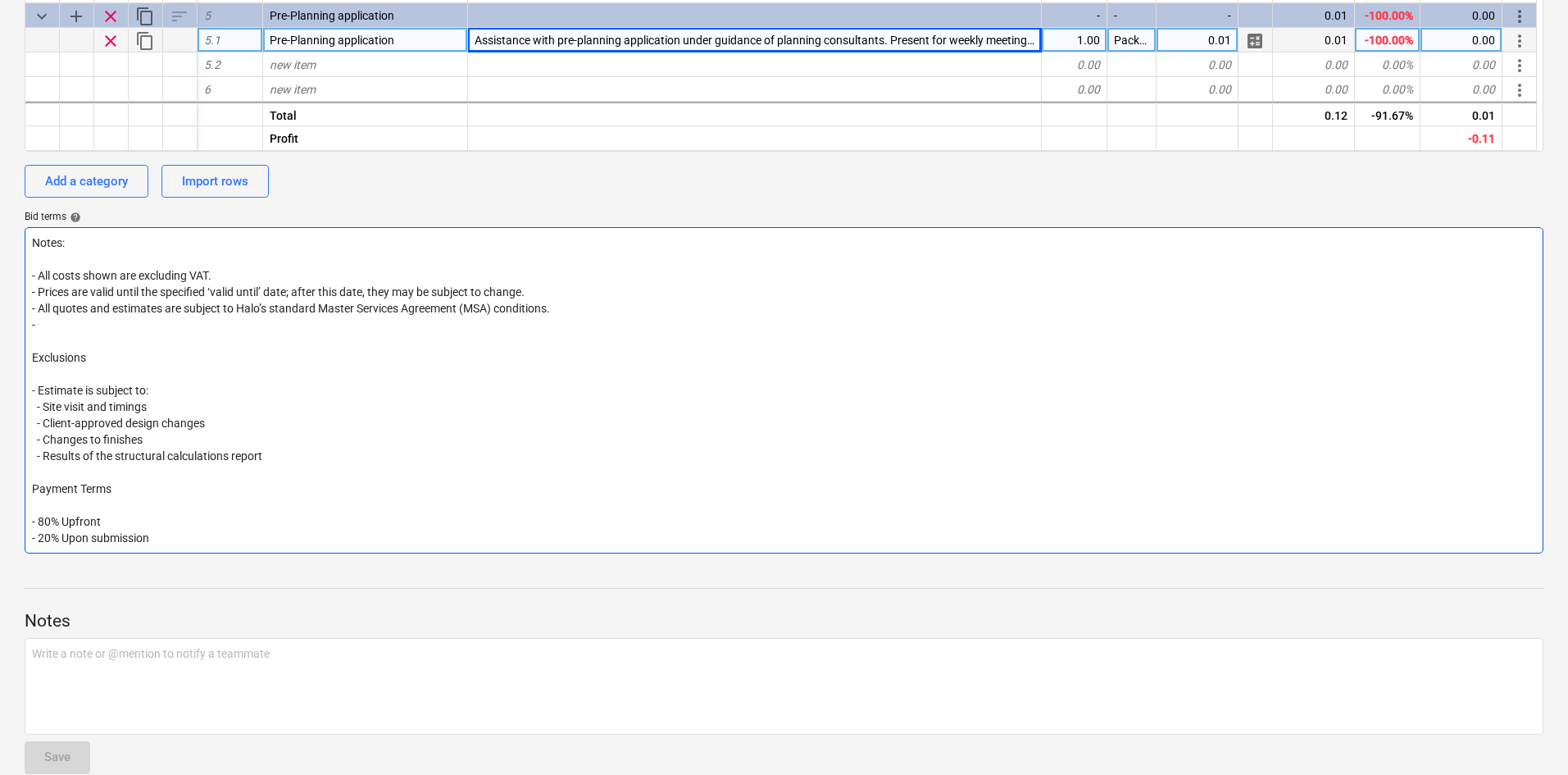
type textarea "Notes: - All costs shown are excluding VAT. - Prices are valid until the specif…"
type textarea "x"
type textarea "Notes: - All costs shown are excluding VAT. - Prices are valid until the specif…"
type textarea "x"
type textarea "Notes: - All costs shown are excluding VAT. - Prices are valid until the specif…"
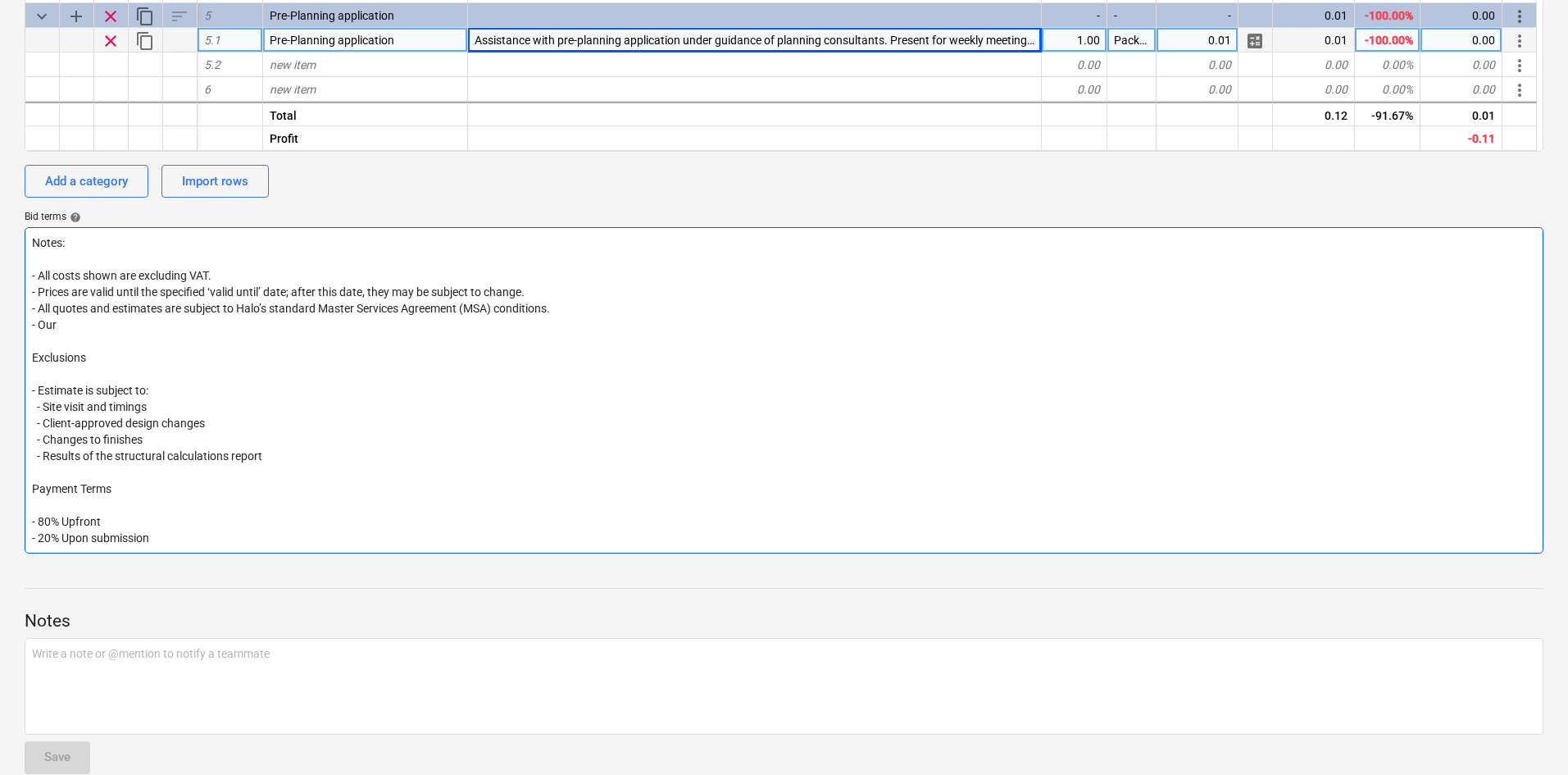
type textarea "x"
type textarea "Notes: - All costs shown are excluding VAT. - Prices are valid until the specif…"
type textarea "x"
type textarea "Notes: - All costs shown are excluding VAT. - Prices are valid until the specif…"
type textarea "x"
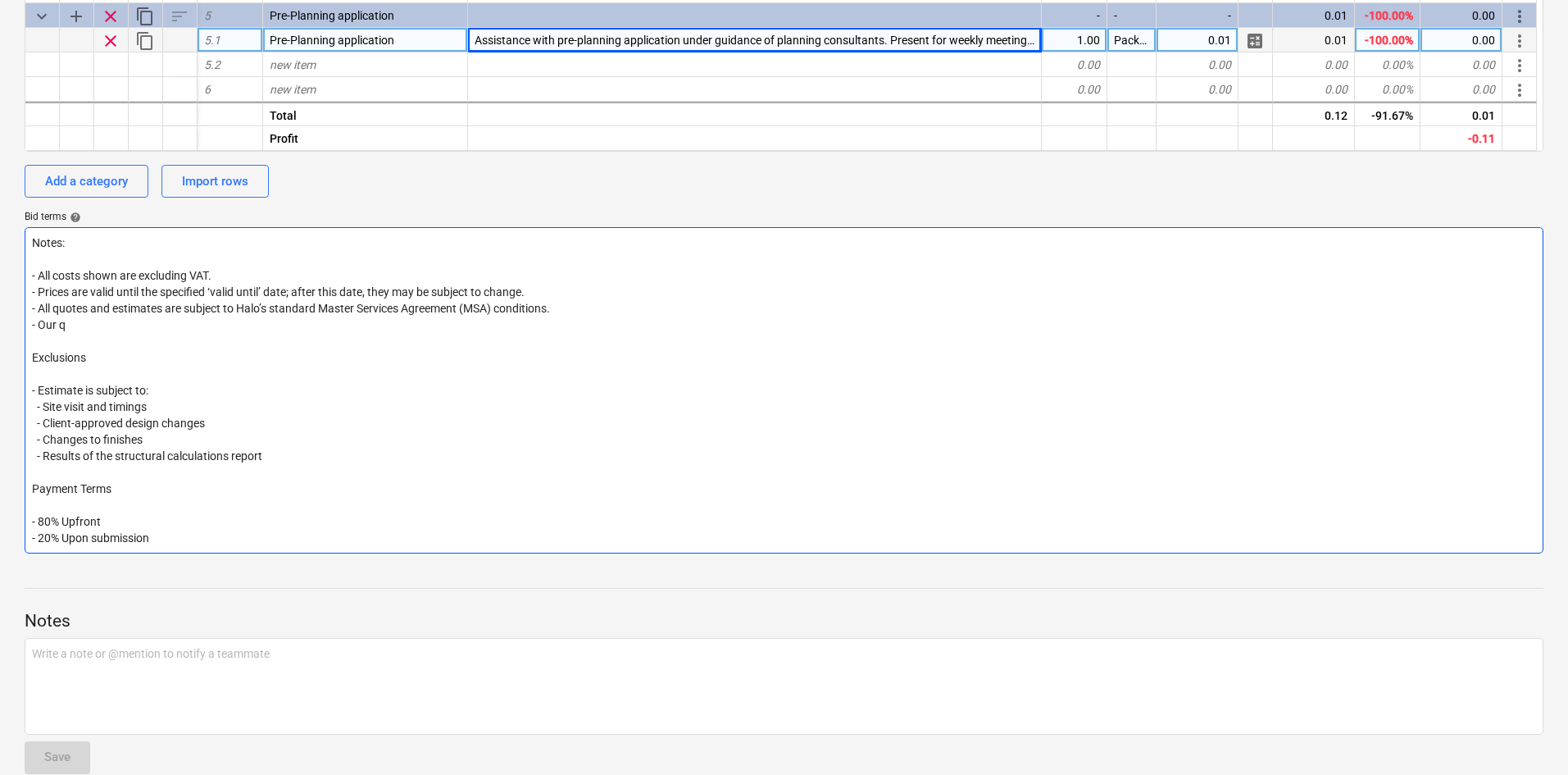
type textarea "Notes: - All costs shown are excluding VAT. - Prices are valid until the specif…"
type textarea "x"
type textarea "Notes: - All costs shown are excluding VAT. - Prices are valid until the specif…"
type textarea "x"
type textarea "Notes: - All costs shown are excluding VAT. - Prices are valid until the specif…"
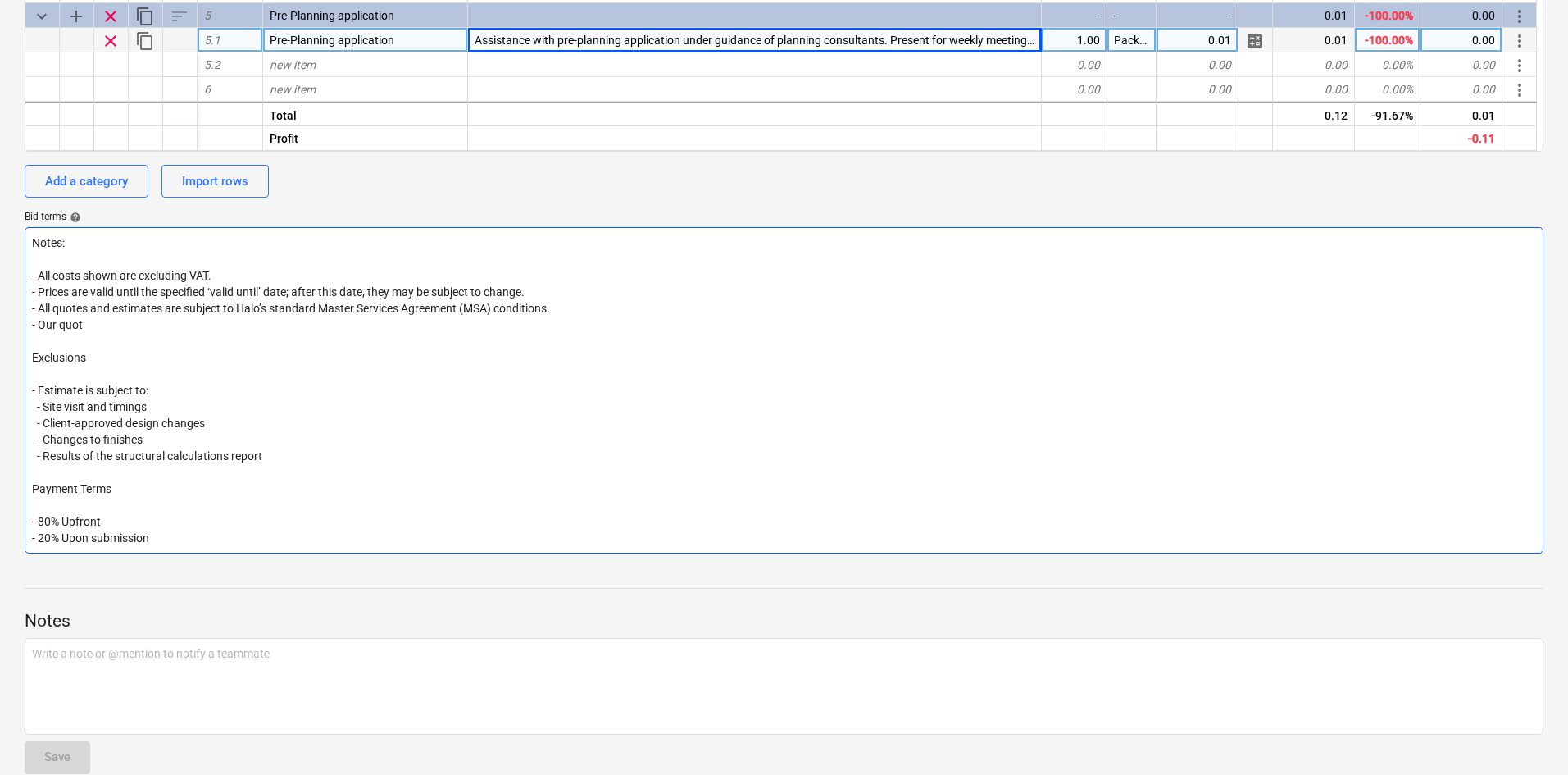
type textarea "x"
type textarea "Notes: - All costs shown are excluding VAT. - Prices are valid until the specif…"
type textarea "x"
type textarea "Notes: - All costs shown are excluding VAT. - Prices are valid until the specif…"
type textarea "x"
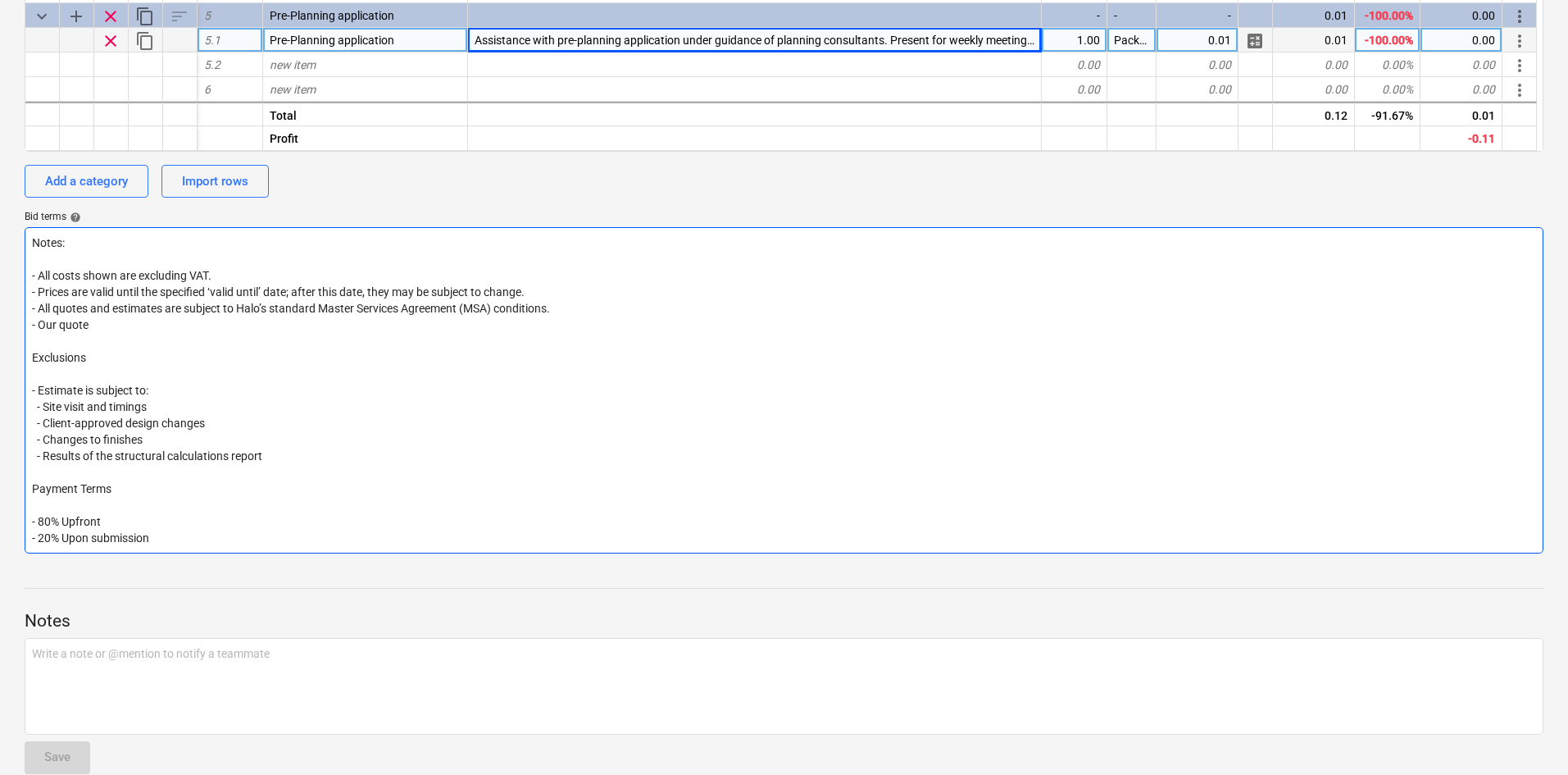
type textarea "Notes: - All costs shown are excluding VAT. - Prices are valid until the specif…"
type textarea "x"
type textarea "Notes: - All costs shown are excluding VAT. - Prices are valid until the specif…"
type textarea "x"
type textarea "Notes: - All costs shown are excluding VAT. - Prices are valid until the specif…"
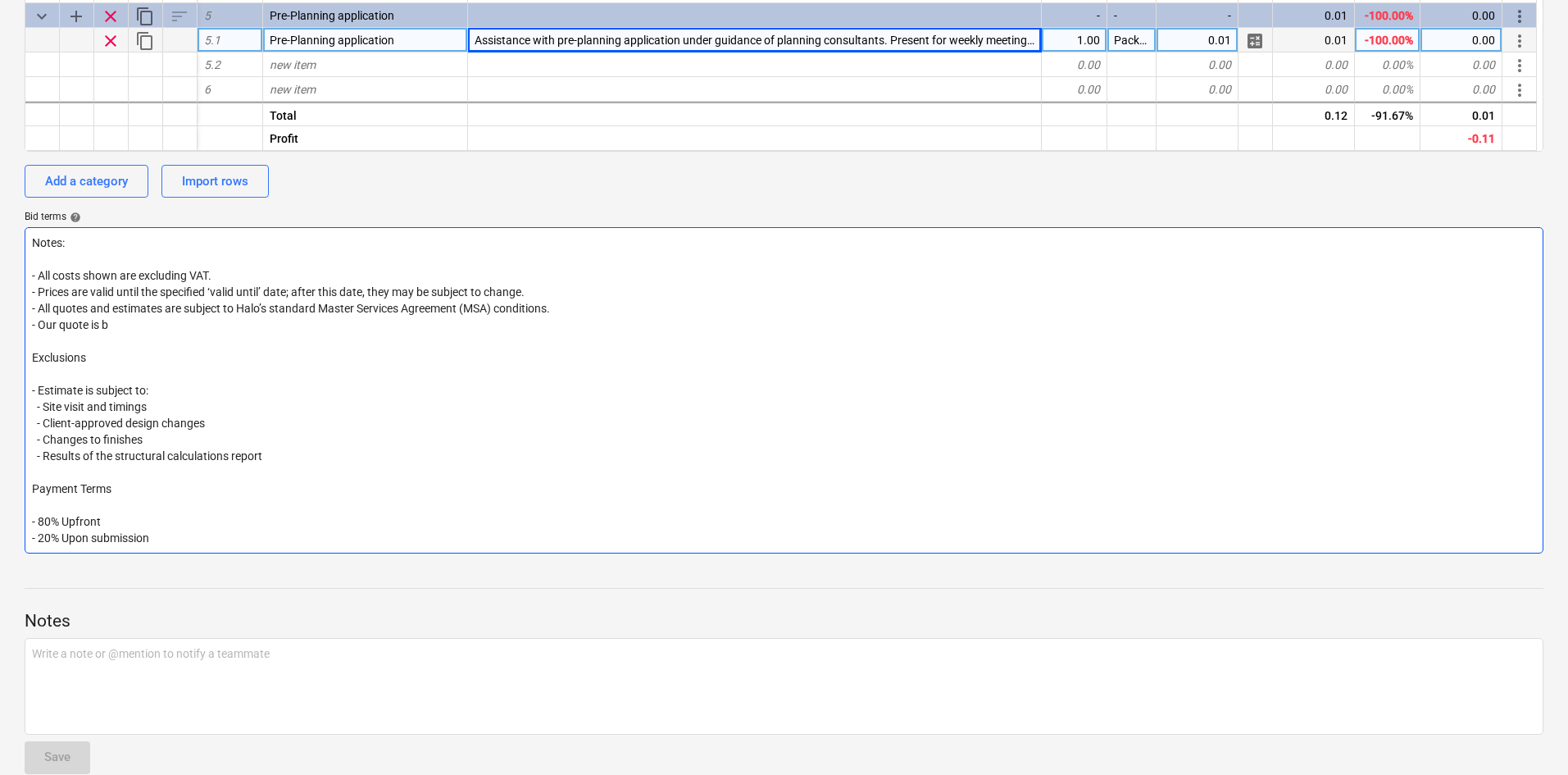
type textarea "x"
type textarea "Notes: - All costs shown are excluding VAT. - Prices are valid until the specif…"
type textarea "x"
type textarea "Notes: - All costs shown are excluding VAT. - Prices are valid until the specif…"
type textarea "x"
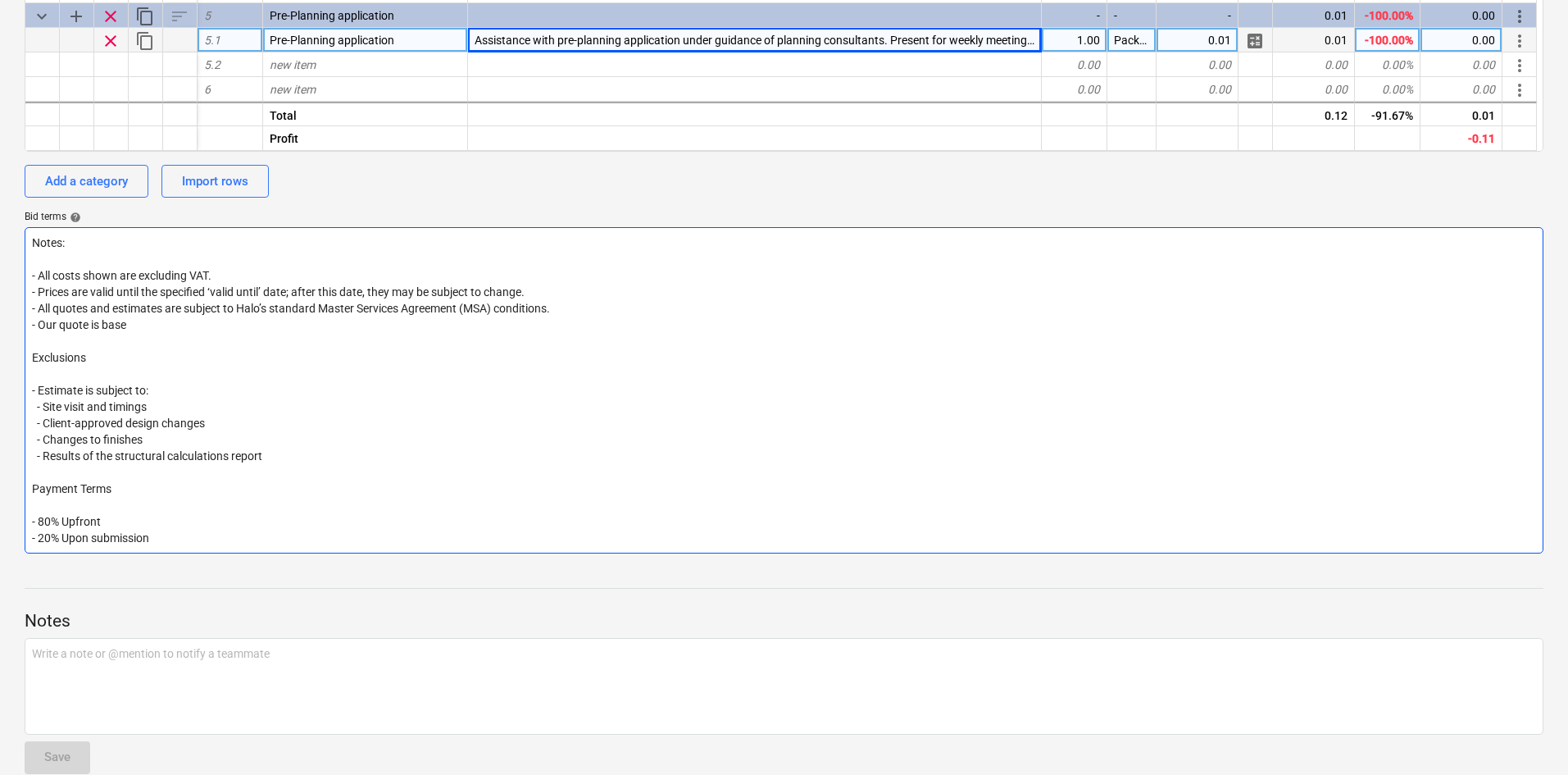
type textarea "Notes: - All costs shown are excluding VAT. - Prices are valid until the specif…"
type textarea "x"
type textarea "Notes: - All costs shown are excluding VAT. - Prices are valid until the specif…"
type textarea "x"
type textarea "Notes: - All costs shown are excluding VAT. - Prices are valid until the specif…"
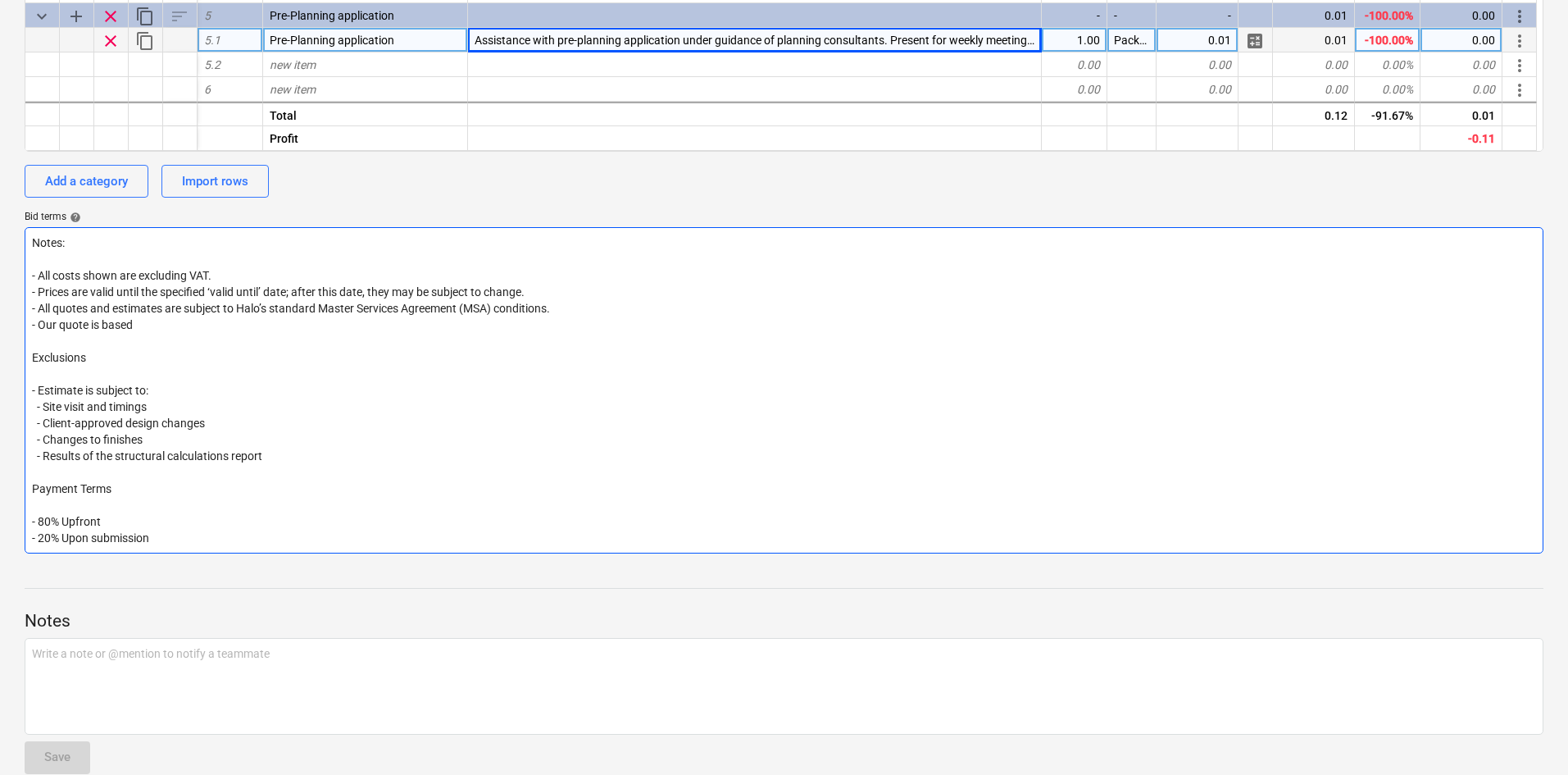
type textarea "x"
type textarea "Notes: - All costs shown are excluding VAT. - Prices are valid until the specif…"
type textarea "x"
type textarea "Notes: - All costs shown are excluding VAT. - Prices are valid until the specif…"
type textarea "x"
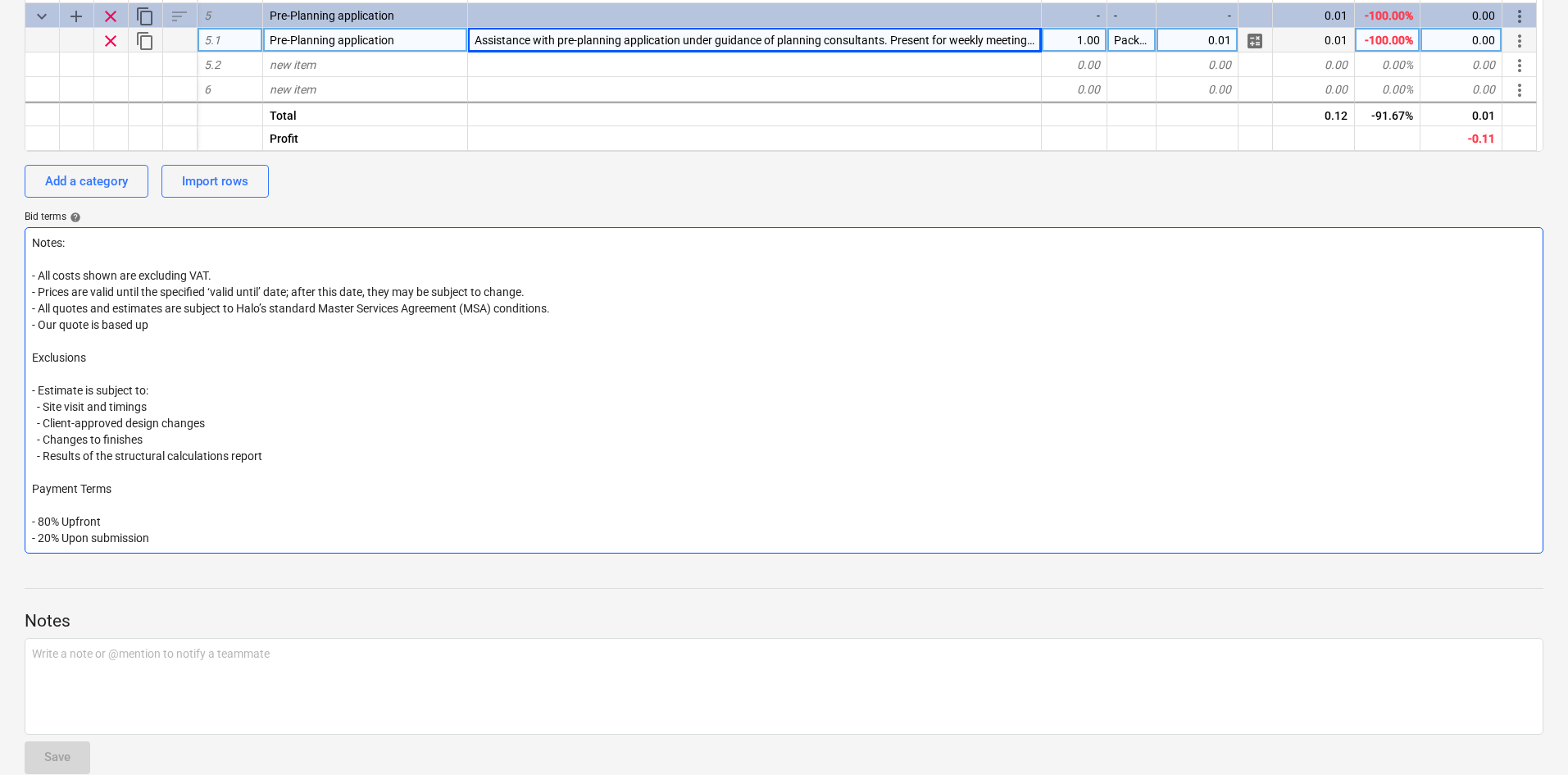
type textarea "Notes: - All costs shown are excluding VAT. - Prices are valid until the specif…"
type textarea "x"
type textarea "Notes: - All costs shown are excluding VAT. - Prices are valid until the specif…"
type textarea "x"
type textarea "Notes: - All costs shown are excluding VAT. - Prices are valid until the specif…"
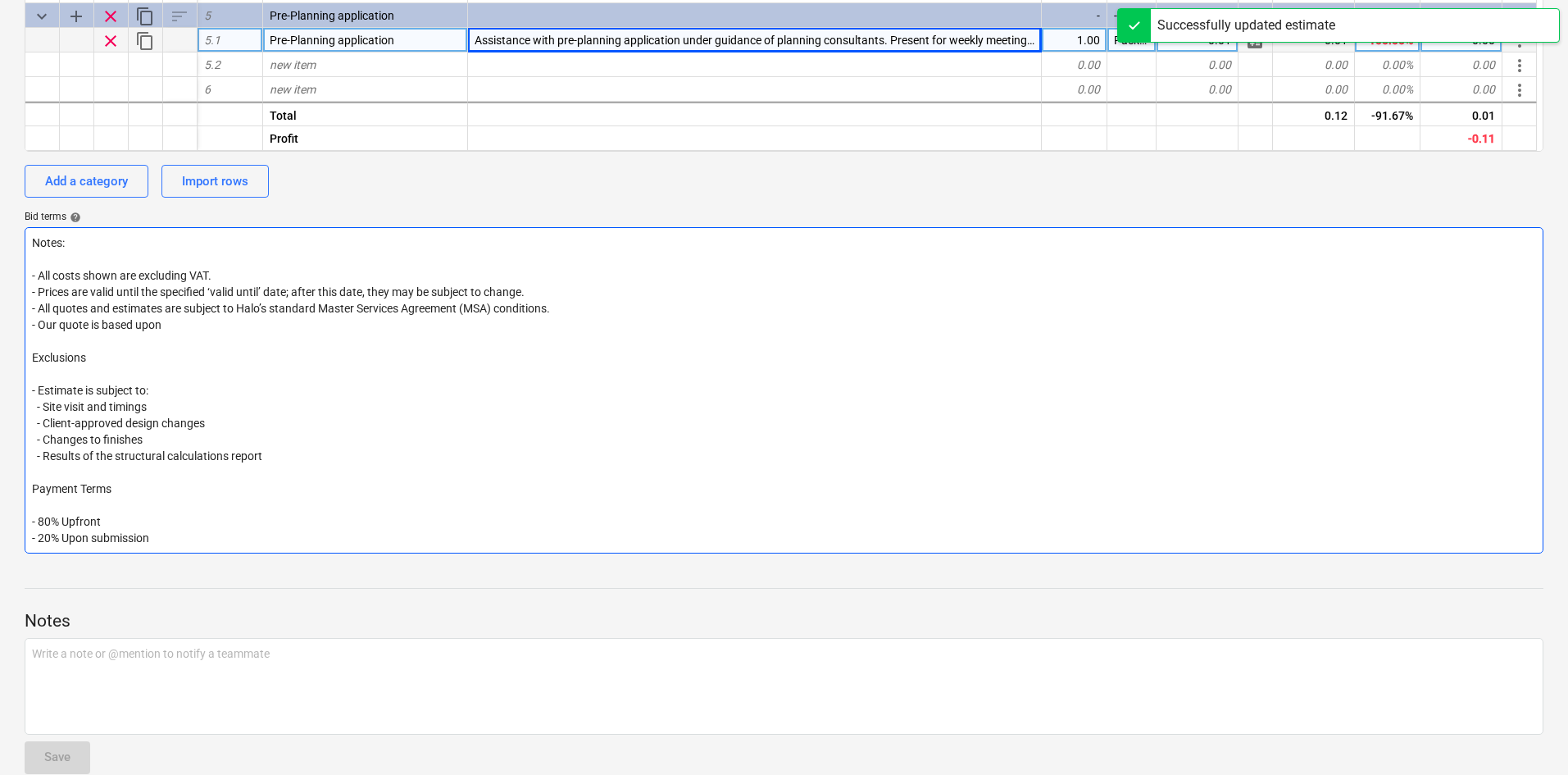
type textarea "x"
type textarea "Notes: - All costs shown are excluding VAT. - Prices are valid until the specif…"
type textarea "x"
type textarea "Notes: - All costs shown are excluding VAT. - Prices are valid until the specif…"
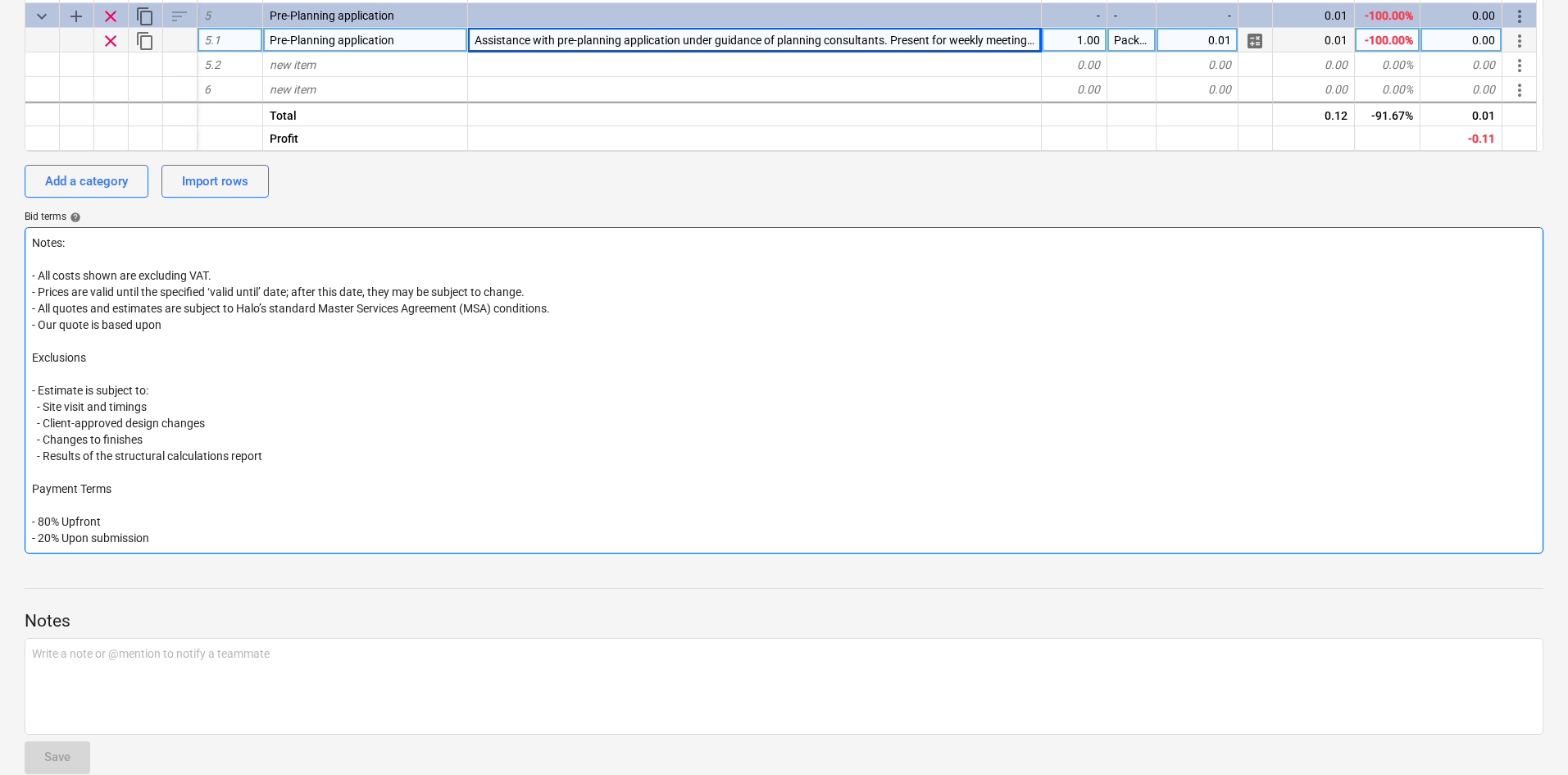
type textarea "x"
type textarea "Notes: - All costs shown are excluding VAT. - Prices are valid until the specif…"
type textarea "x"
type textarea "Notes: - All costs shown are excluding VAT. - Prices are valid until the specif…"
type textarea "x"
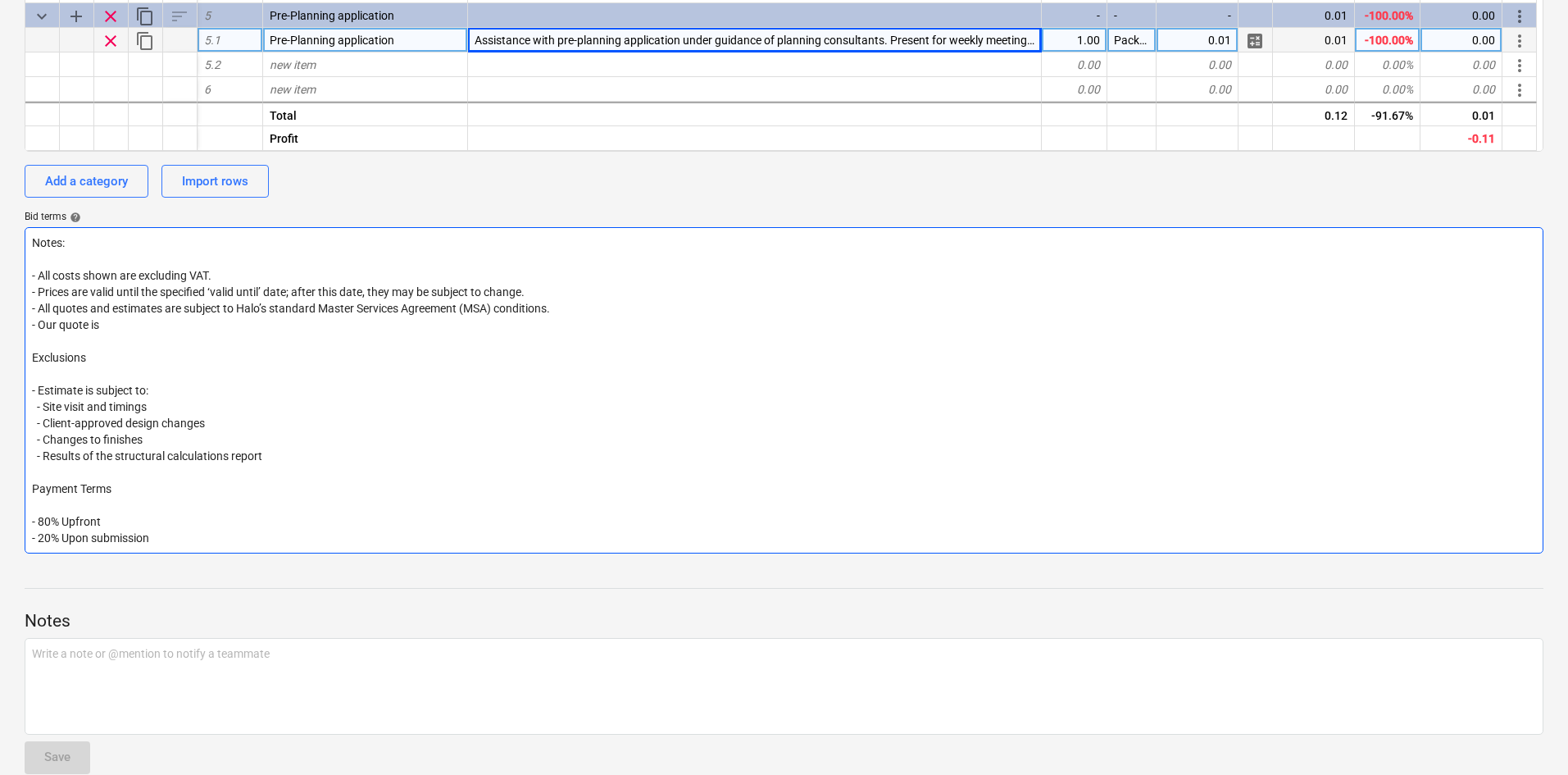
type textarea "Notes: - All costs shown are excluding VAT. - Prices are valid until the specif…"
type textarea "x"
type textarea "Notes: - All costs shown are excluding VAT. - Prices are valid until the specif…"
type textarea "x"
type textarea "Notes: - All costs shown are excluding VAT. - Prices are valid until the specif…"
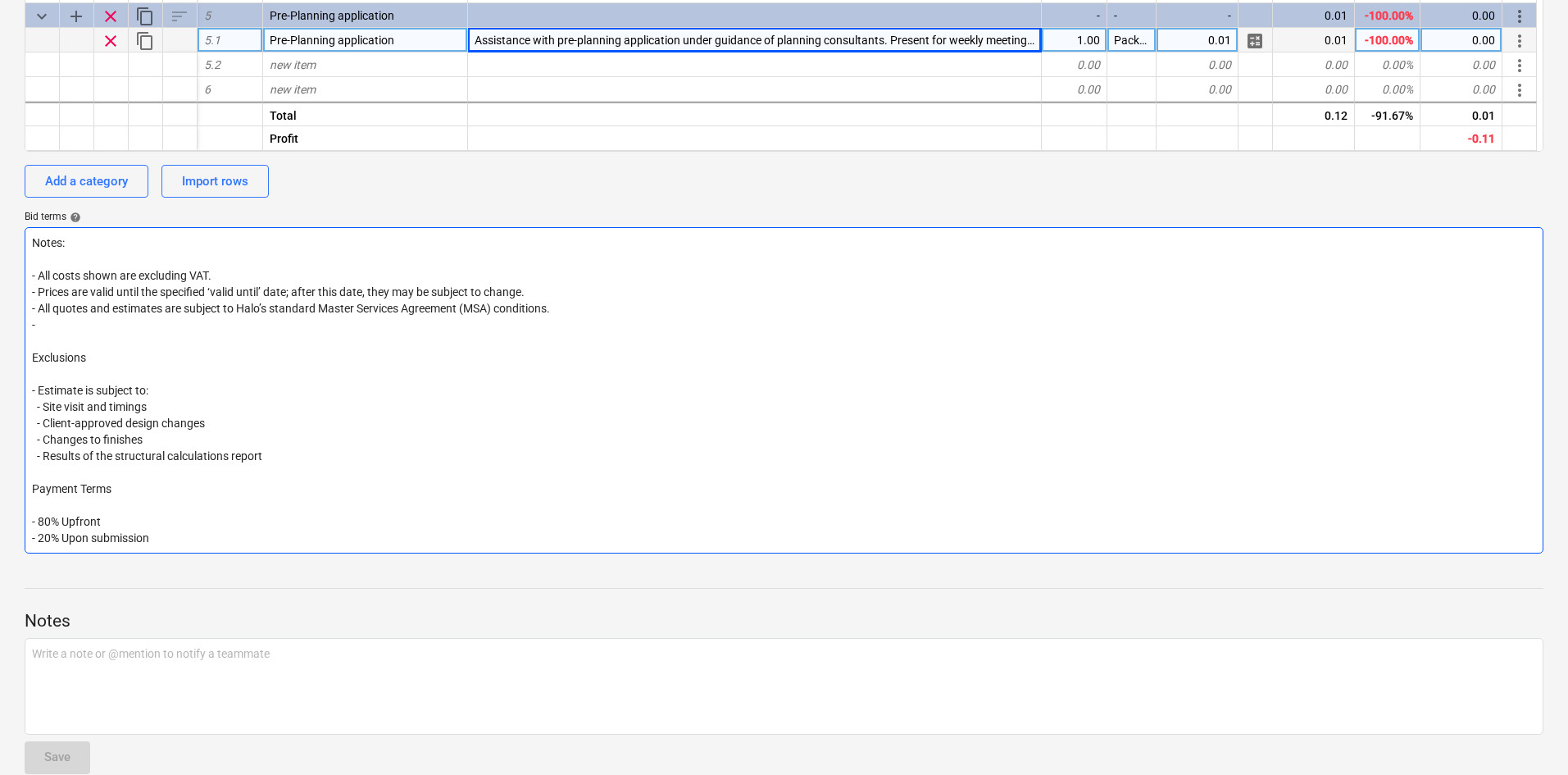
type textarea "x"
type textarea "Notes: - All costs shown are excluding VAT. - Prices are valid until the specif…"
type textarea "x"
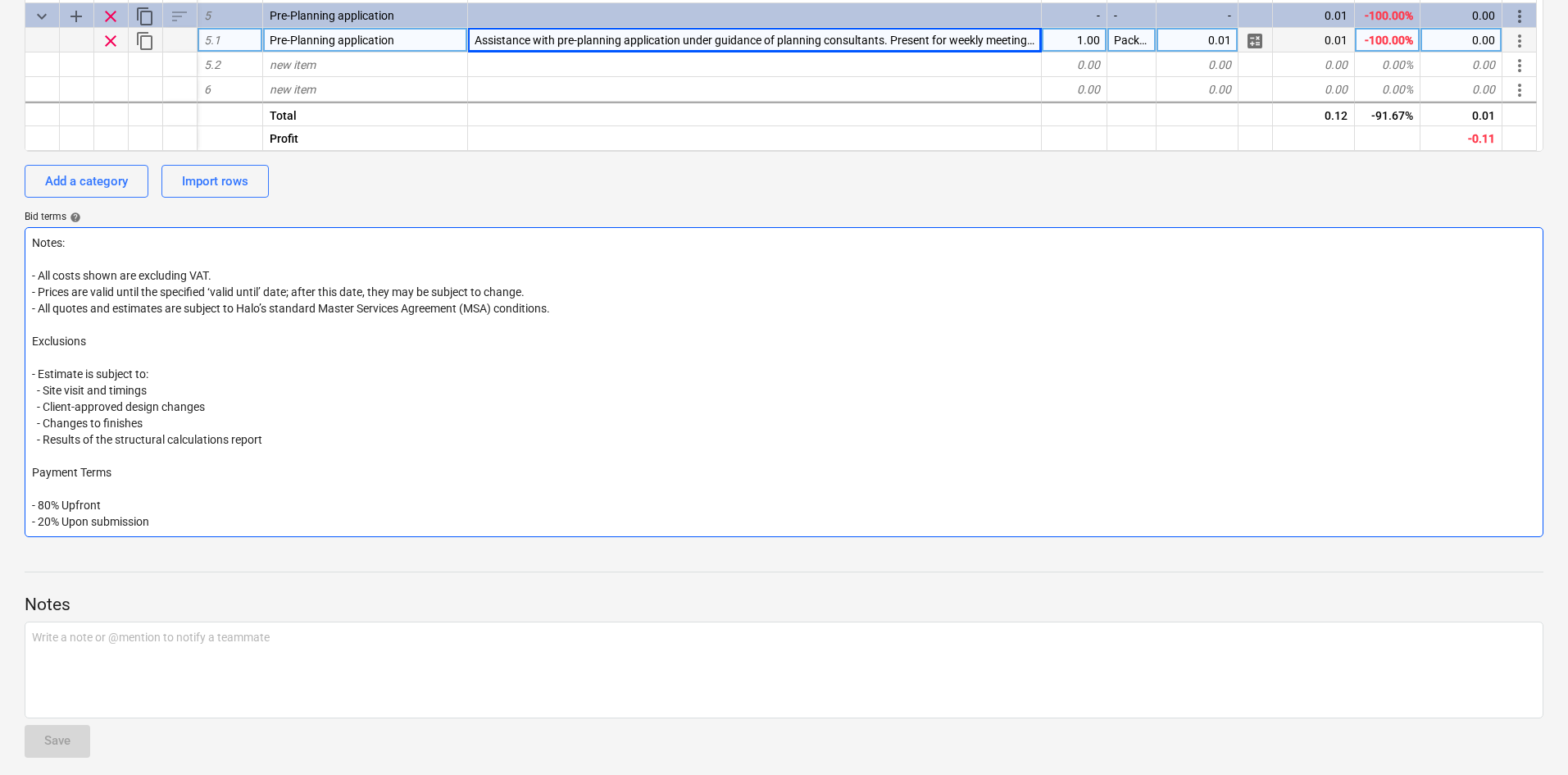
type textarea "Notes: - All costs shown are excluding VAT. - Prices are valid until the specif…"
drag, startPoint x: 169, startPoint y: 384, endPoint x: 44, endPoint y: 391, distance: 125.2
click at [44, 391] on textarea "Notes: - All costs shown are excluding VAT. - Prices are valid until the specif…" at bounding box center [784, 383] width 1519 height 310
type textarea "x"
type textarea "Notes: - All costs shown are excluding VAT. - Prices are valid until the specif…"
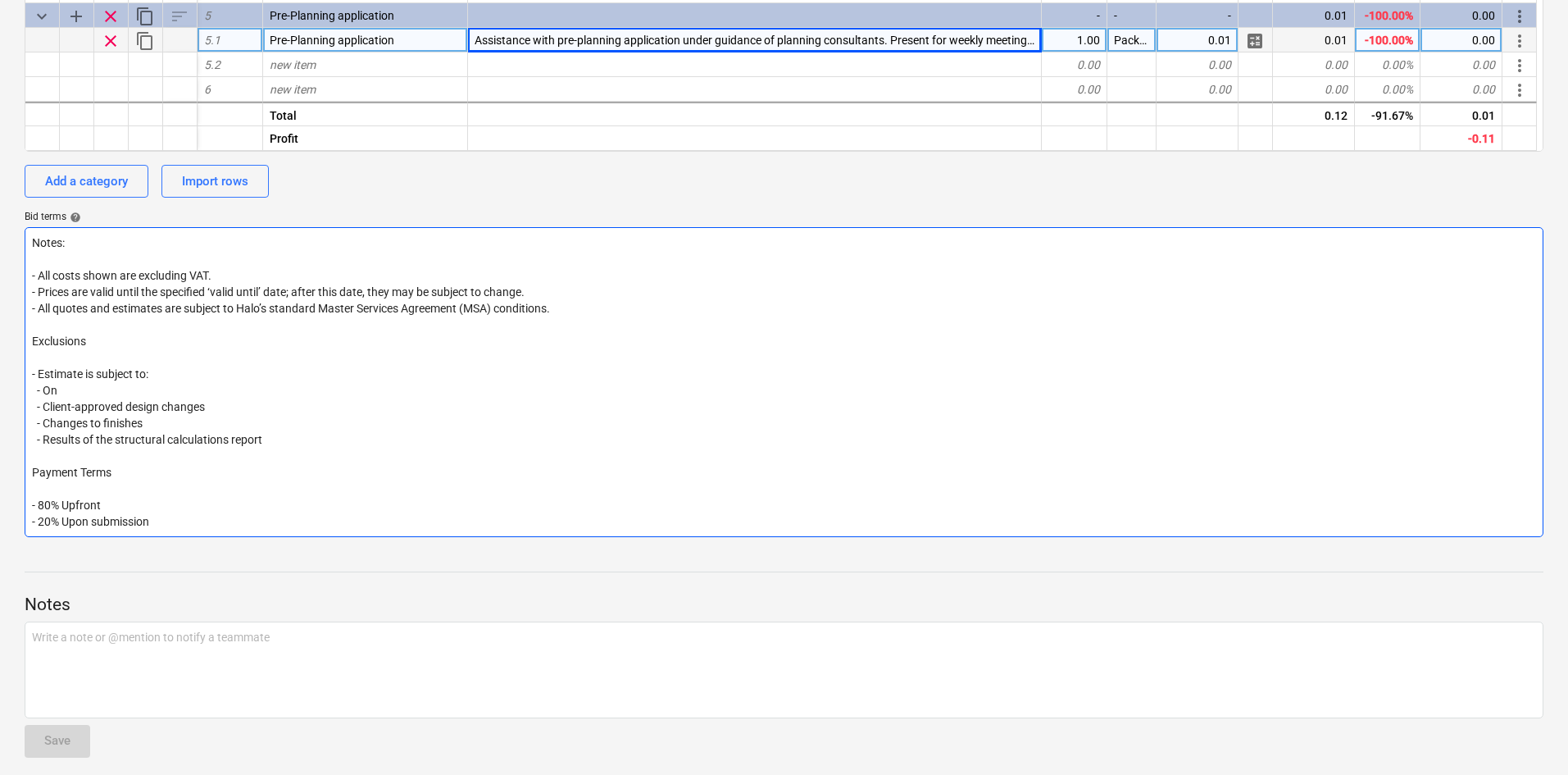
type textarea "x"
type textarea "Notes: - All costs shown are excluding VAT. - Prices are valid until the specif…"
type textarea "x"
type textarea "Notes: - All costs shown are excluding VAT. - Prices are valid until the specif…"
type textarea "x"
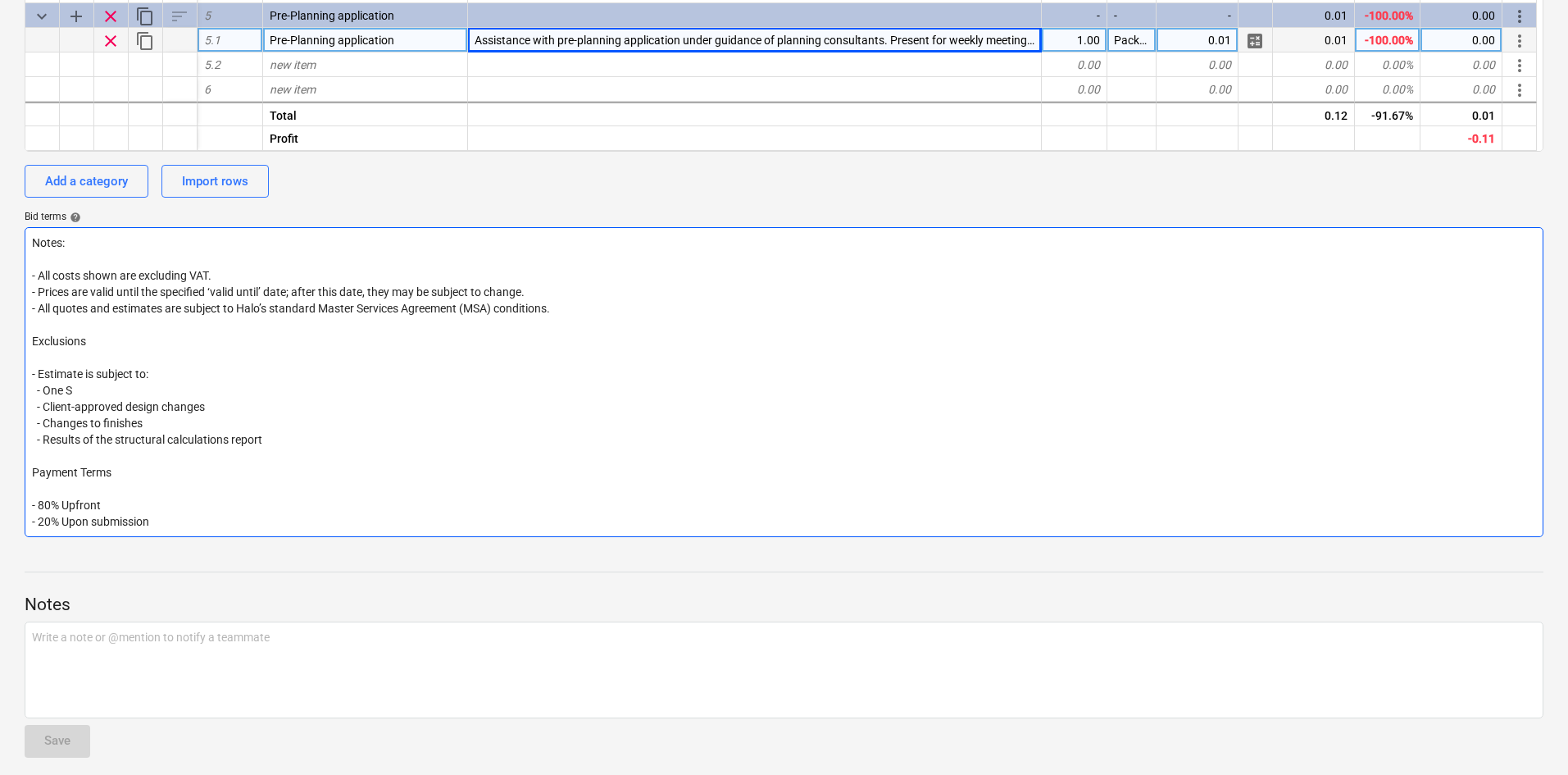
type textarea "Notes: - All costs shown are excluding VAT. - Prices are valid until the specif…"
type textarea "x"
type textarea "Notes: - All costs shown are excluding VAT. - Prices are valid until the specif…"
type textarea "x"
type textarea "Notes: - All costs shown are excluding VAT. - Prices are valid until the specif…"
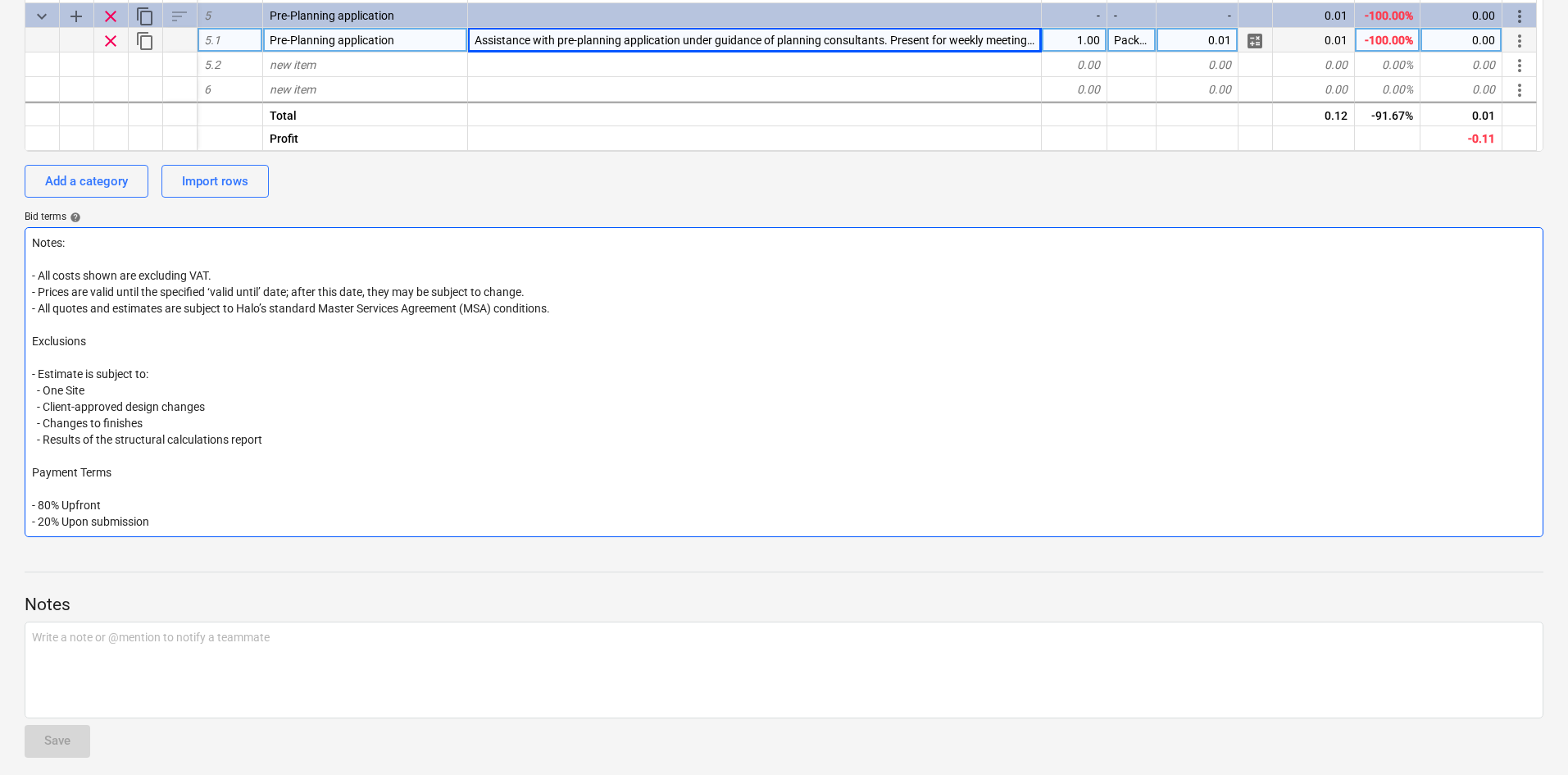
type textarea "x"
type textarea "Notes: - All costs shown are excluding VAT. - Prices are valid until the specif…"
type textarea "x"
type textarea "Notes: - All costs shown are excluding VAT. - Prices are valid until the specif…"
type textarea "x"
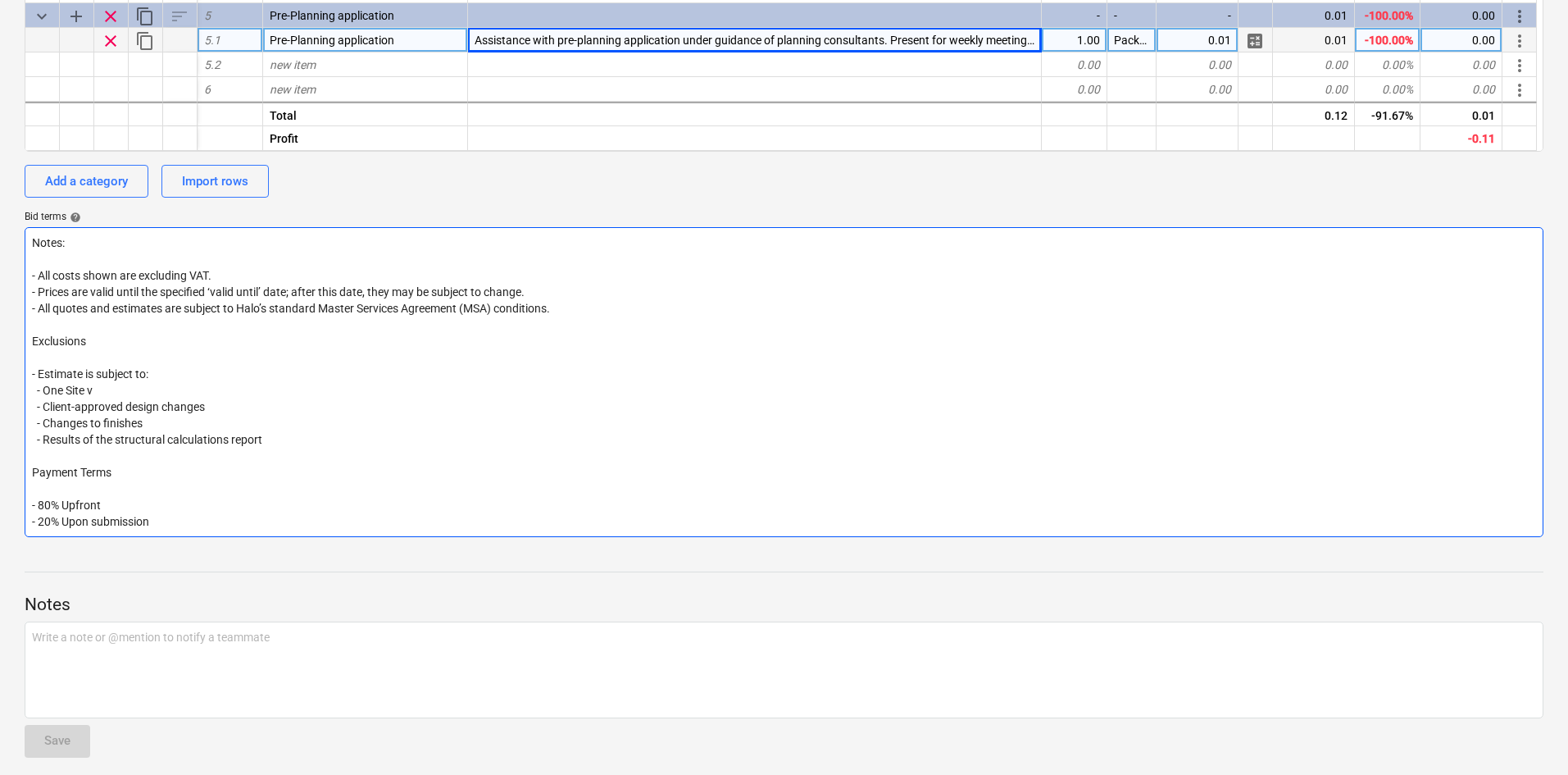
type textarea "Notes: - All costs shown are excluding VAT. - Prices are valid until the specif…"
type textarea "x"
type textarea "Notes: - All costs shown are excluding VAT. - Prices are valid until the specif…"
type textarea "x"
type textarea "Notes: - All costs shown are excluding VAT. - Prices are valid until the specif…"
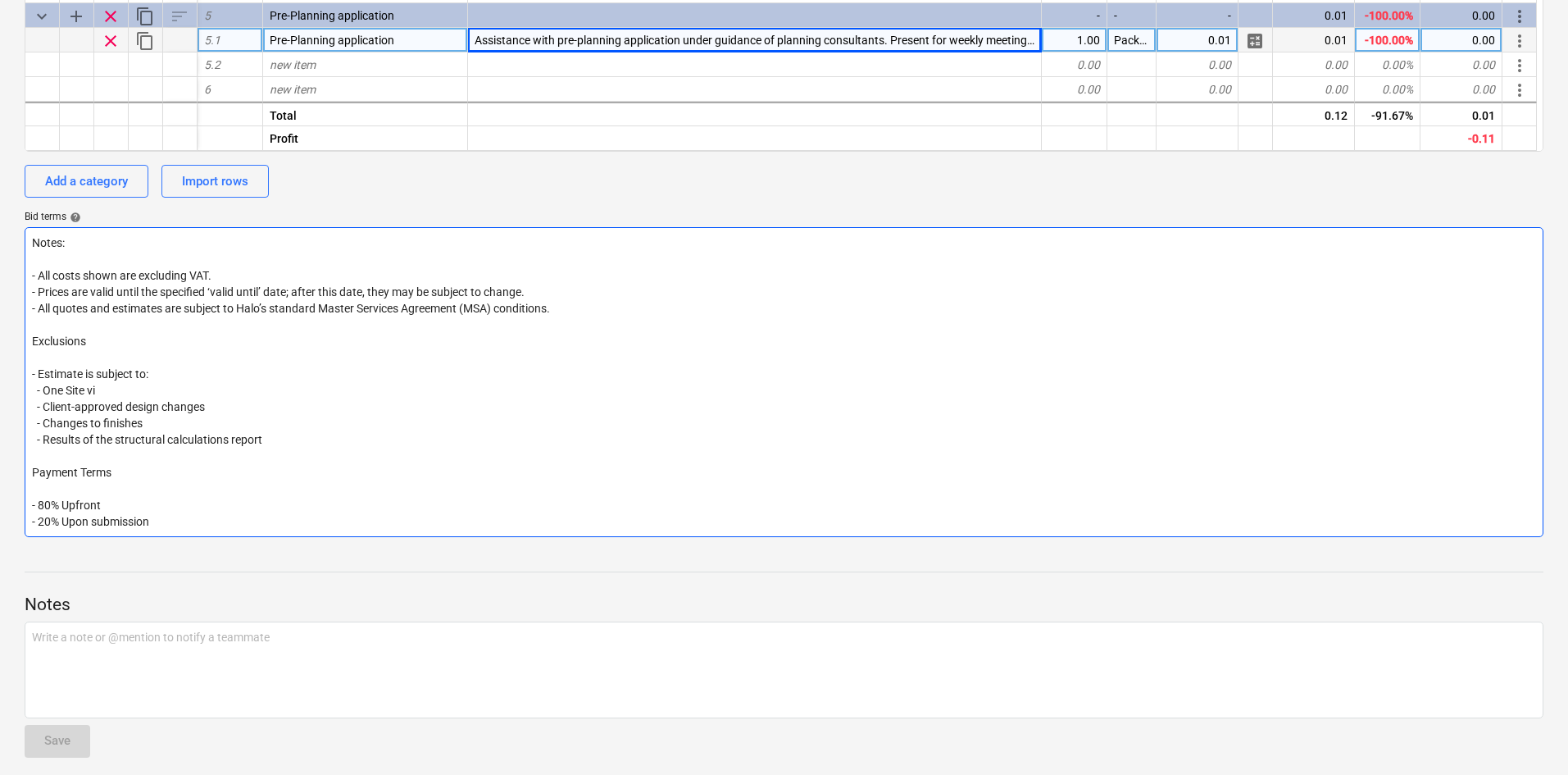
type textarea "x"
drag, startPoint x: 141, startPoint y: 389, endPoint x: 49, endPoint y: 388, distance: 92.0
click at [49, 388] on textarea "Notes: - All costs shown are excluding VAT. - Prices are valid until the specif…" at bounding box center [784, 383] width 1519 height 310
click at [45, 388] on textarea "Notes: - All costs shown are excluding VAT. - Prices are valid until the specif…" at bounding box center [784, 383] width 1519 height 310
drag, startPoint x: 148, startPoint y: 386, endPoint x: 77, endPoint y: 392, distance: 71.3
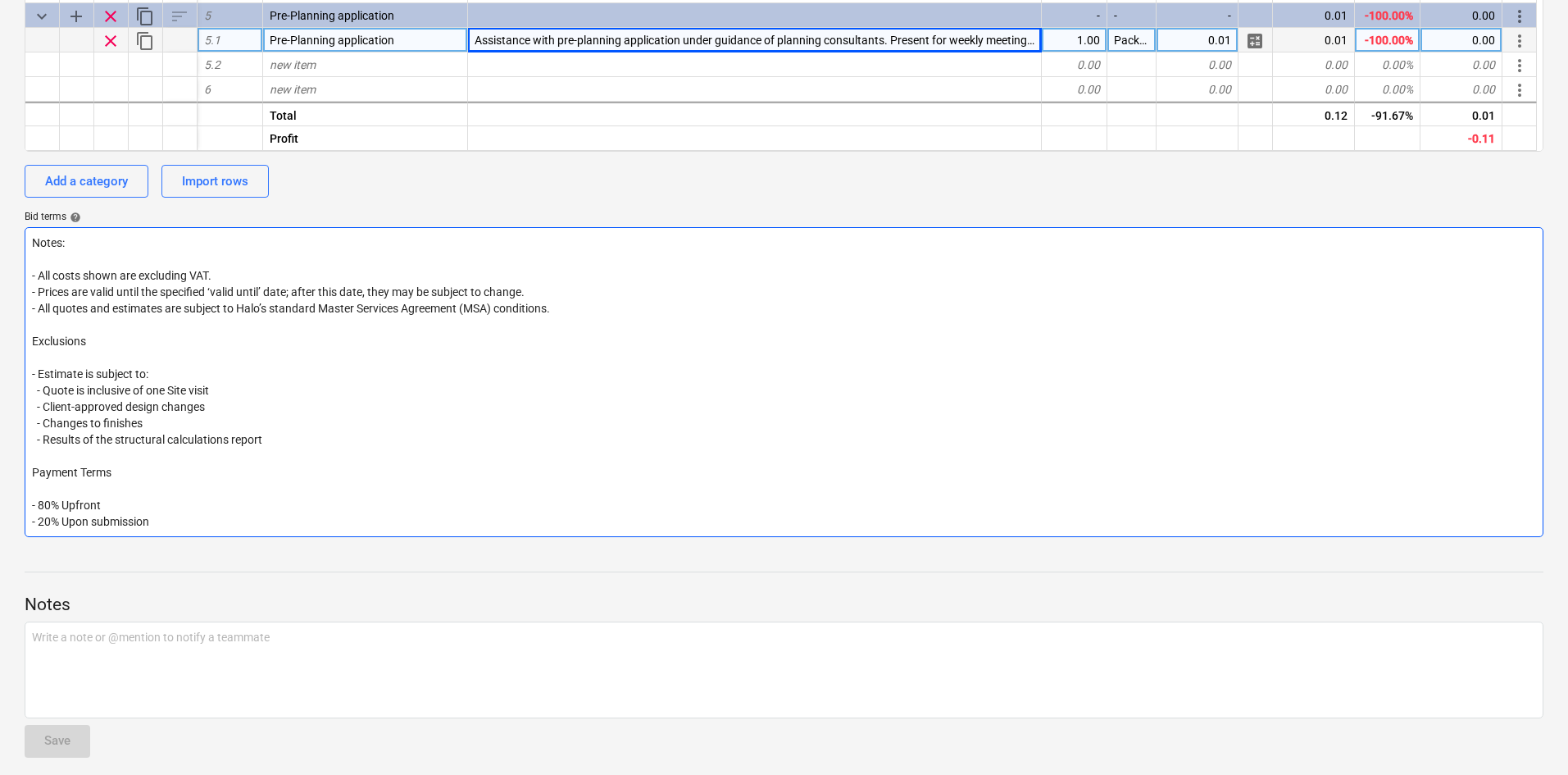
click at [77, 392] on textarea "Notes: - All costs shown are excluding VAT. - Prices are valid until the specif…" at bounding box center [784, 383] width 1519 height 310
click at [216, 371] on textarea "Notes: - All costs shown are excluding VAT. - Prices are valid until the specif…" at bounding box center [784, 383] width 1519 height 310
click at [212, 388] on textarea "Notes: - All costs shown are excluding VAT. - Prices are valid until the specif…" at bounding box center [784, 383] width 1519 height 310
click at [227, 406] on textarea "Notes: - All costs shown are excluding VAT. - Prices are valid until the specif…" at bounding box center [784, 383] width 1519 height 310
click at [233, 416] on textarea "Notes: - All costs shown are excluding VAT. - Prices are valid until the specif…" at bounding box center [784, 383] width 1519 height 310
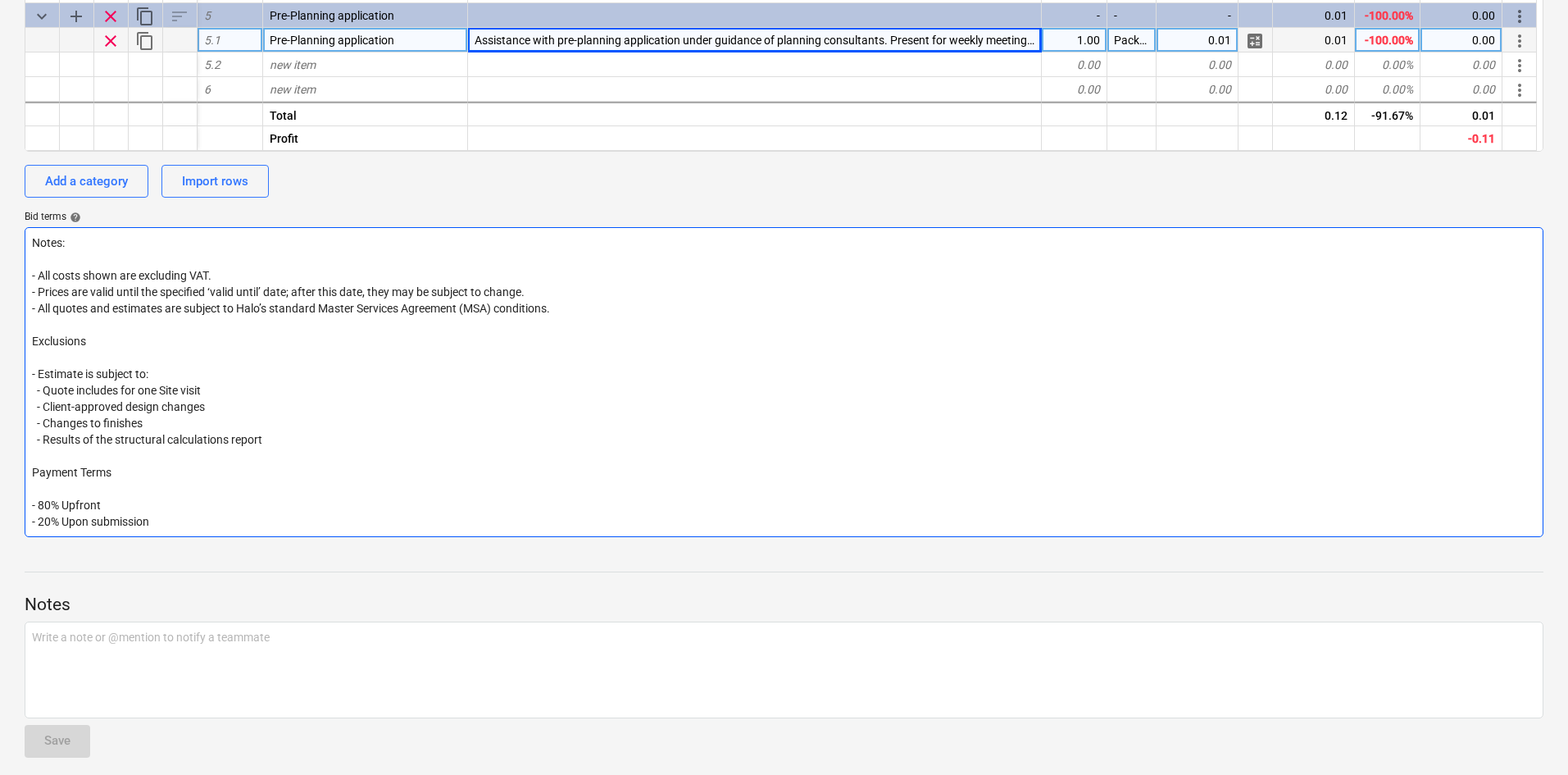
click at [225, 398] on textarea "Notes: - All costs shown are excluding VAT. - Prices are valid until the specif…" at bounding box center [784, 383] width 1519 height 310
click at [225, 397] on textarea "Notes: - All costs shown are excluding VAT. - Prices are valid until the specif…" at bounding box center [784, 383] width 1519 height 310
click at [231, 407] on textarea "Notes: - All costs shown are excluding VAT. - Prices are valid until the specif…" at bounding box center [784, 383] width 1519 height 310
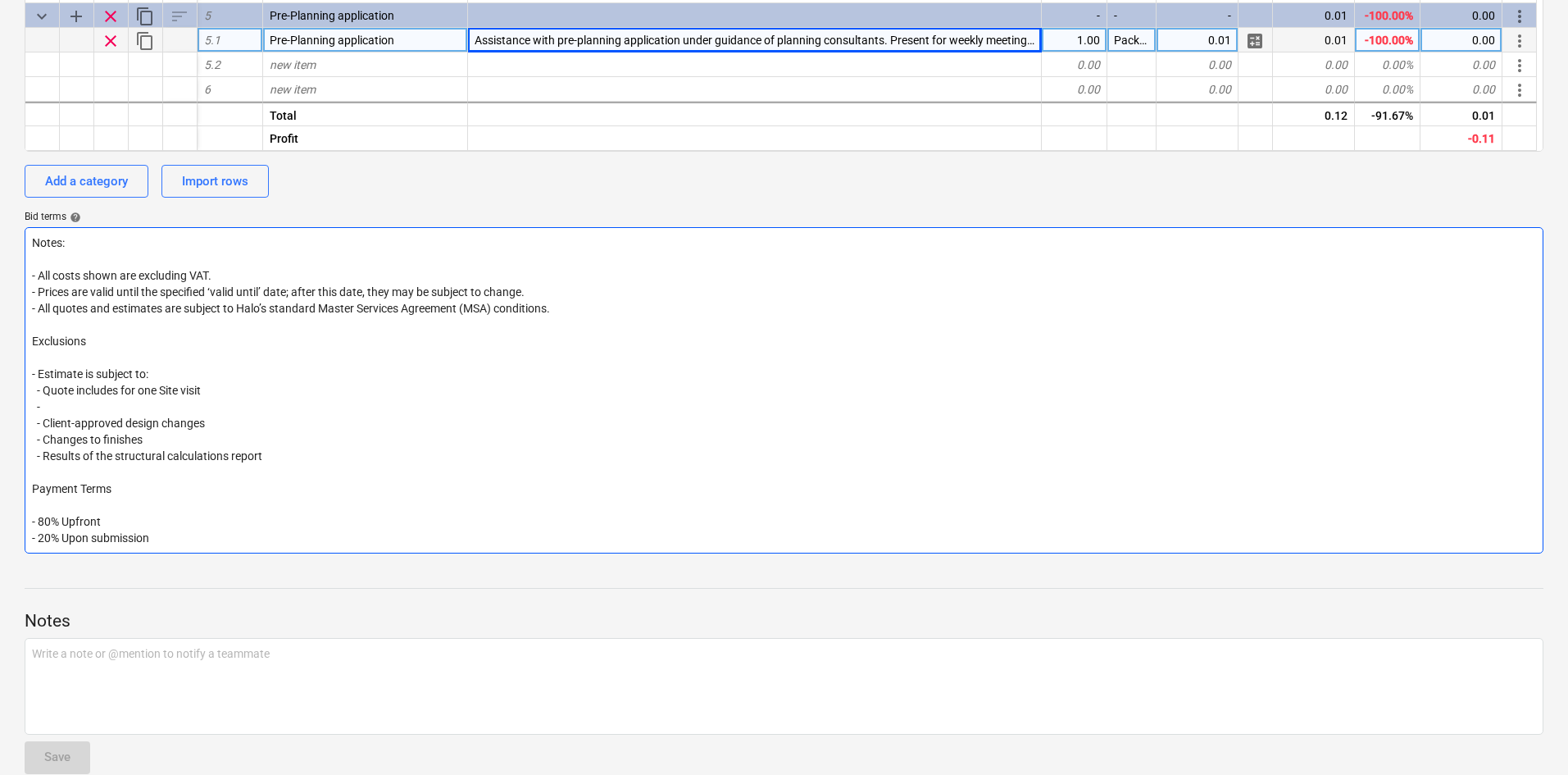
paste textarea "Our quote is inclusive of one round of client design changes after the first dr…"
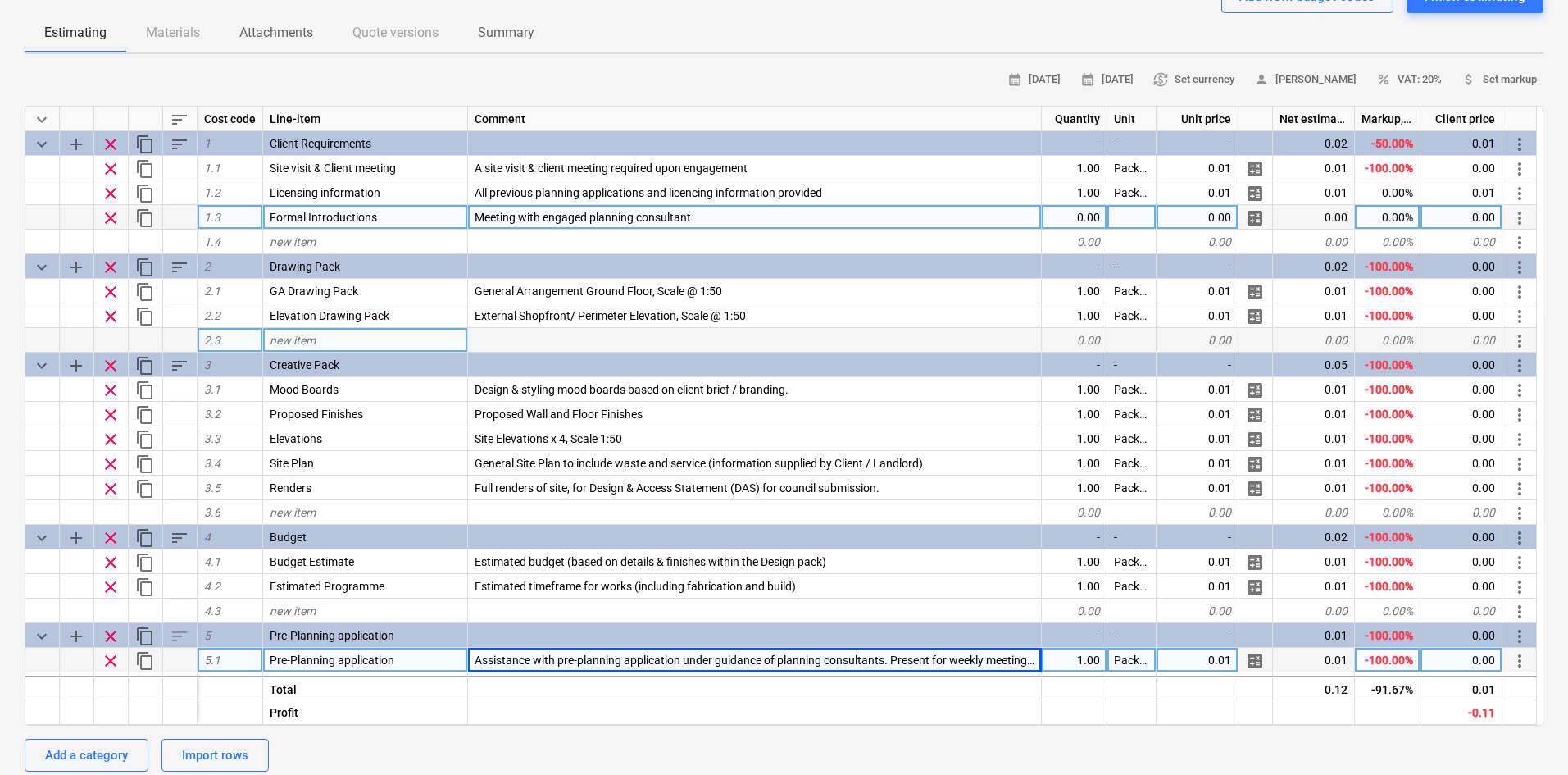
scroll to position [0, 0]
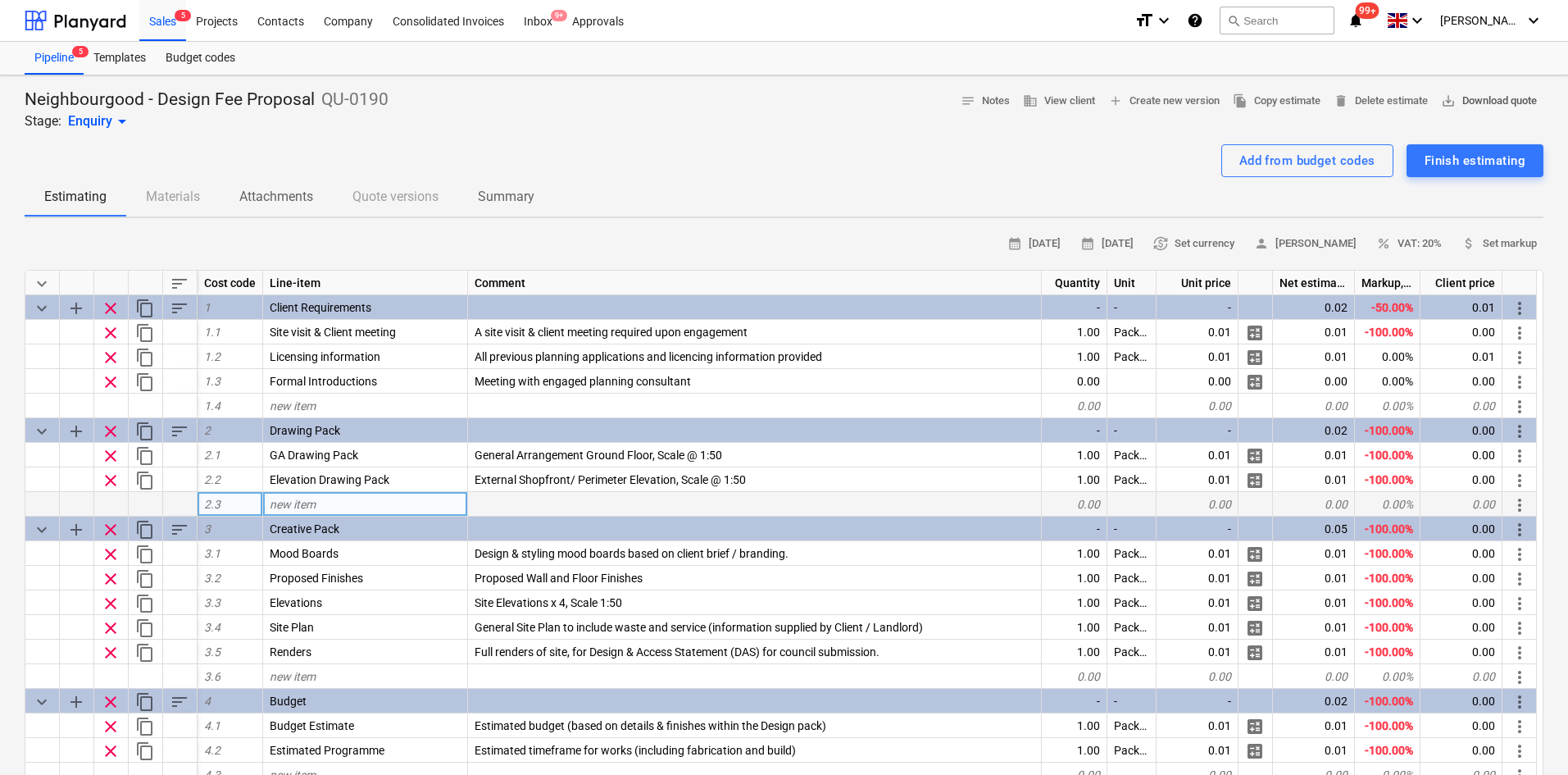
click at [1493, 101] on span "save_alt Download quote" at bounding box center [1489, 101] width 96 height 19
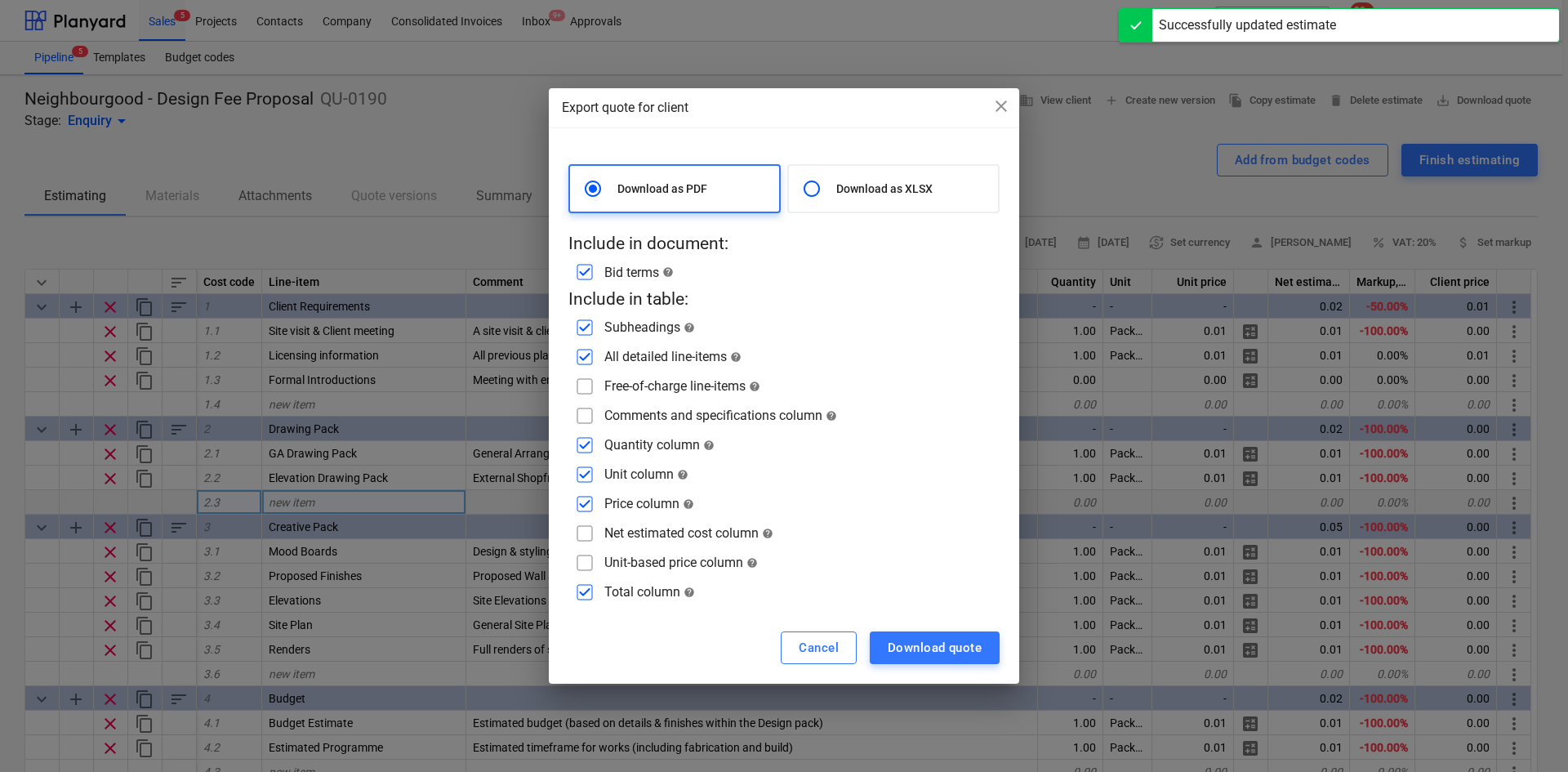
click at [967, 33] on div "Export quote for client close Download as PDF Download as XLSX Include in docum…" at bounding box center [784, 386] width 1568 height 772
